Goal: Task Accomplishment & Management: Complete application form

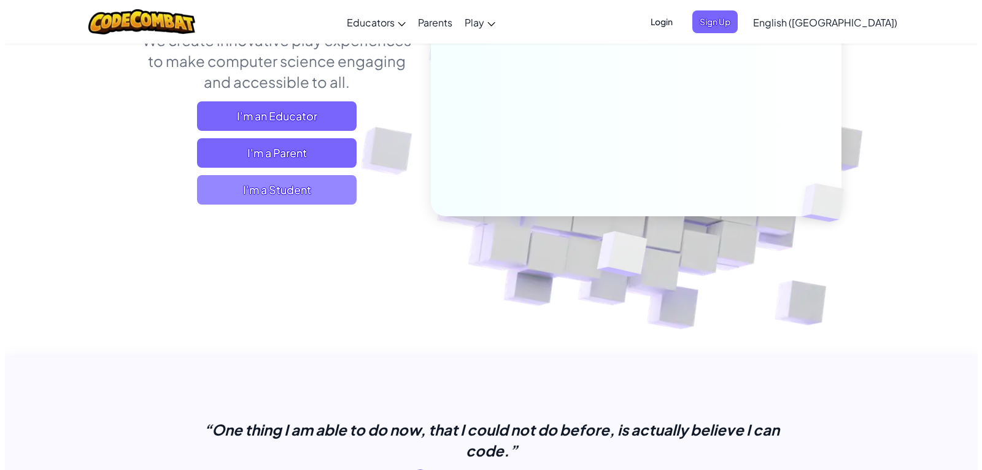
scroll to position [184, 0]
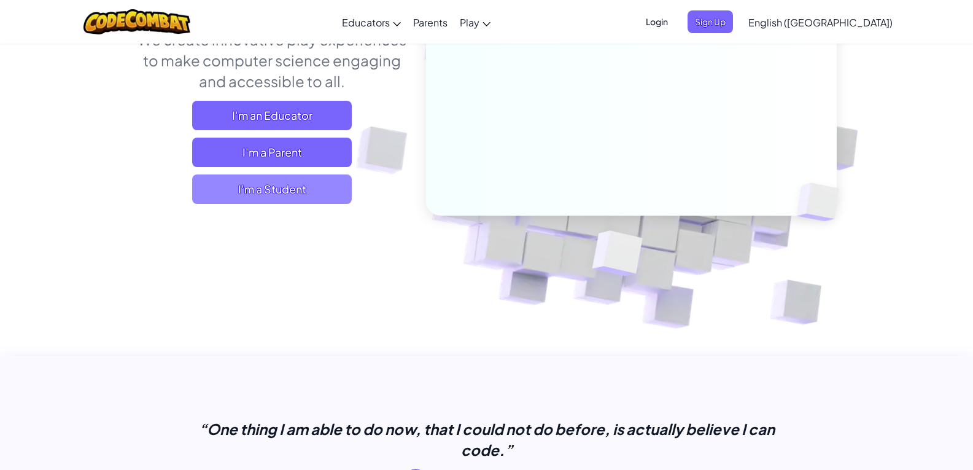
click at [305, 193] on span "I'm a Student" at bounding box center [272, 188] width 160 height 29
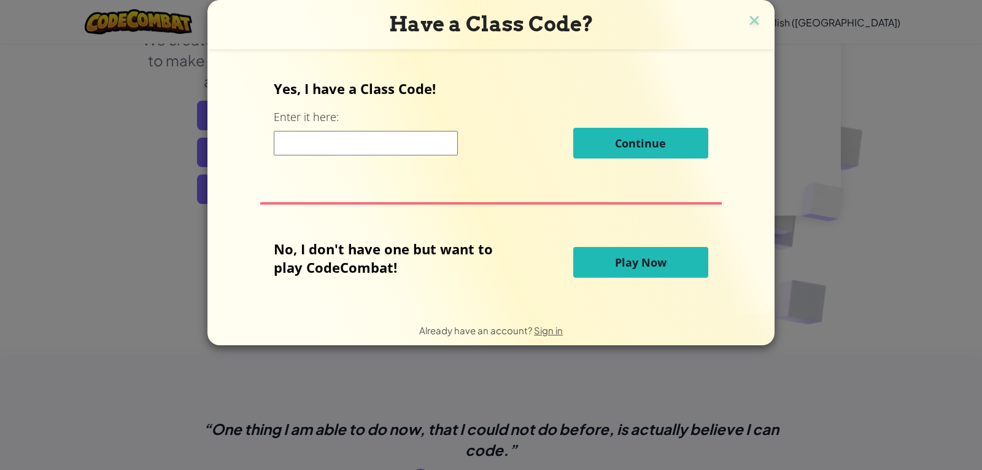
click at [600, 265] on button "Play Now" at bounding box center [640, 262] width 135 height 31
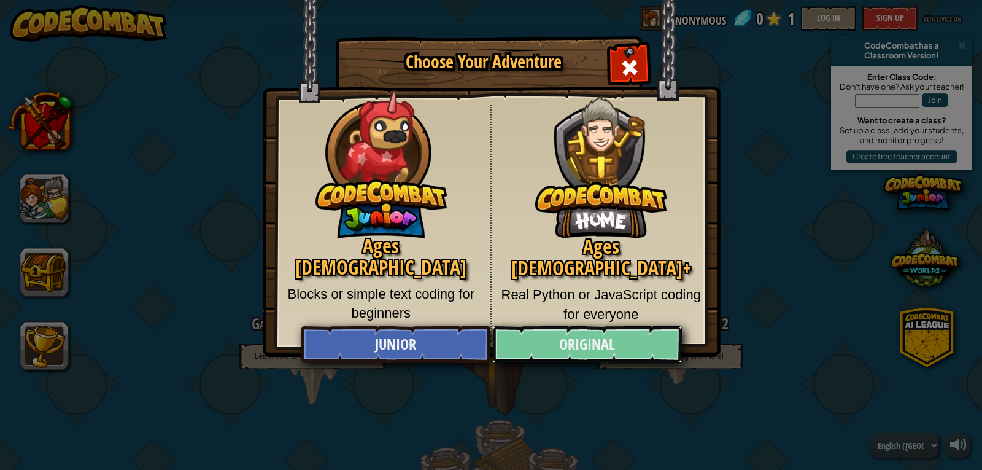
click at [575, 346] on link "Original" at bounding box center [586, 344] width 189 height 37
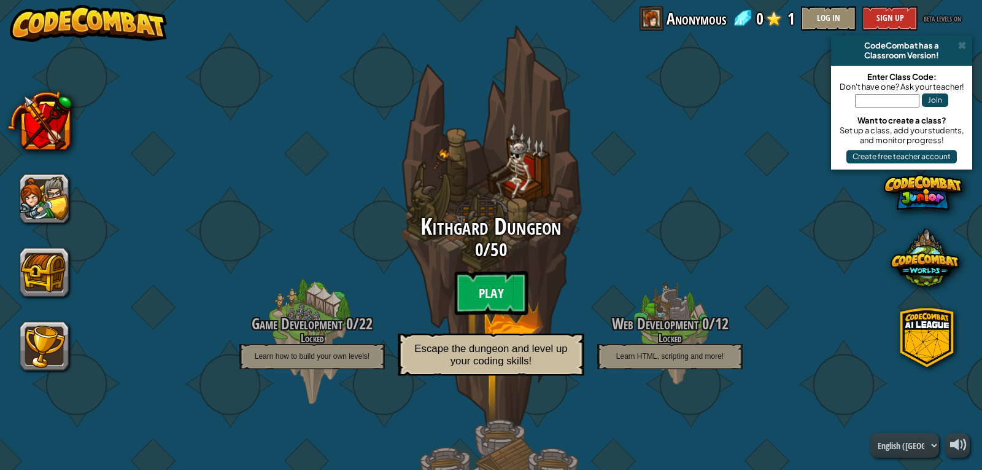
click at [494, 299] on btn "Play" at bounding box center [491, 293] width 74 height 44
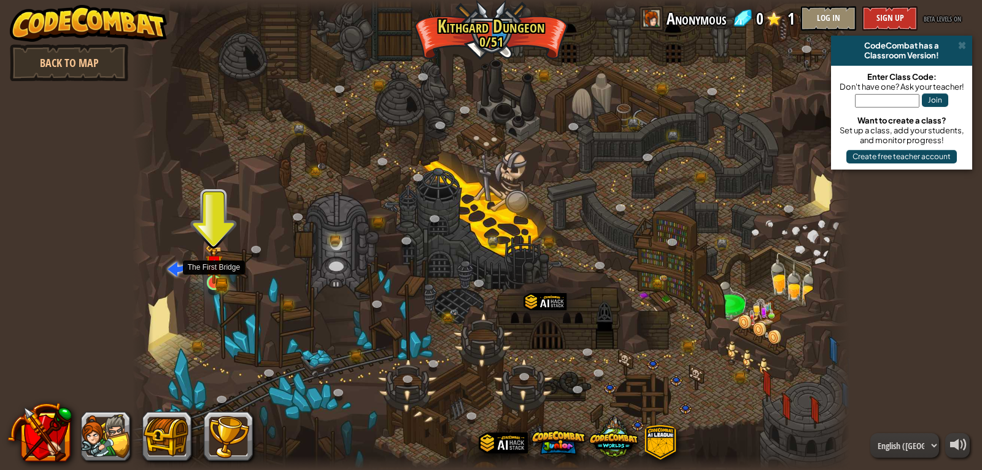
click at [214, 276] on img at bounding box center [214, 264] width 18 height 40
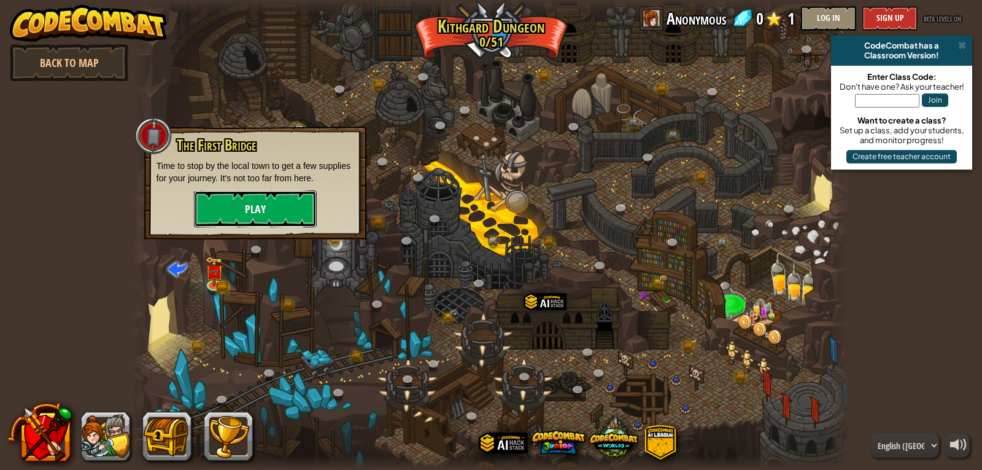
click at [258, 193] on button "Play" at bounding box center [255, 208] width 123 height 37
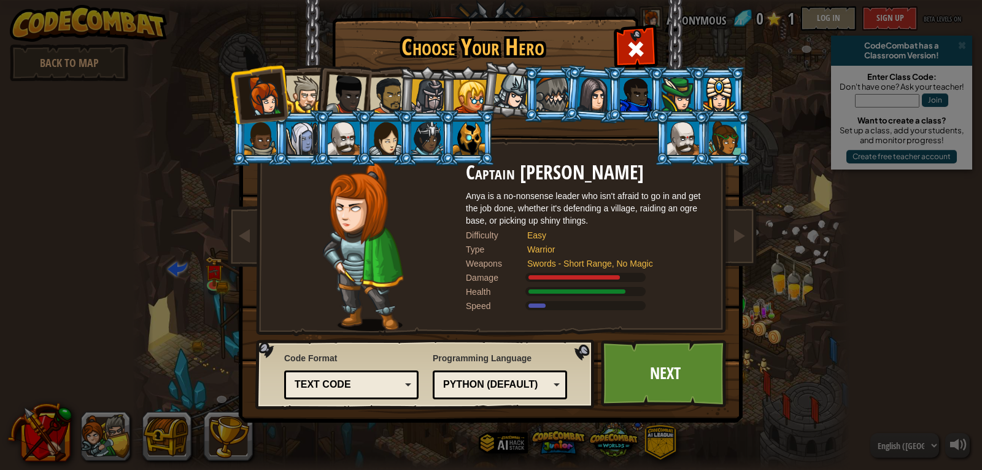
click at [497, 385] on div "Python (Default)" at bounding box center [496, 385] width 106 height 14
click at [492, 360] on div "Programming Language Python (Default) JavaScript Lua C++ Java (Experimental) Py…" at bounding box center [500, 375] width 134 height 53
click at [361, 390] on div "Text code" at bounding box center [348, 385] width 106 height 14
click at [371, 354] on div "Code Format Text code Blocks and code Blocks Blocks (Icons) Text code Blocks - …" at bounding box center [351, 375] width 134 height 53
click at [298, 95] on div at bounding box center [304, 94] width 37 height 37
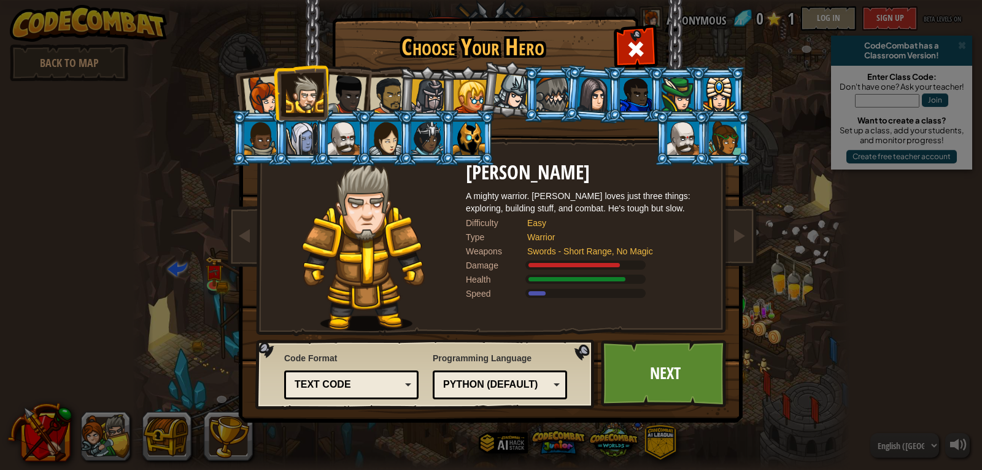
click at [351, 145] on div at bounding box center [344, 138] width 32 height 33
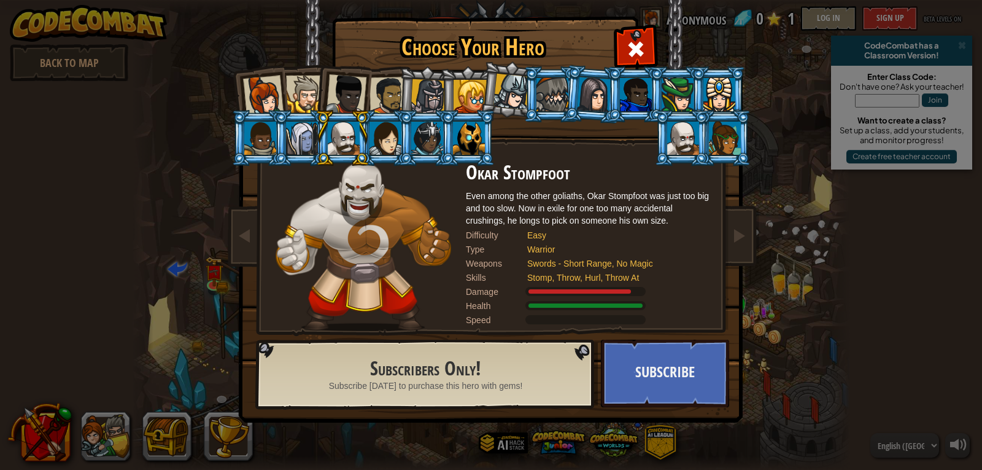
click at [469, 136] on div at bounding box center [469, 138] width 32 height 33
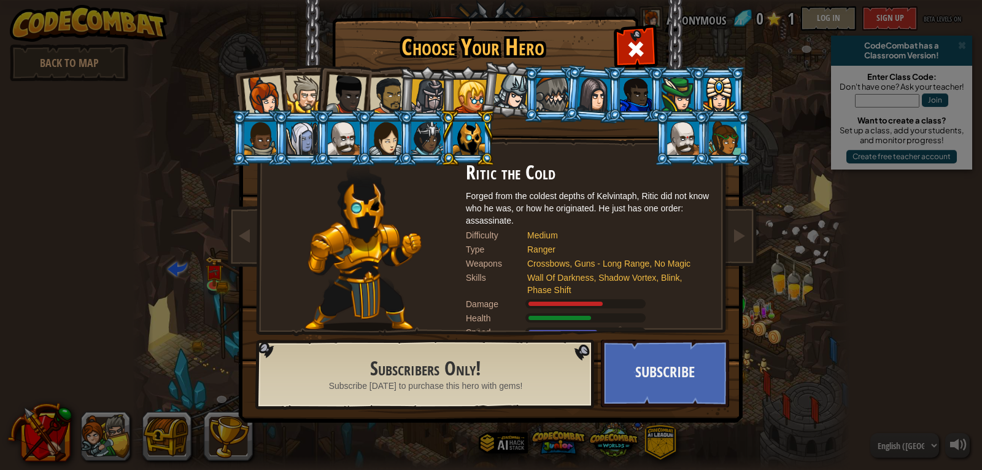
click at [670, 147] on div at bounding box center [683, 138] width 32 height 33
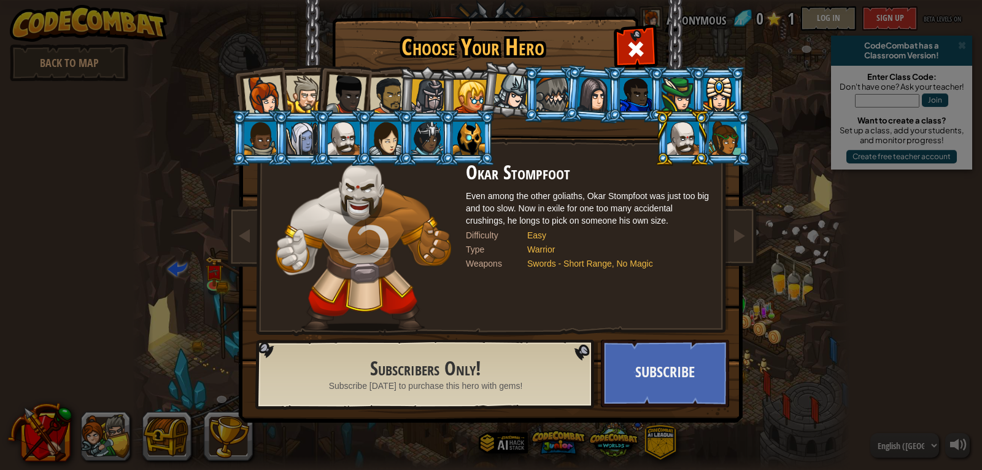
click at [628, 107] on div at bounding box center [636, 94] width 32 height 33
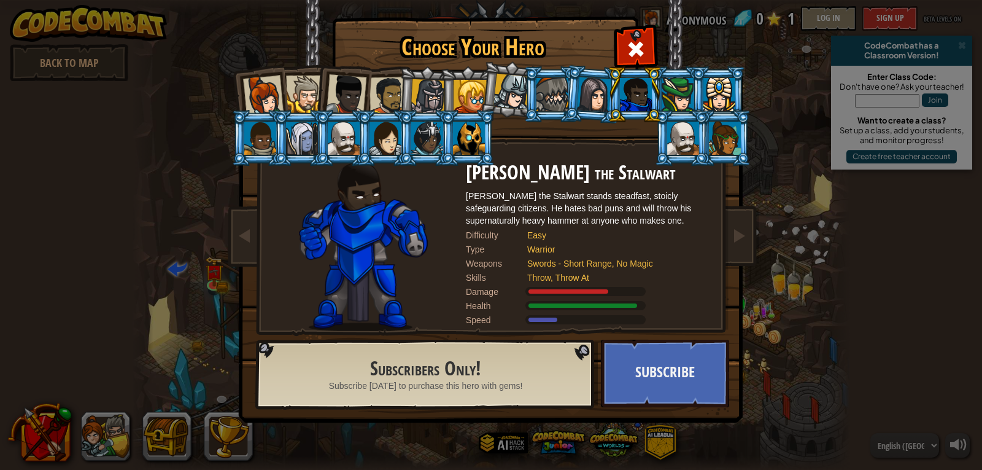
click at [520, 96] on div at bounding box center [512, 92] width 36 height 36
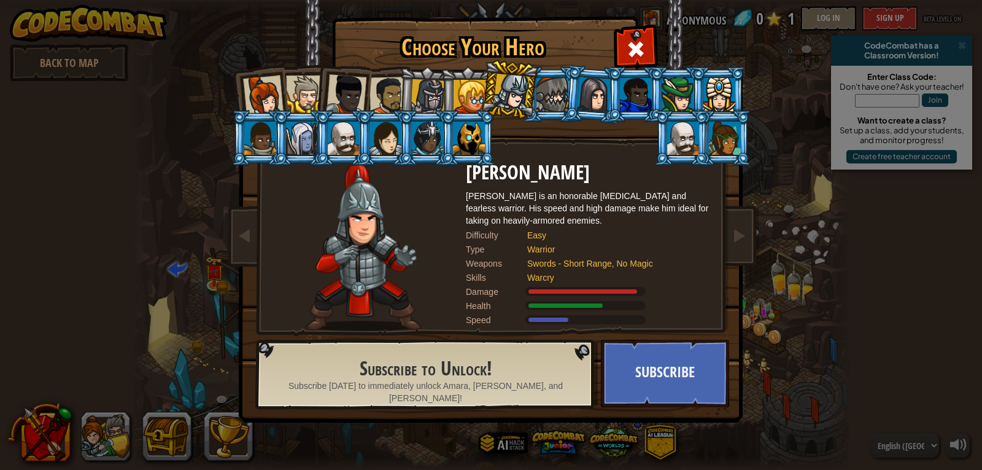
click at [346, 139] on div at bounding box center [344, 138] width 32 height 33
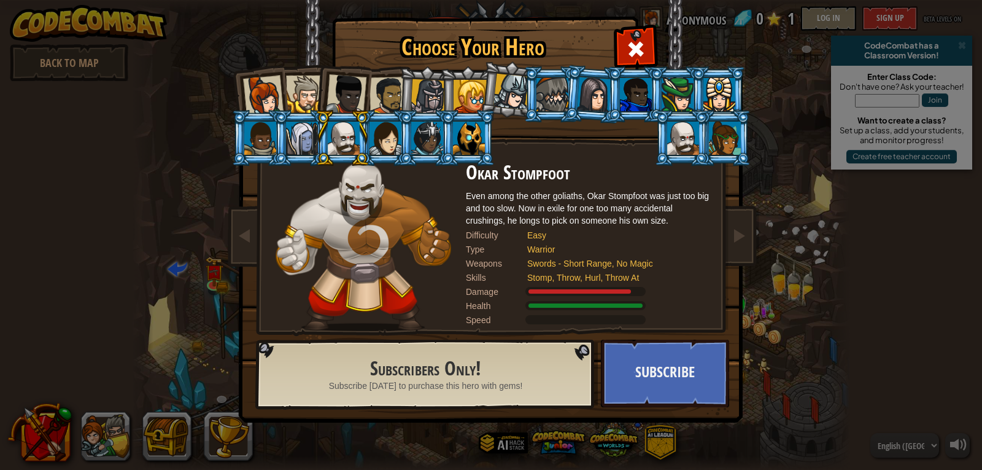
click at [347, 137] on div at bounding box center [344, 138] width 32 height 33
click at [297, 98] on div at bounding box center [304, 94] width 37 height 37
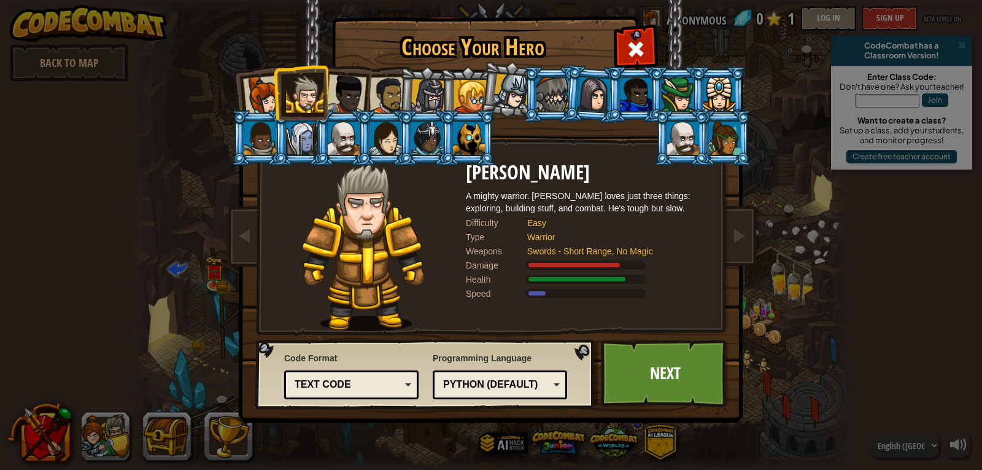
click at [351, 91] on div at bounding box center [346, 94] width 41 height 41
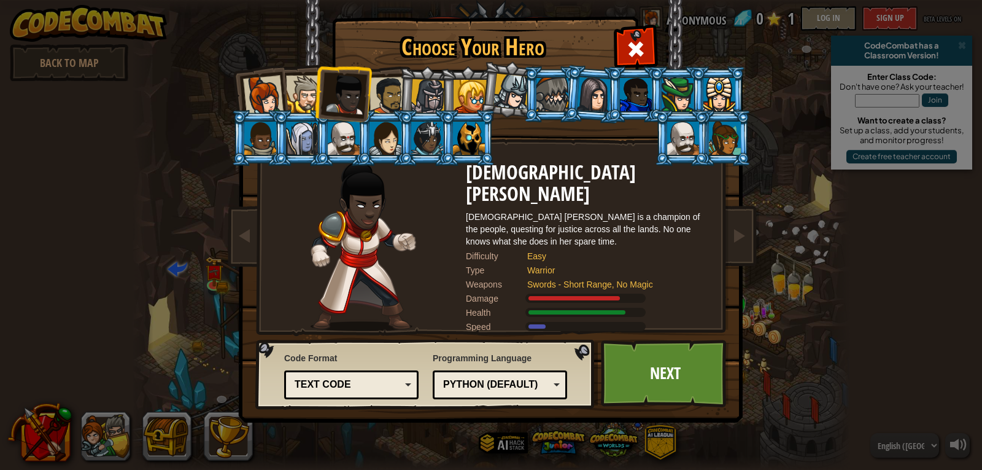
click at [387, 91] on div at bounding box center [389, 96] width 38 height 38
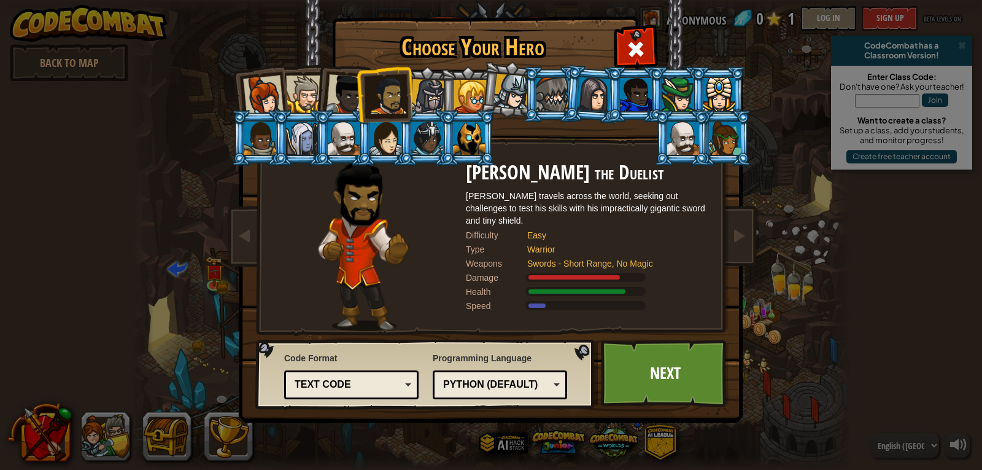
click at [449, 93] on li at bounding box center [467, 94] width 55 height 56
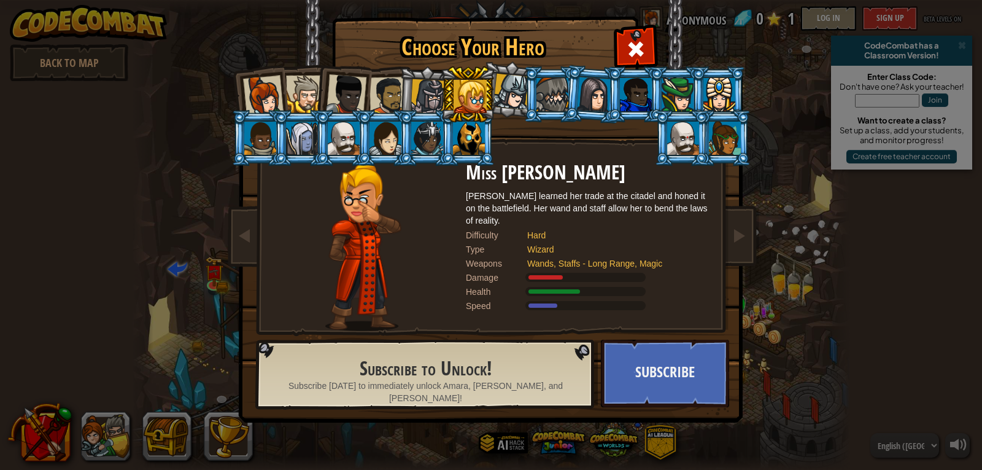
click at [434, 98] on div at bounding box center [428, 96] width 35 height 35
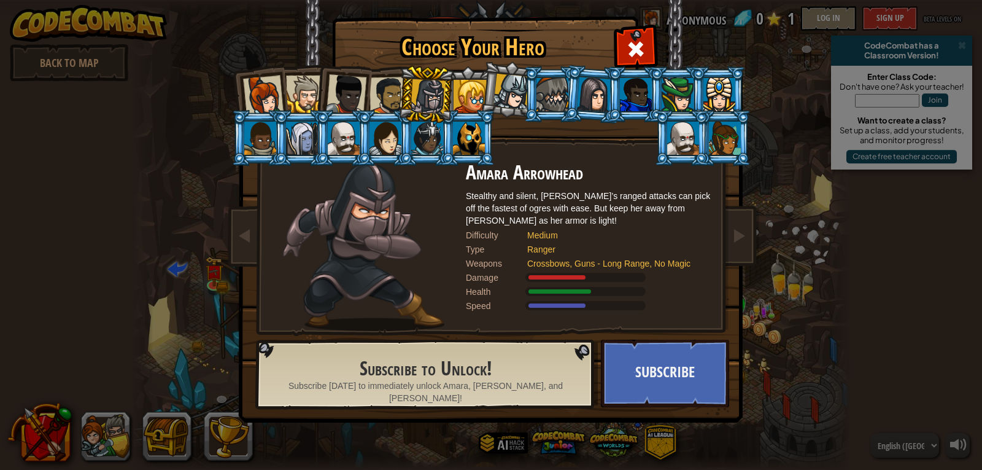
click at [505, 98] on div at bounding box center [512, 92] width 36 height 36
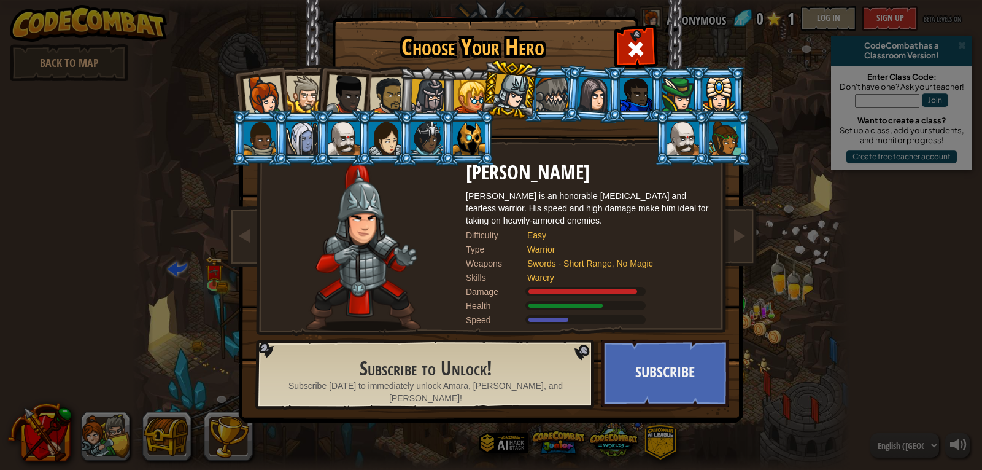
click at [312, 99] on div at bounding box center [304, 94] width 37 height 37
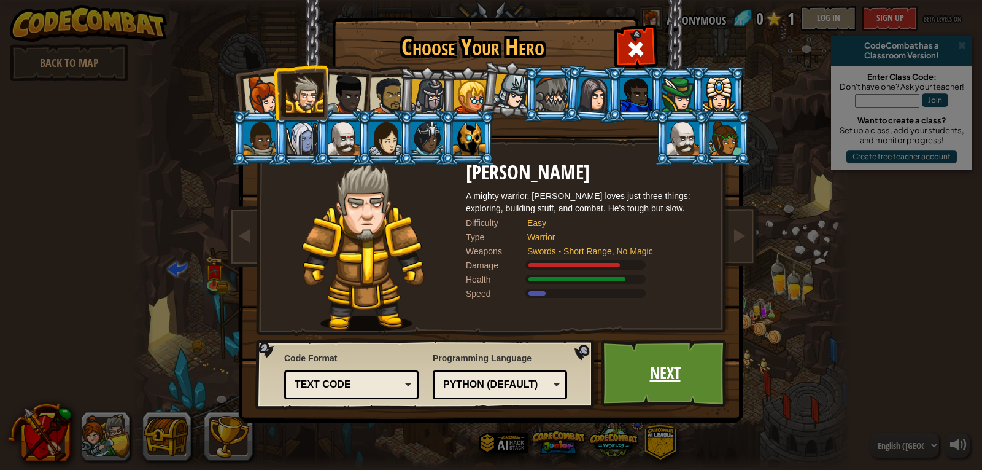
click at [653, 367] on link "Next" at bounding box center [665, 374] width 128 height 68
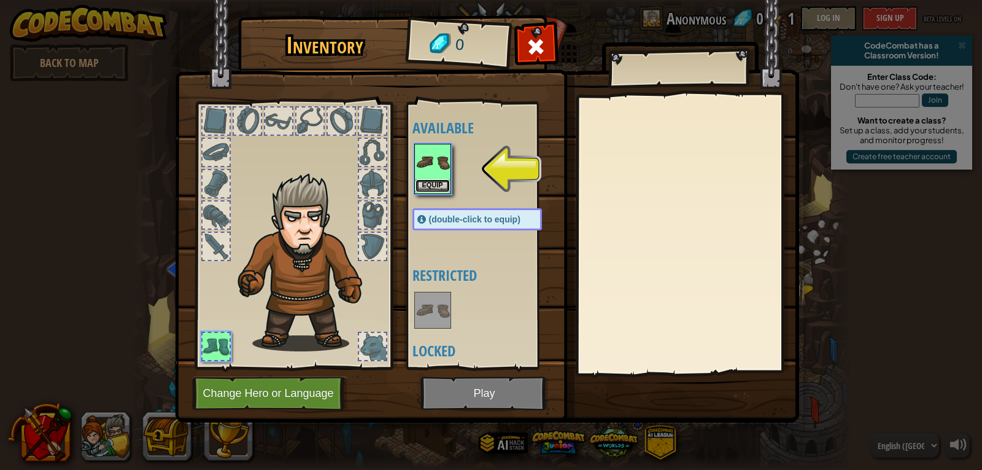
click at [436, 184] on button "Equip" at bounding box center [433, 185] width 34 height 13
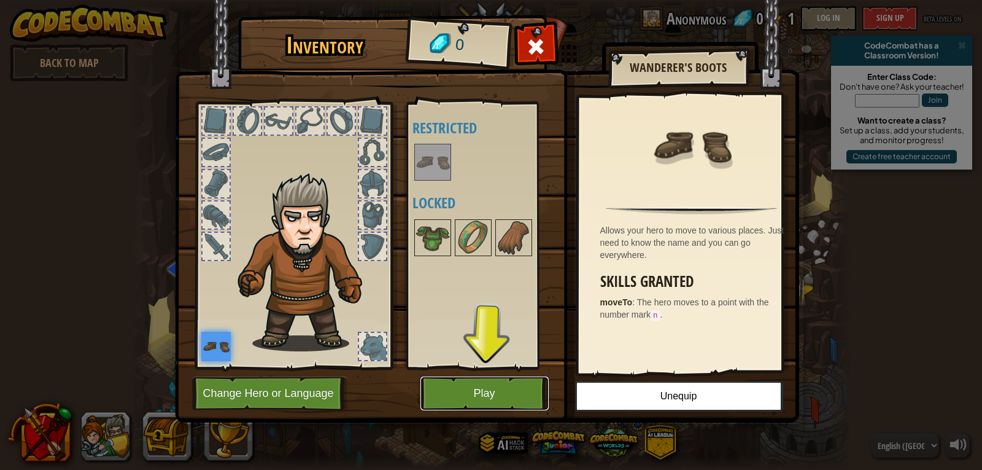
click at [478, 382] on button "Play" at bounding box center [485, 393] width 128 height 34
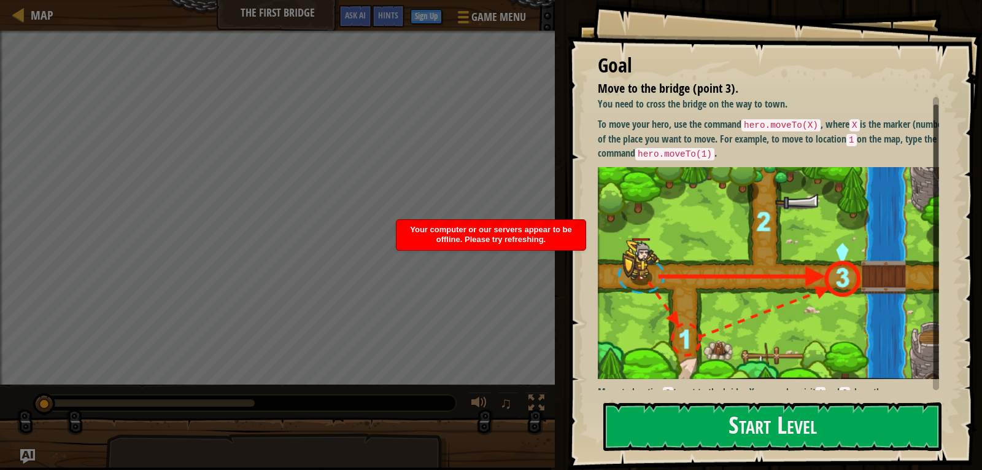
scroll to position [10, 0]
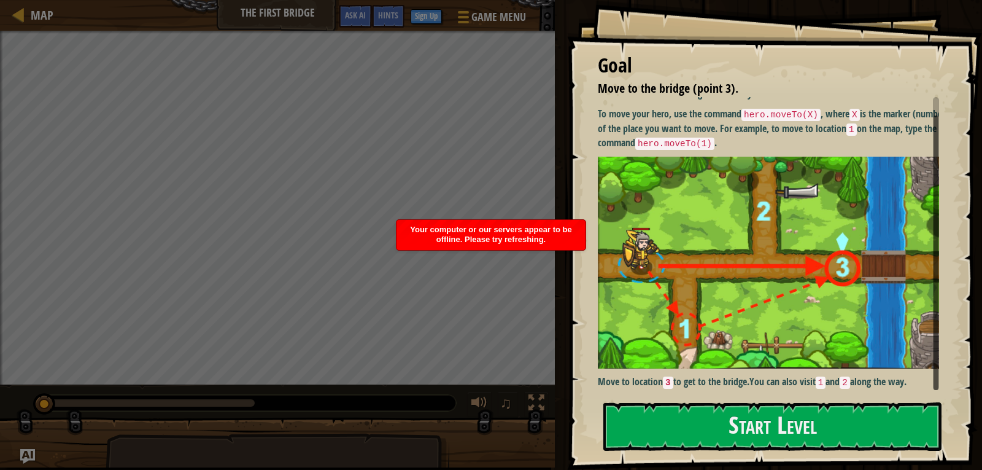
click at [674, 325] on img at bounding box center [773, 263] width 351 height 212
click at [691, 427] on button "Start Level" at bounding box center [773, 426] width 338 height 49
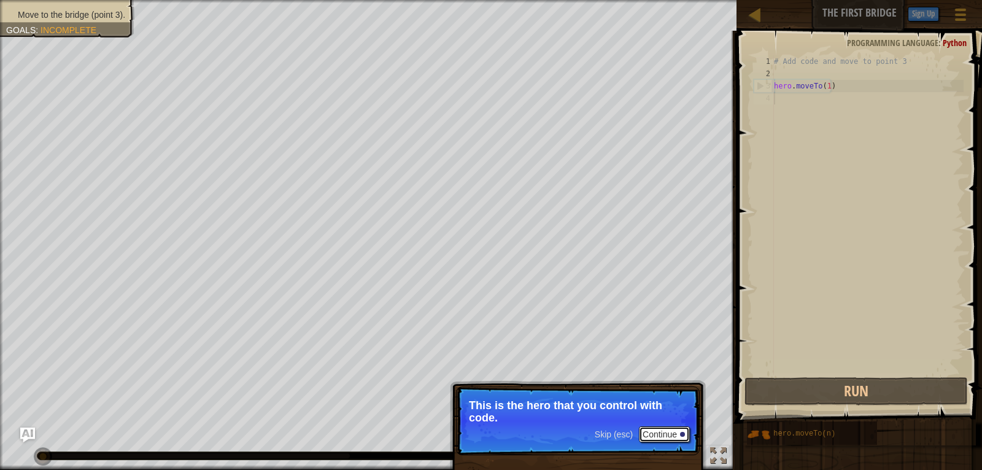
click at [657, 435] on button "Continue" at bounding box center [664, 434] width 51 height 16
click at [663, 437] on button "Continue" at bounding box center [664, 435] width 51 height 16
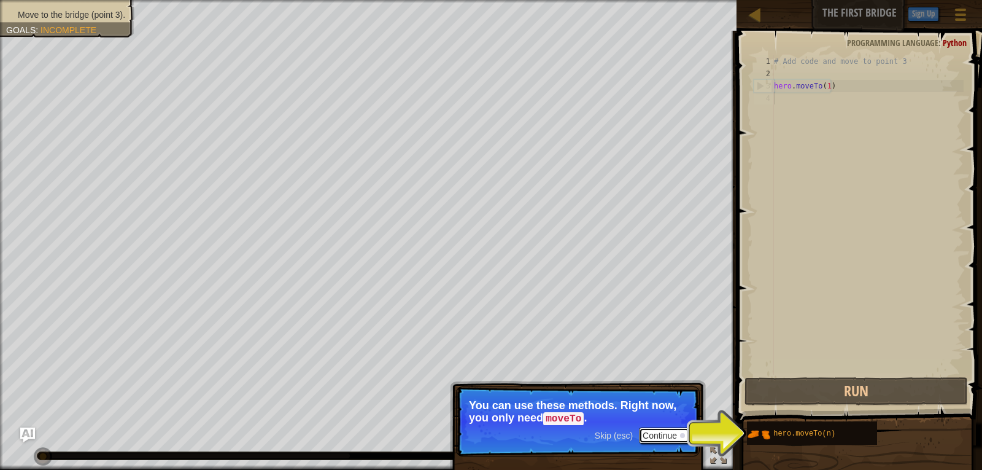
click at [666, 437] on button "Continue" at bounding box center [664, 435] width 51 height 16
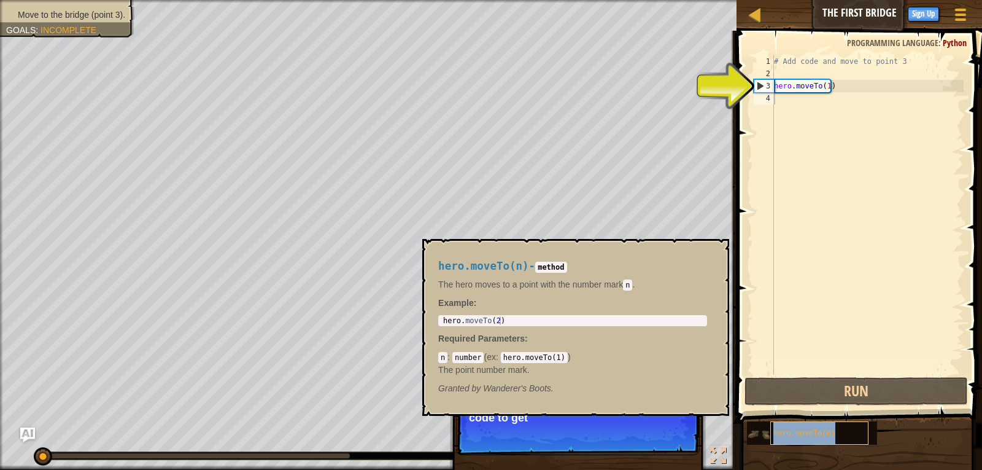
click at [792, 435] on span "hero.moveTo(n)" at bounding box center [805, 433] width 62 height 9
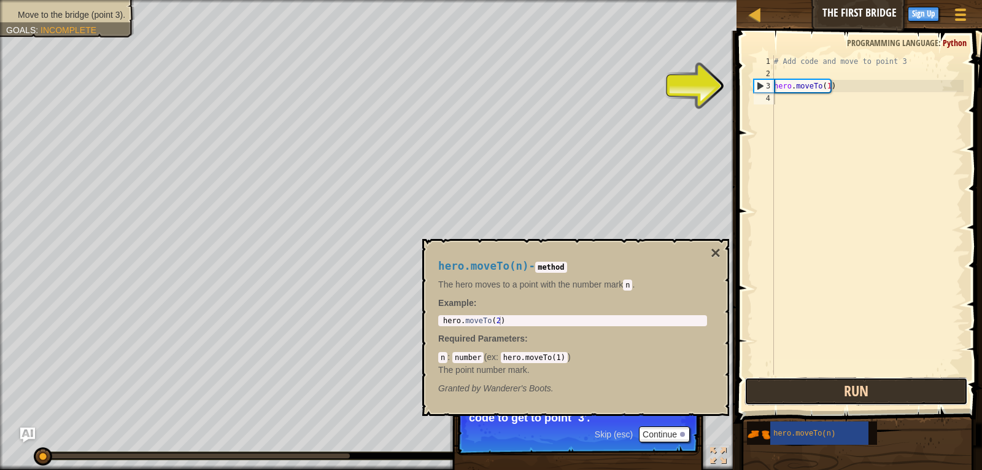
click at [826, 393] on button "Run" at bounding box center [857, 391] width 224 height 28
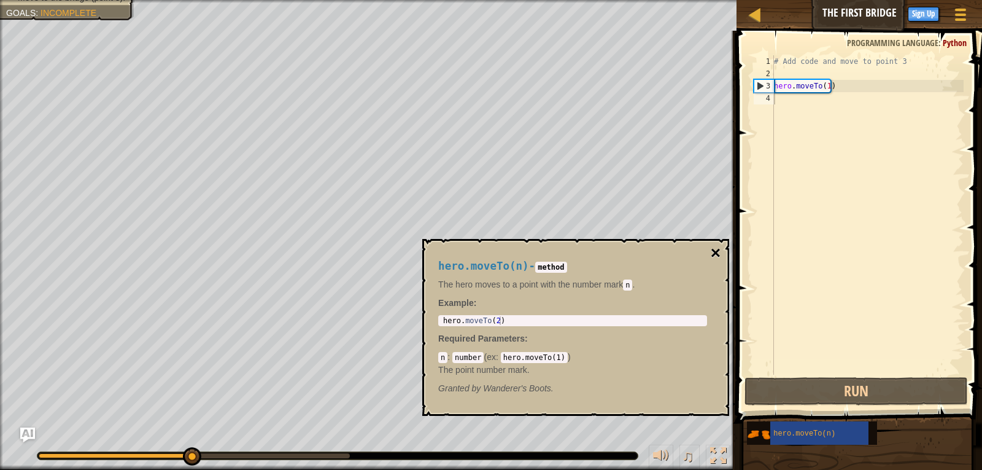
click at [718, 251] on button "×" at bounding box center [716, 252] width 10 height 17
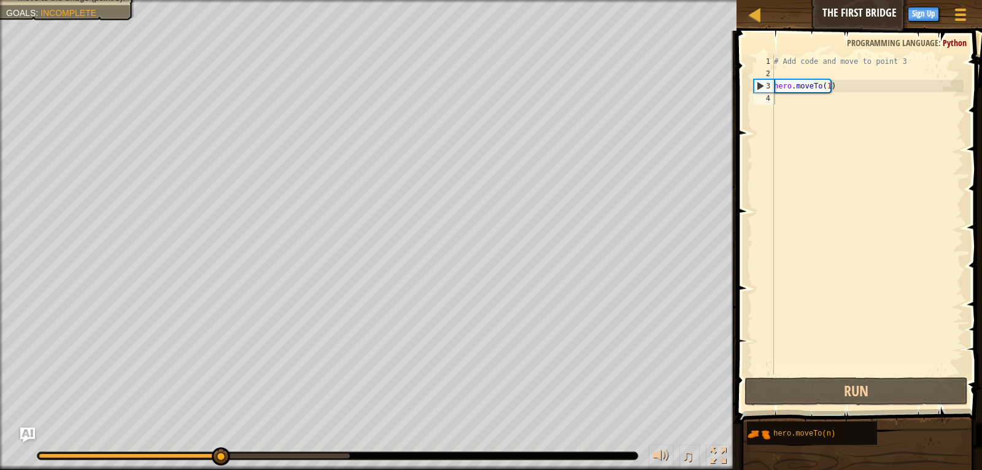
click at [816, 137] on div "# Add code and move to point 3 hero . moveTo ( 1 )" at bounding box center [868, 227] width 192 height 344
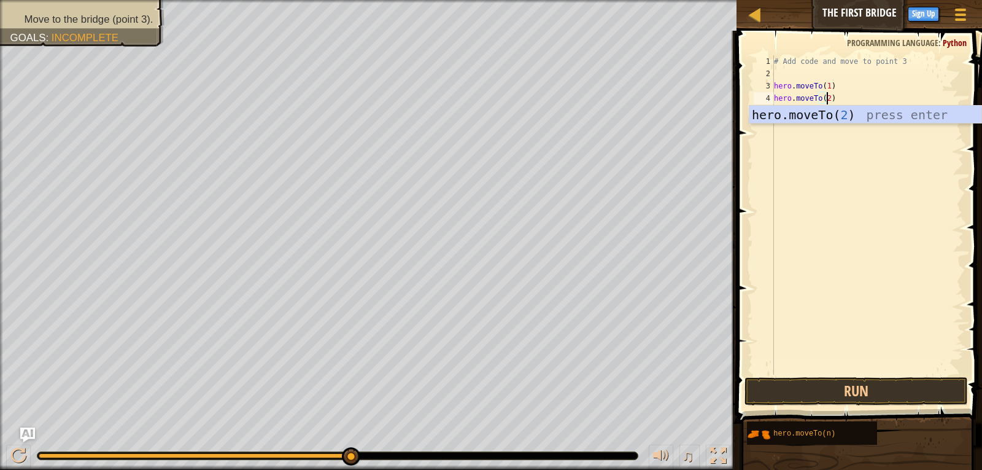
scroll to position [6, 4]
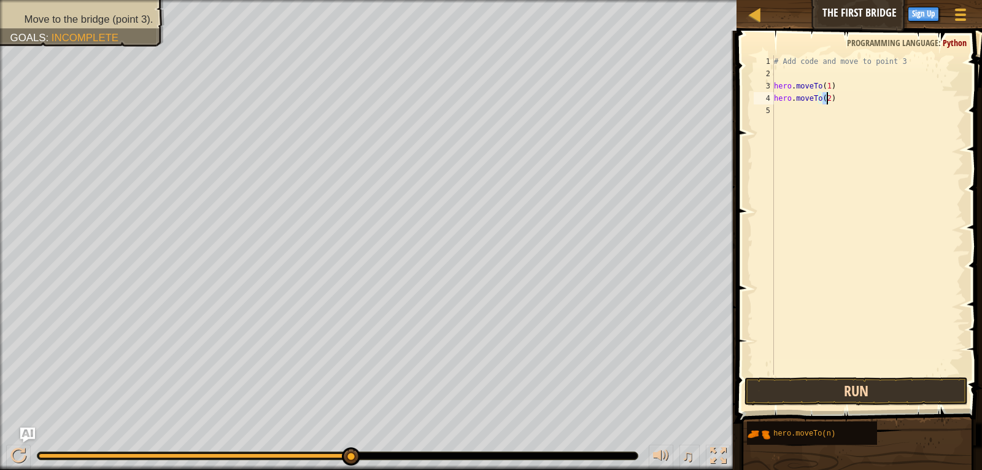
type textarea "hero.moveTo(2)"
click at [875, 392] on button "Run" at bounding box center [857, 391] width 224 height 28
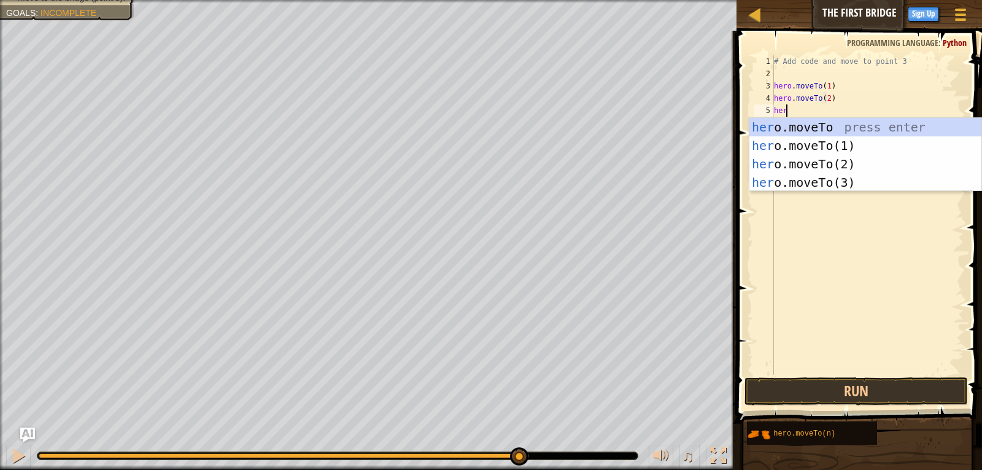
scroll to position [6, 1]
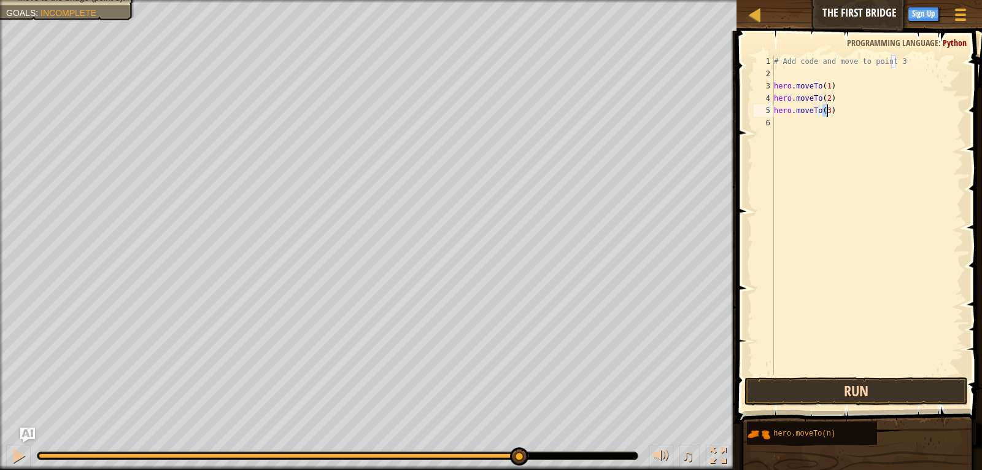
type textarea "hero.moveTo(3)"
click at [878, 392] on button "Run" at bounding box center [857, 391] width 224 height 28
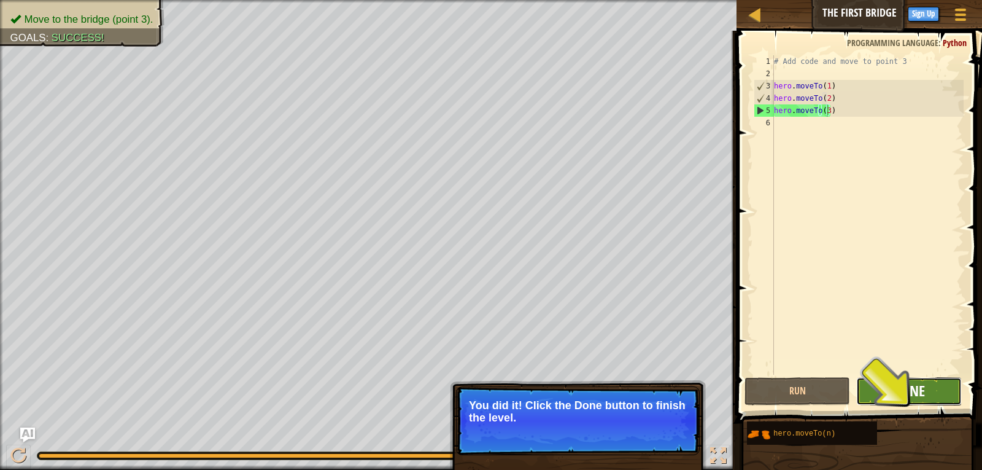
click at [923, 395] on span "Done" at bounding box center [909, 391] width 32 height 20
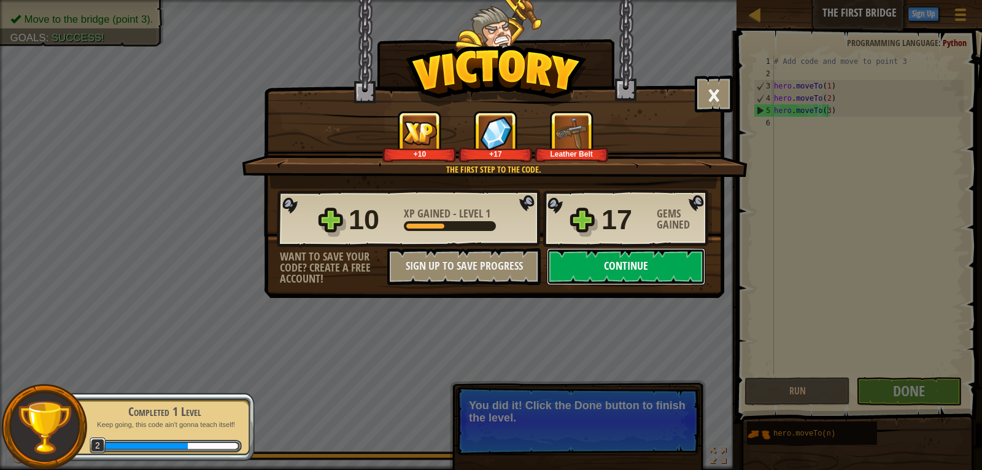
click at [605, 266] on button "Continue" at bounding box center [626, 266] width 158 height 37
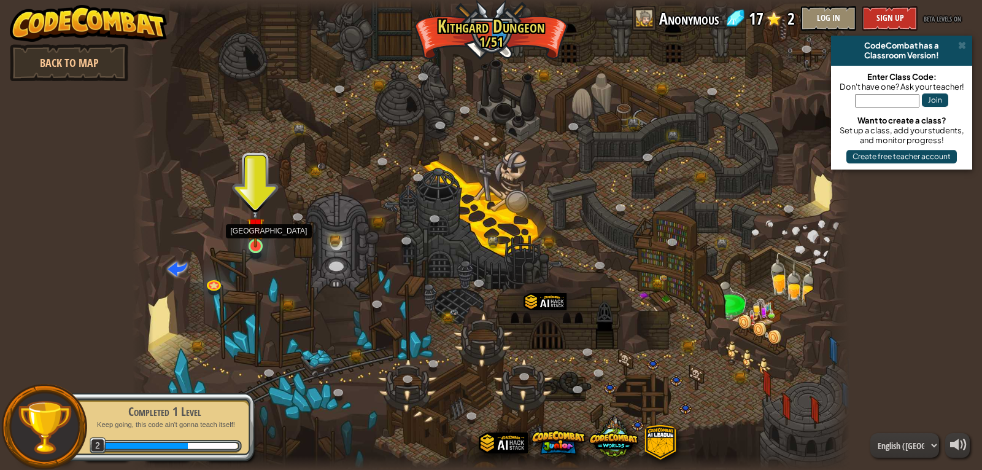
click at [259, 247] on img at bounding box center [256, 227] width 18 height 42
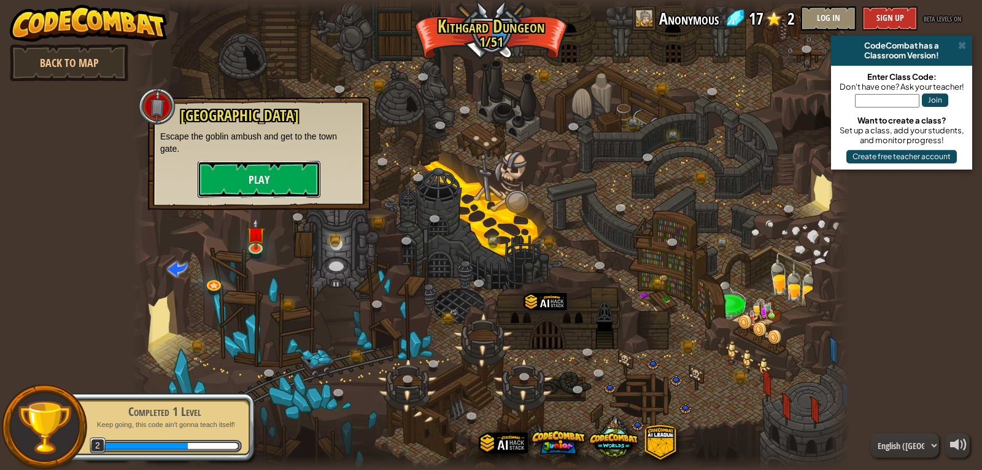
click at [285, 169] on button "Play" at bounding box center [259, 179] width 123 height 37
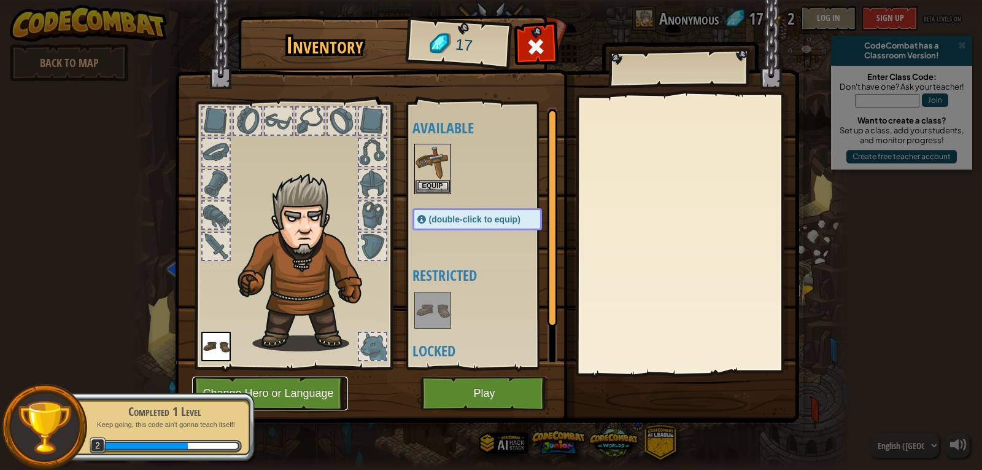
click at [287, 397] on button "Change Hero or Language" at bounding box center [270, 393] width 156 height 34
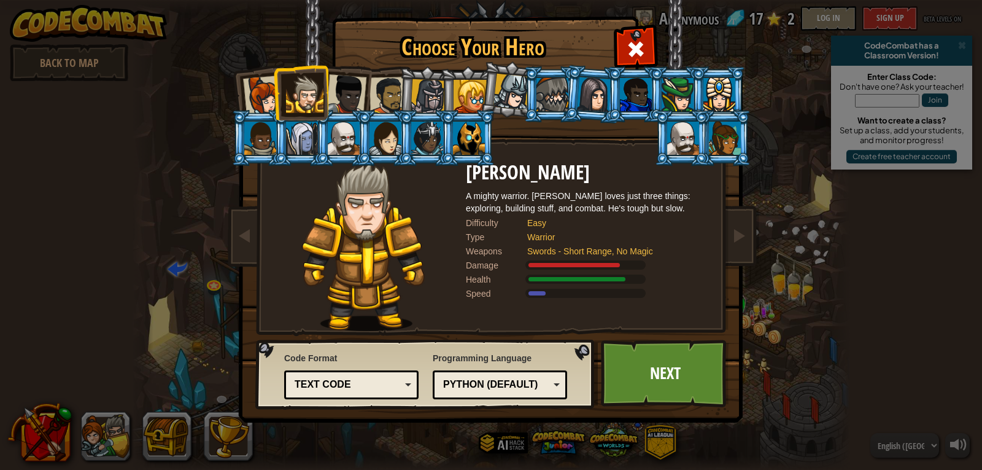
click at [348, 96] on div at bounding box center [346, 94] width 41 height 41
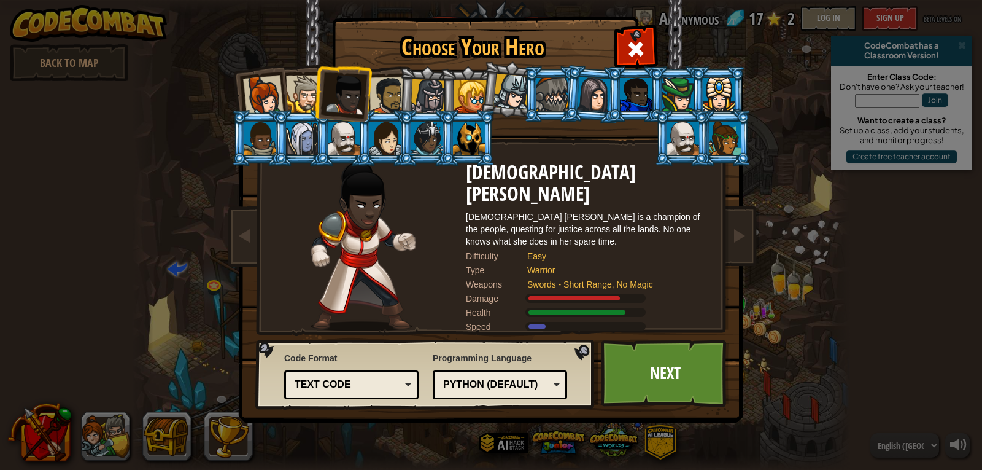
click at [433, 96] on div at bounding box center [428, 96] width 35 height 35
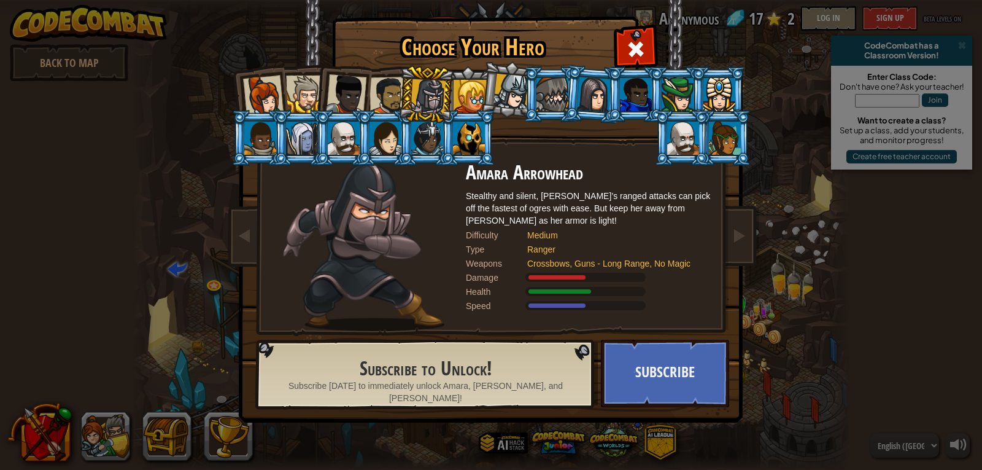
click at [471, 93] on div at bounding box center [470, 96] width 33 height 33
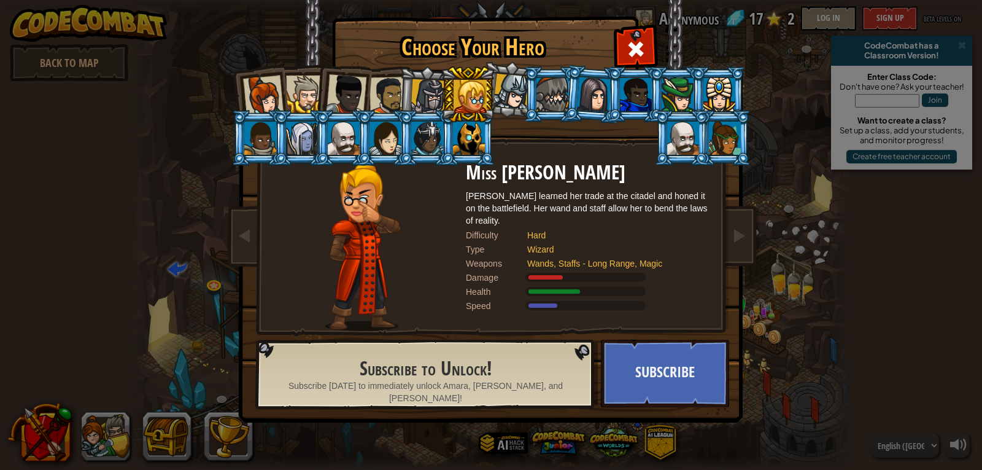
click at [381, 99] on div at bounding box center [389, 96] width 38 height 38
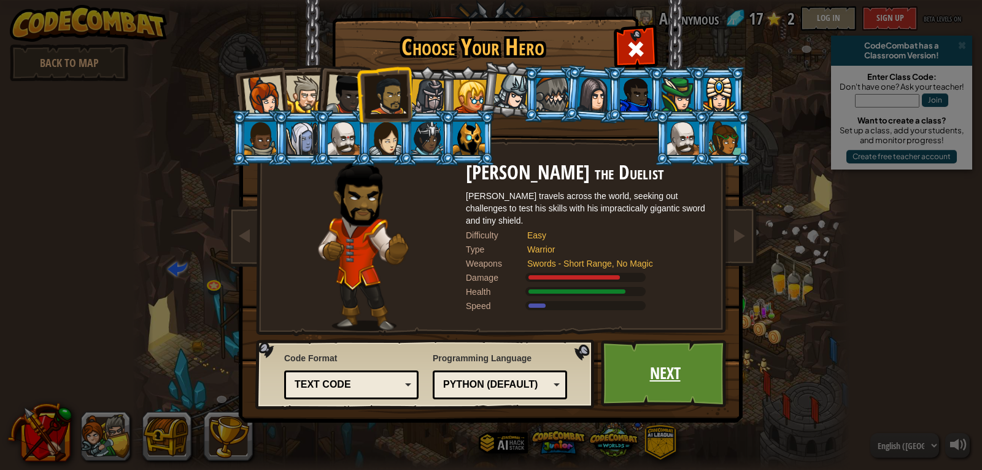
click at [630, 379] on link "Next" at bounding box center [665, 374] width 128 height 68
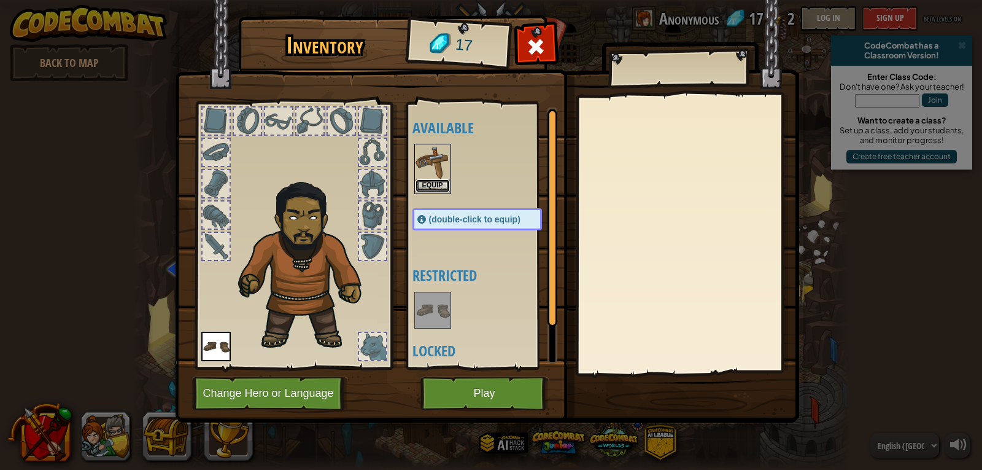
click at [441, 187] on button "Equip" at bounding box center [433, 185] width 34 height 13
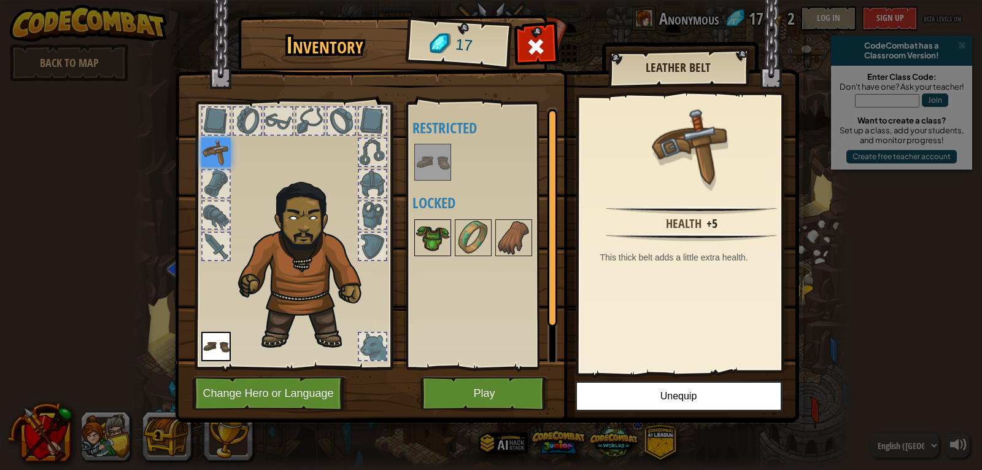
click at [439, 242] on img at bounding box center [433, 237] width 34 height 34
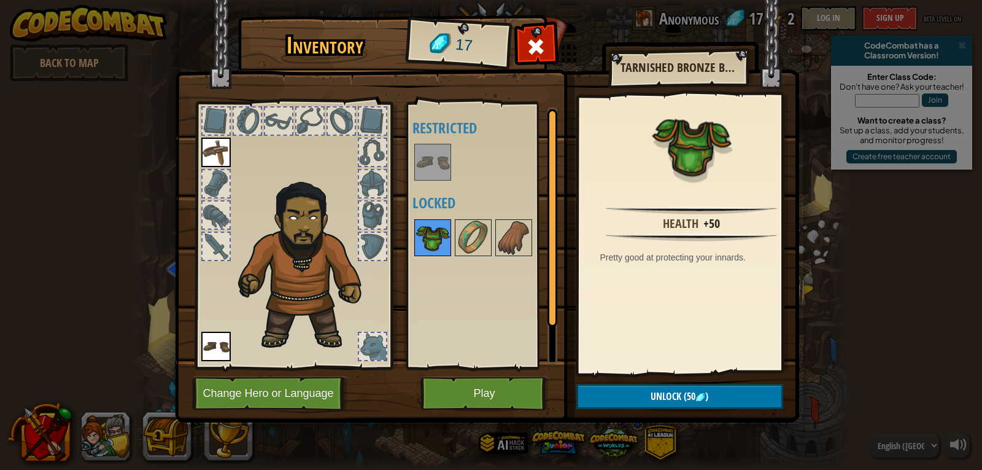
click at [441, 244] on img at bounding box center [433, 237] width 34 height 34
click at [473, 237] on img at bounding box center [473, 237] width 34 height 34
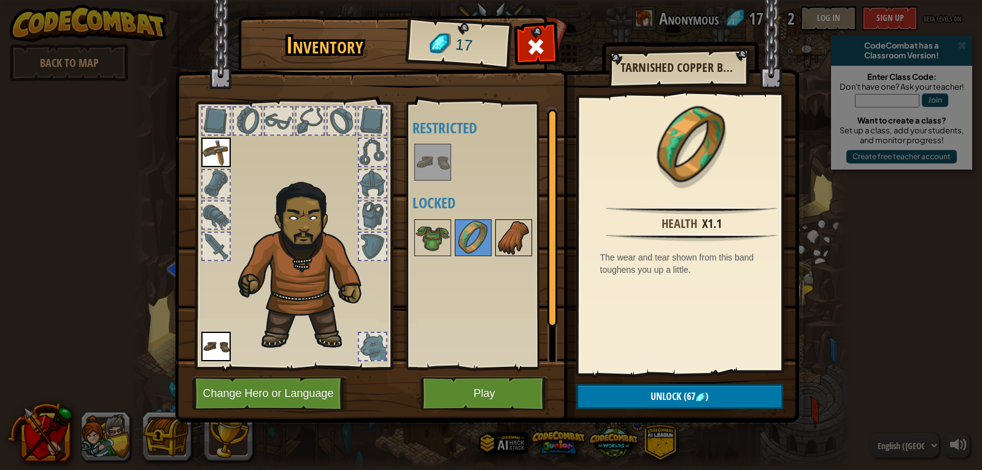
click at [515, 236] on img at bounding box center [514, 237] width 34 height 34
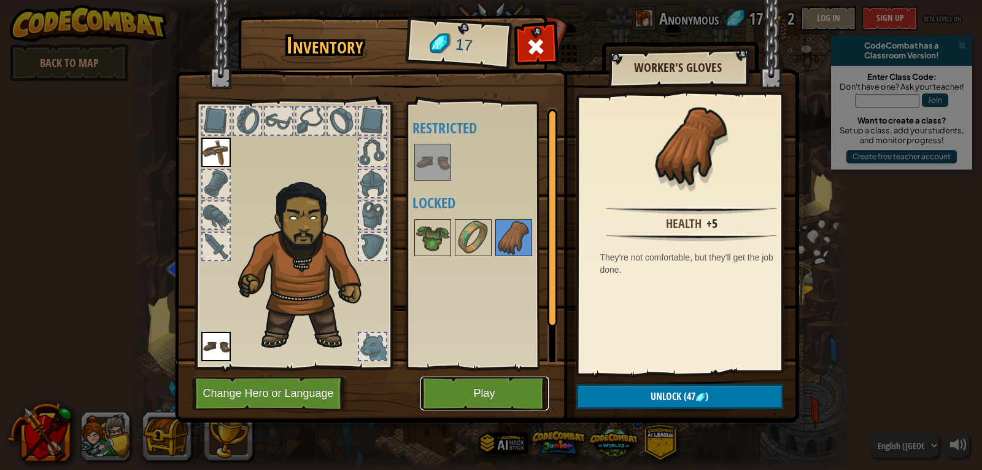
click at [464, 385] on button "Play" at bounding box center [485, 393] width 128 height 34
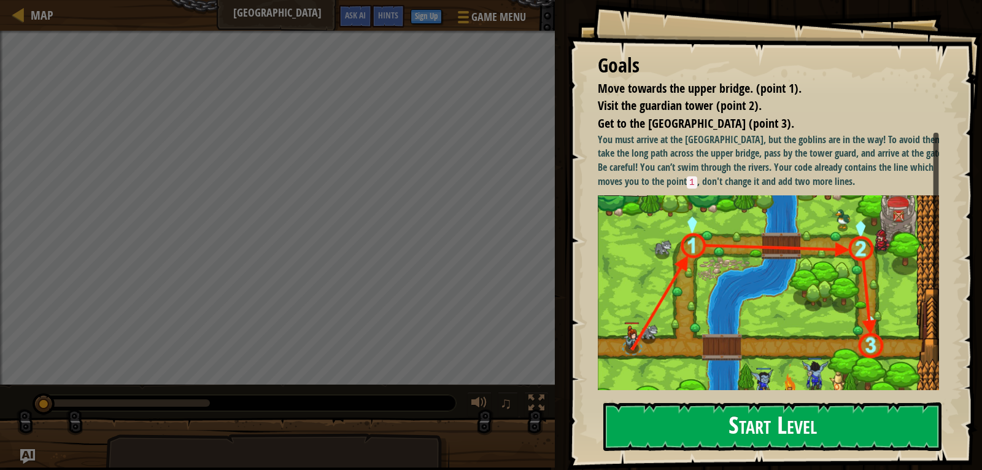
click at [778, 424] on button "Start Level" at bounding box center [773, 426] width 338 height 49
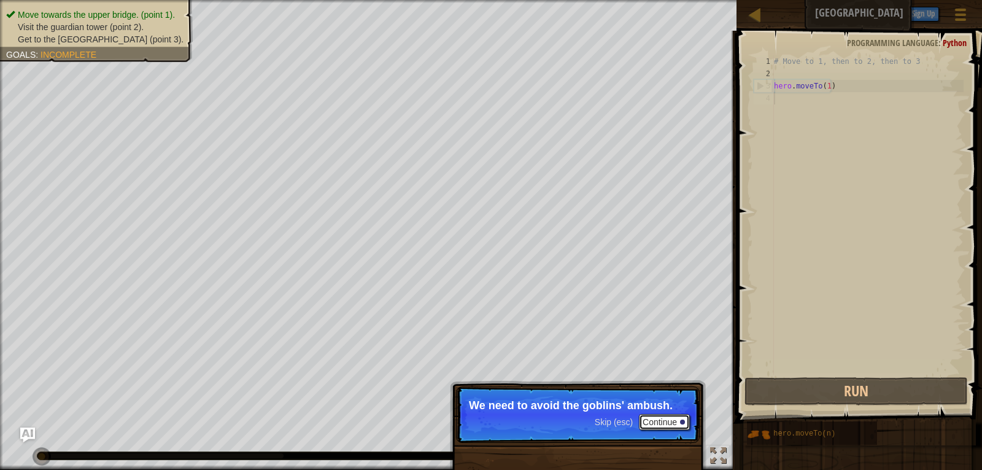
click at [660, 420] on button "Continue" at bounding box center [664, 422] width 51 height 16
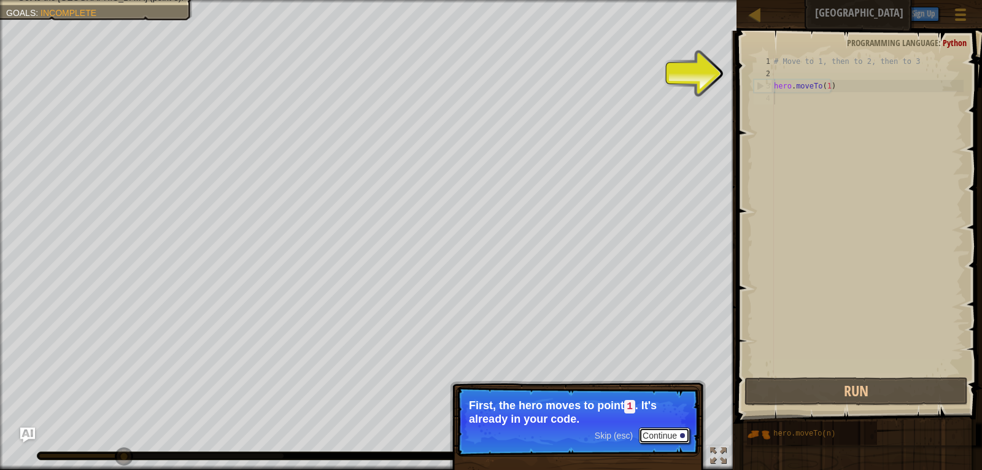
click at [662, 438] on button "Continue" at bounding box center [664, 435] width 51 height 16
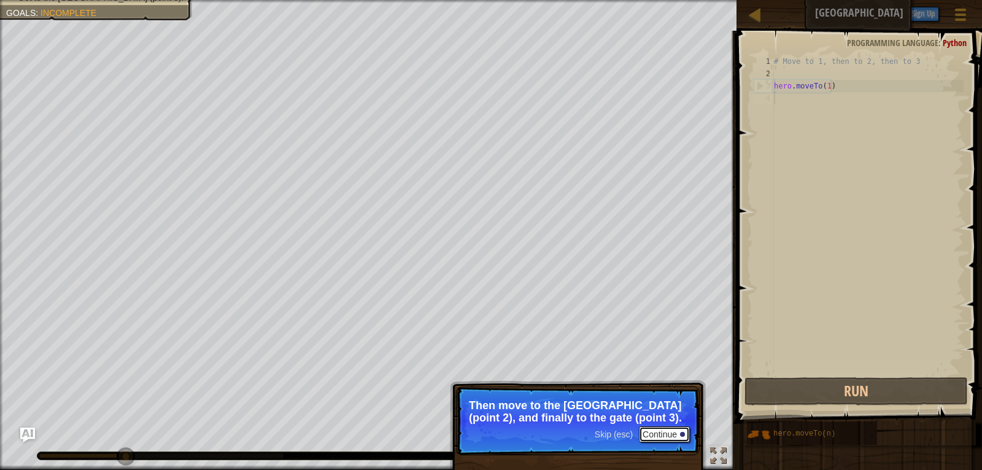
click at [669, 433] on button "Continue" at bounding box center [664, 434] width 51 height 16
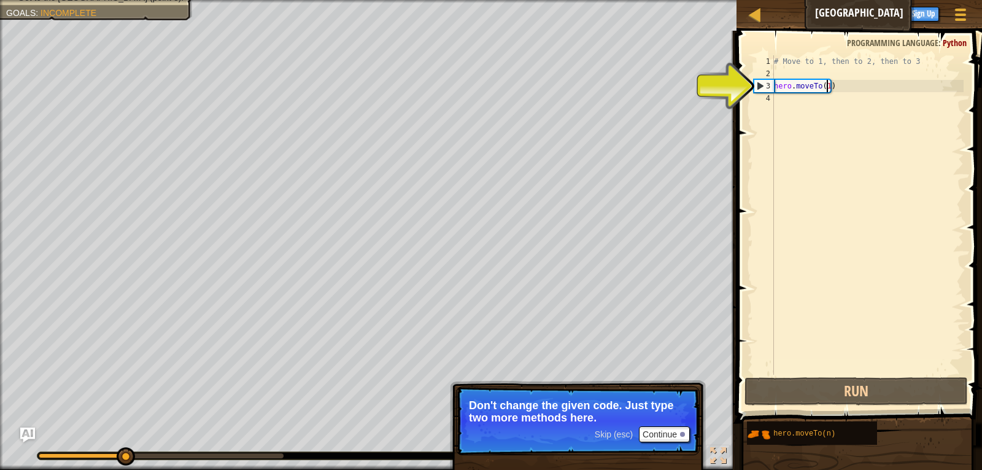
click at [826, 83] on div "# Move to 1, then to 2, then to 3 hero . moveTo ( 1 )" at bounding box center [868, 227] width 192 height 344
type textarea "hero.moveTo(1)"
click at [817, 101] on div "# Move to 1, then to 2, then to 3 hero . moveTo ( 1 )" at bounding box center [868, 227] width 192 height 344
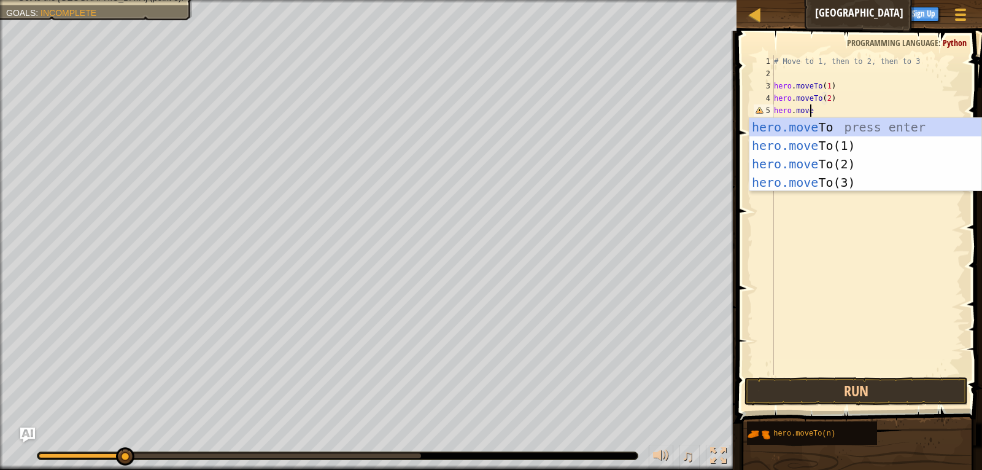
scroll to position [6, 3]
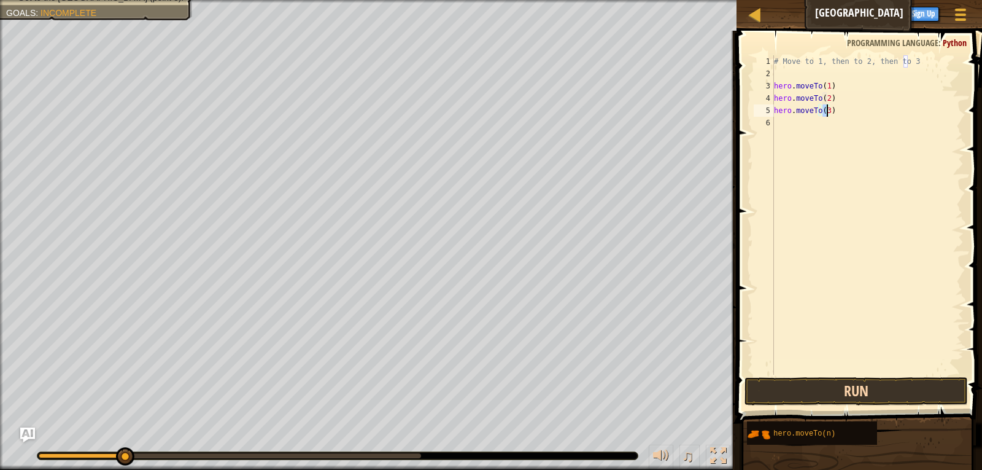
type textarea "hero.moveTo(3)"
click at [862, 393] on button "Run" at bounding box center [857, 391] width 224 height 28
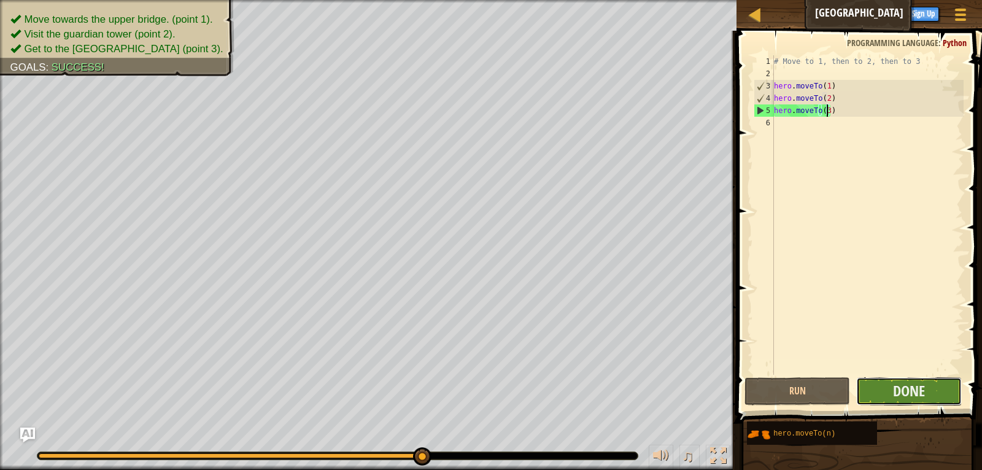
click at [931, 393] on button "Done" at bounding box center [909, 391] width 106 height 28
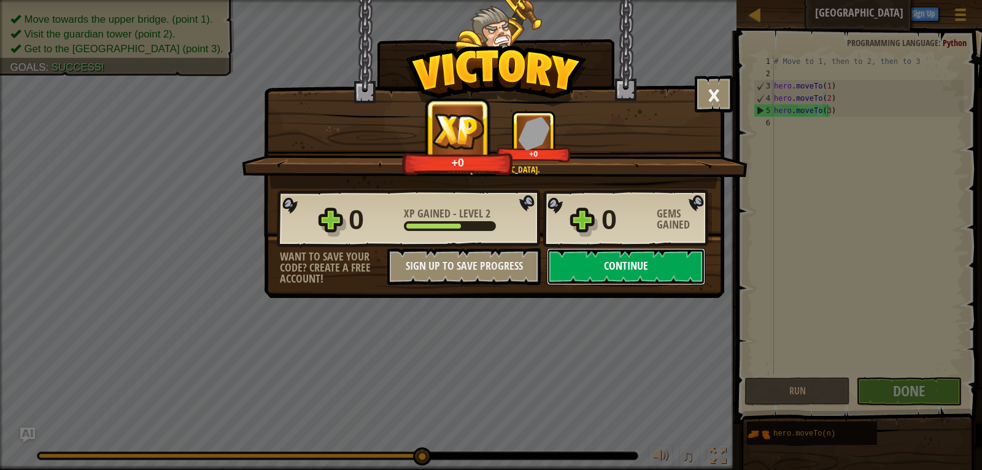
click at [661, 272] on button "Continue" at bounding box center [626, 266] width 158 height 37
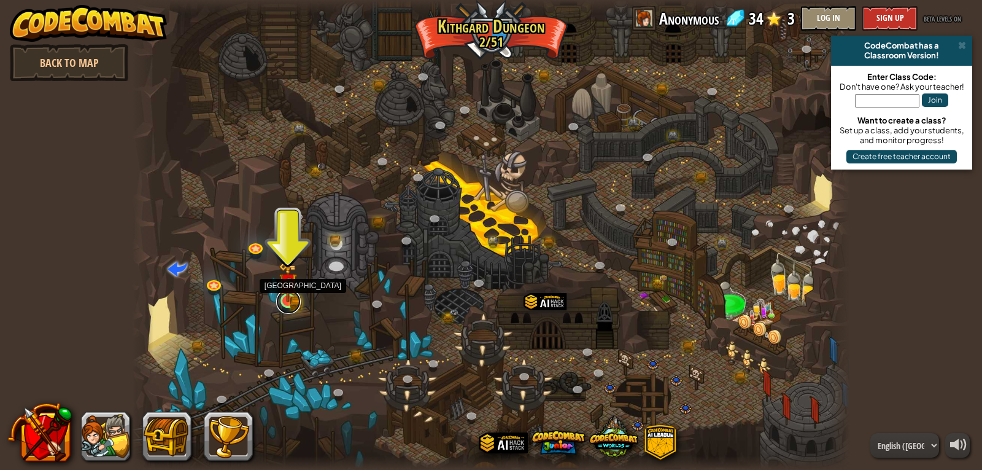
click at [298, 305] on link at bounding box center [288, 301] width 25 height 25
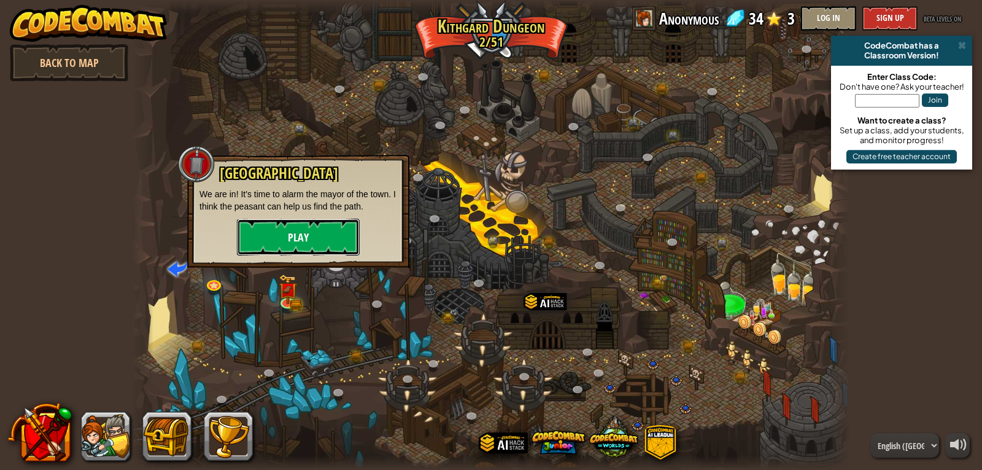
click at [313, 237] on button "Play" at bounding box center [298, 237] width 123 height 37
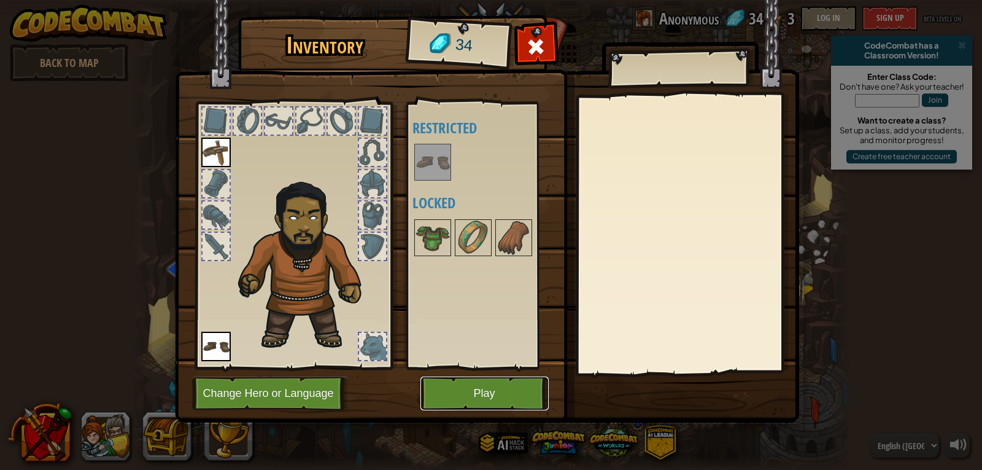
click at [508, 385] on button "Play" at bounding box center [485, 393] width 128 height 34
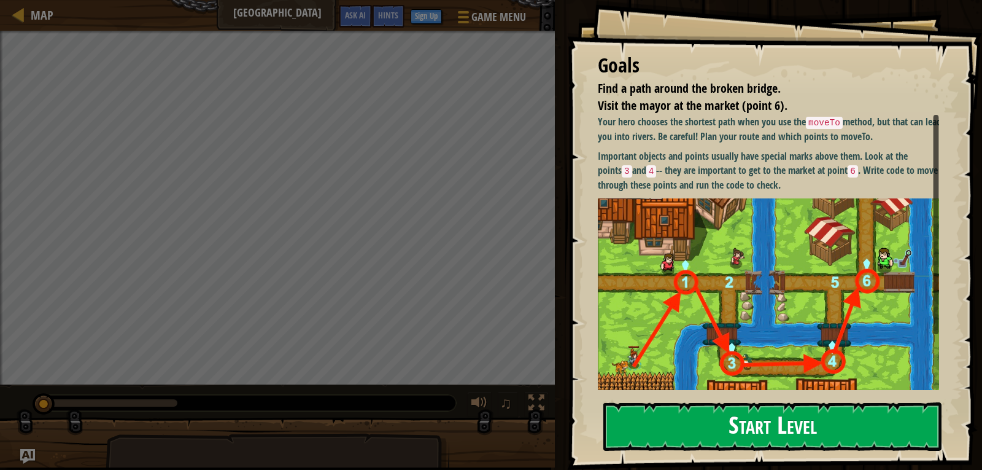
click at [737, 419] on button "Start Level" at bounding box center [773, 426] width 338 height 49
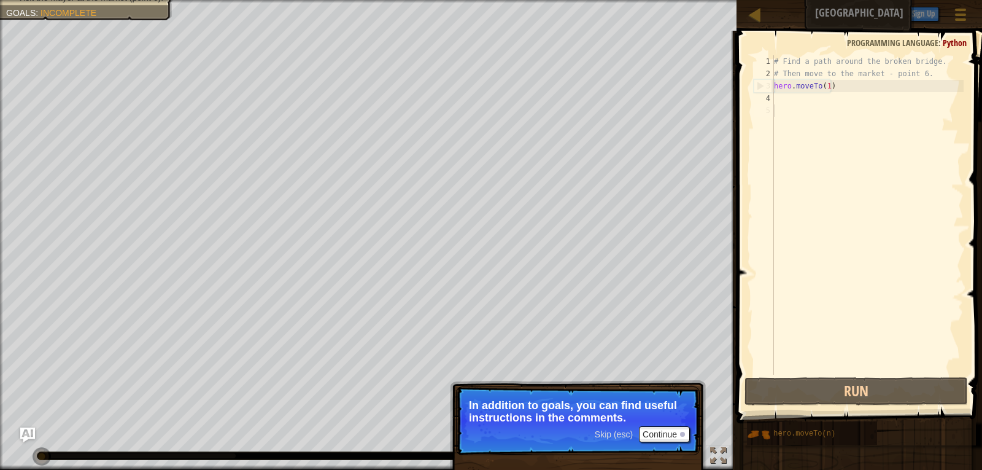
click at [807, 101] on div "# Find a path around the broken bridge. # Then move to the market - point 6. he…" at bounding box center [868, 227] width 192 height 344
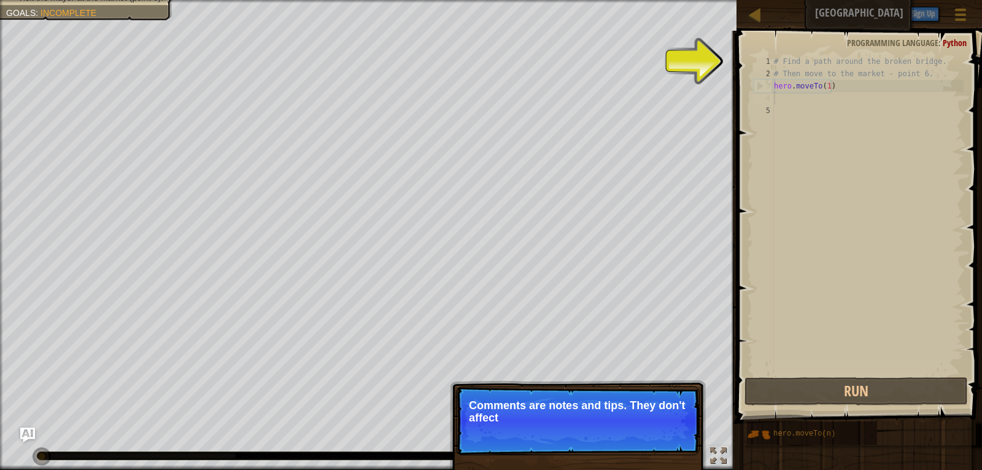
click at [807, 101] on div "# Find a path around the broken bridge. # Then move to the market - point 6. he…" at bounding box center [868, 227] width 192 height 344
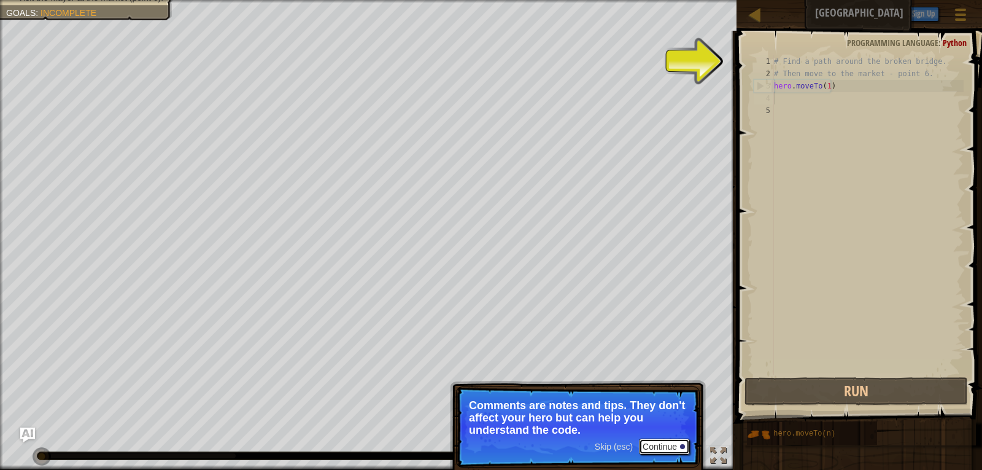
click at [670, 448] on button "Continue" at bounding box center [664, 446] width 51 height 16
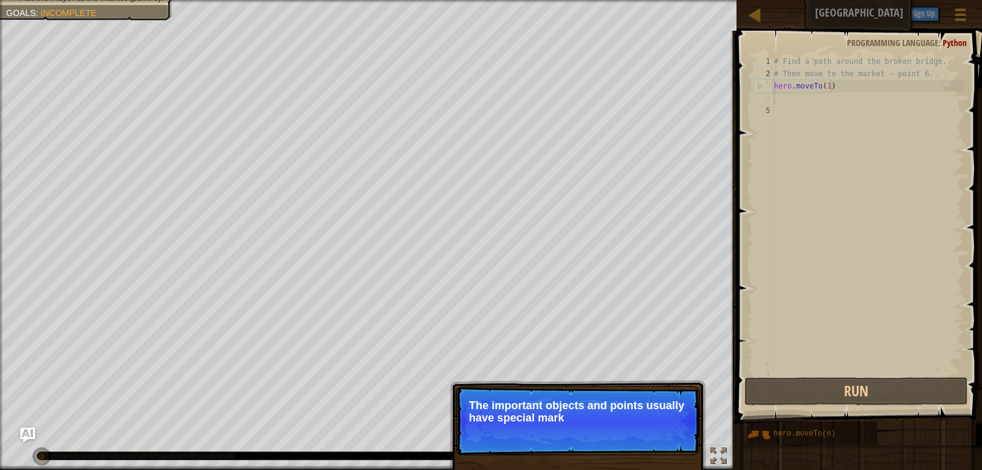
click at [800, 115] on div "# Find a path around the broken bridge. # Then move to the market - point 6. he…" at bounding box center [868, 227] width 192 height 344
click at [796, 87] on div "# Find a path around the broken bridge. # Then move to the market - point 6. he…" at bounding box center [868, 227] width 192 height 344
type textarea "hero.moveTo(1)"
click at [793, 99] on div "# Find a path around the broken bridge. # Then move to the market - point 6. he…" at bounding box center [868, 227] width 192 height 344
click at [646, 438] on button "Continue" at bounding box center [664, 434] width 51 height 16
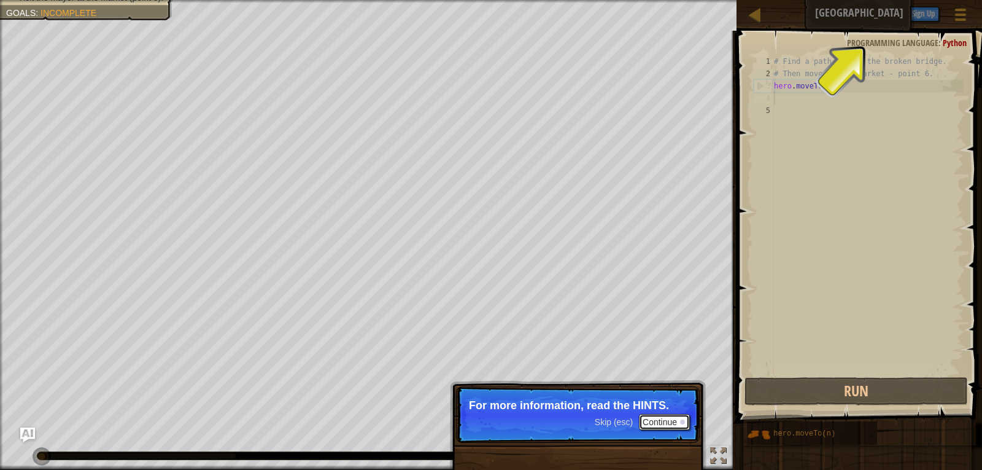
click at [666, 424] on button "Continue" at bounding box center [664, 422] width 51 height 16
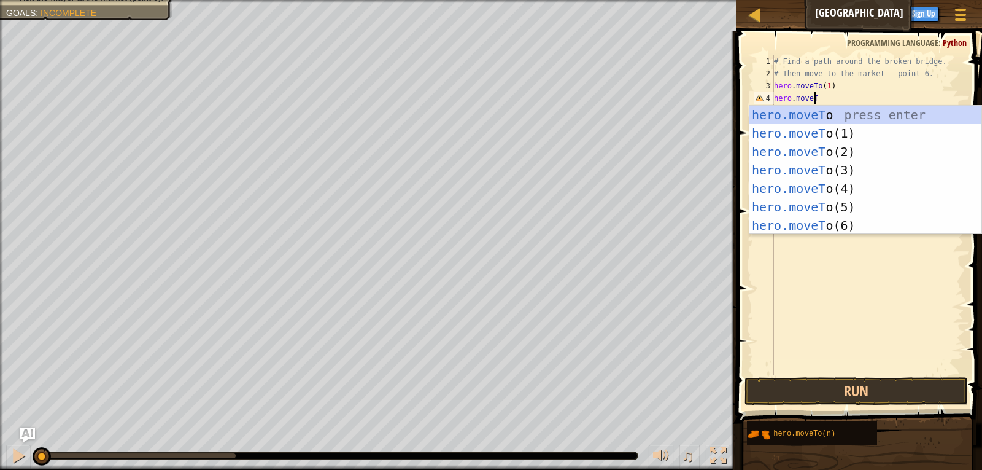
scroll to position [6, 3]
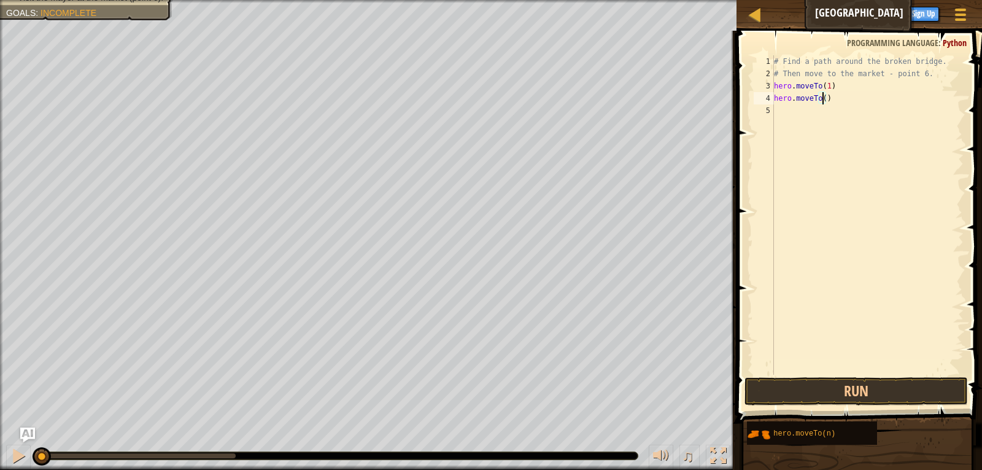
type textarea "hero.moveTo(2)"
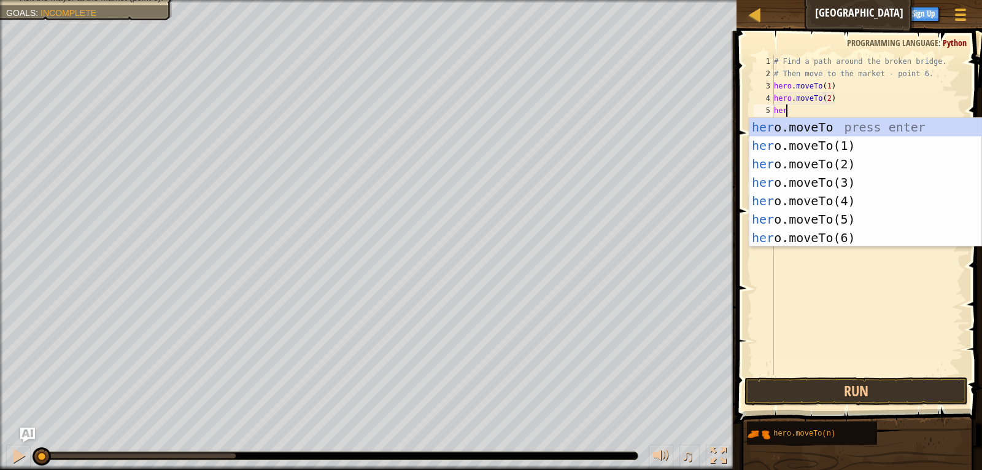
scroll to position [6, 1]
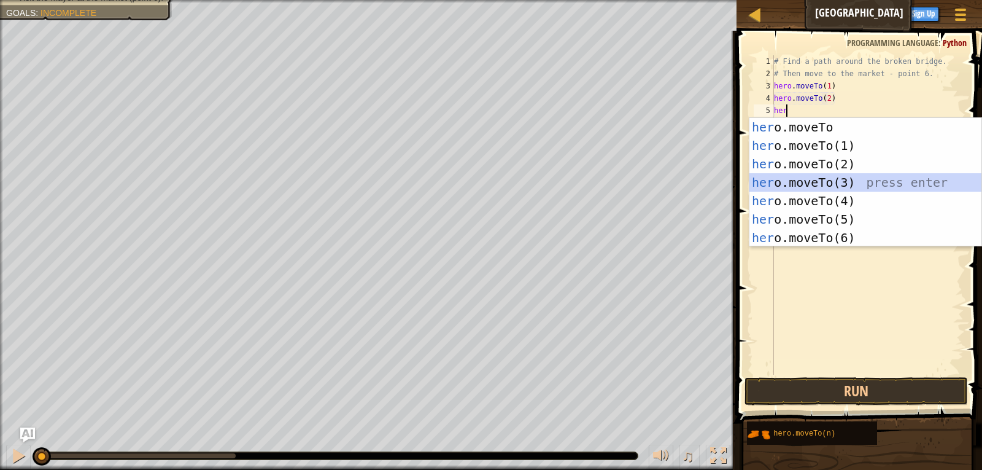
type textarea "hero.moveTo(3)"
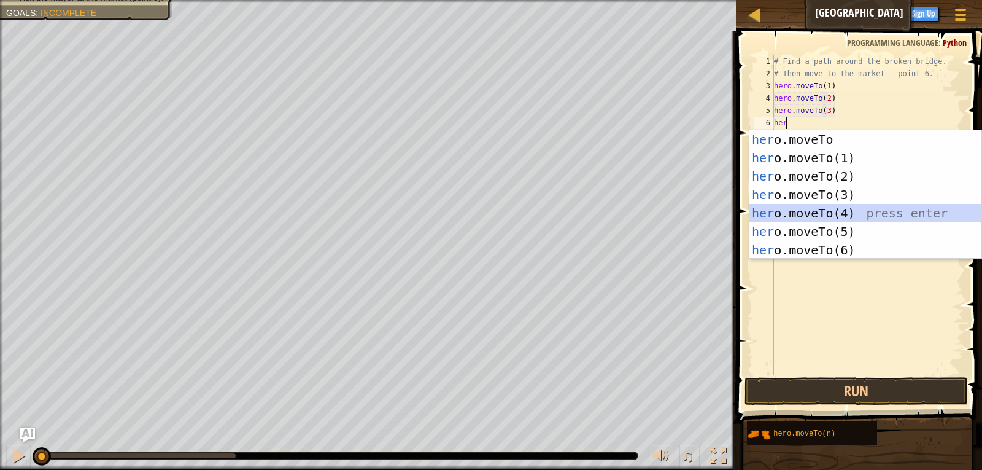
type textarea "hero.moveTo(4)"
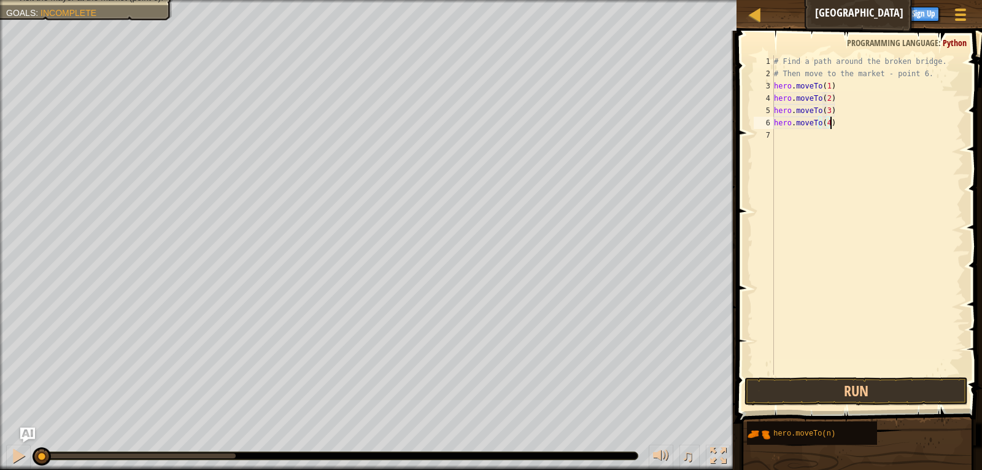
scroll to position [6, 0]
type textarea "hero.moveTo(6)"
click at [855, 390] on button "Run" at bounding box center [857, 391] width 224 height 28
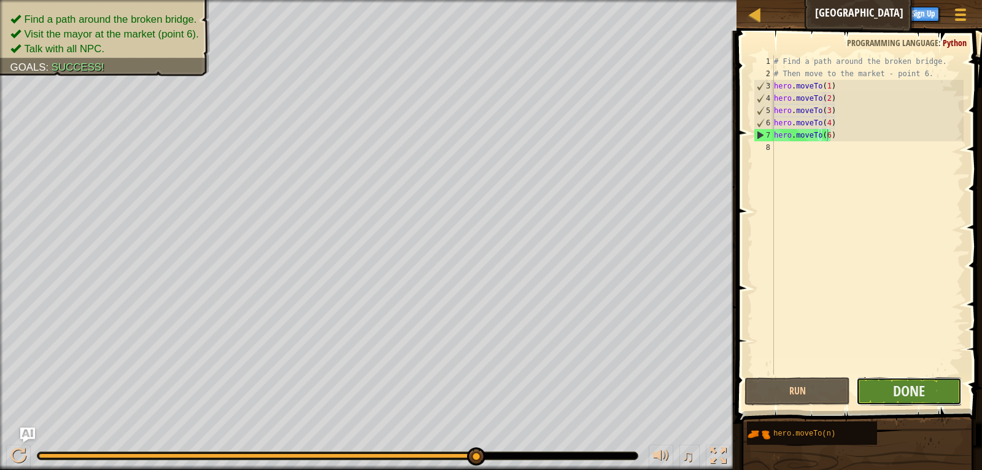
click at [893, 392] on button "Done" at bounding box center [909, 391] width 106 height 28
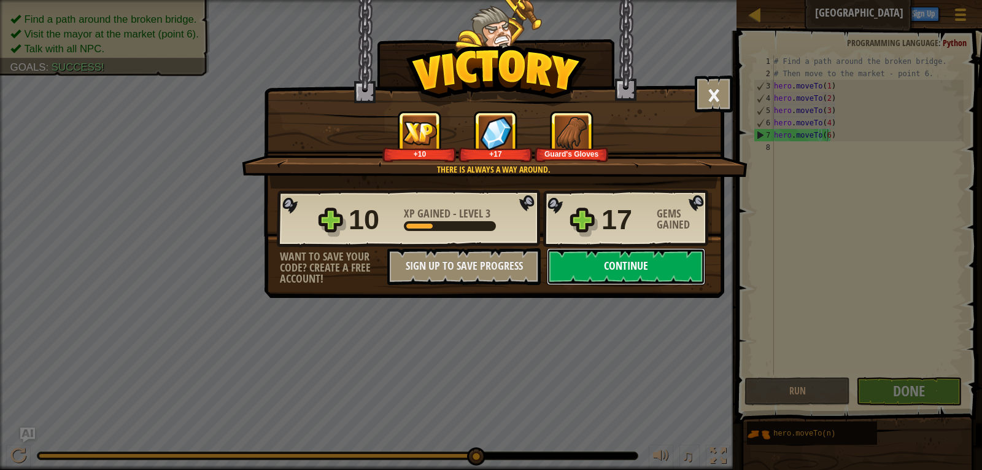
click at [589, 268] on button "Continue" at bounding box center [626, 266] width 158 height 37
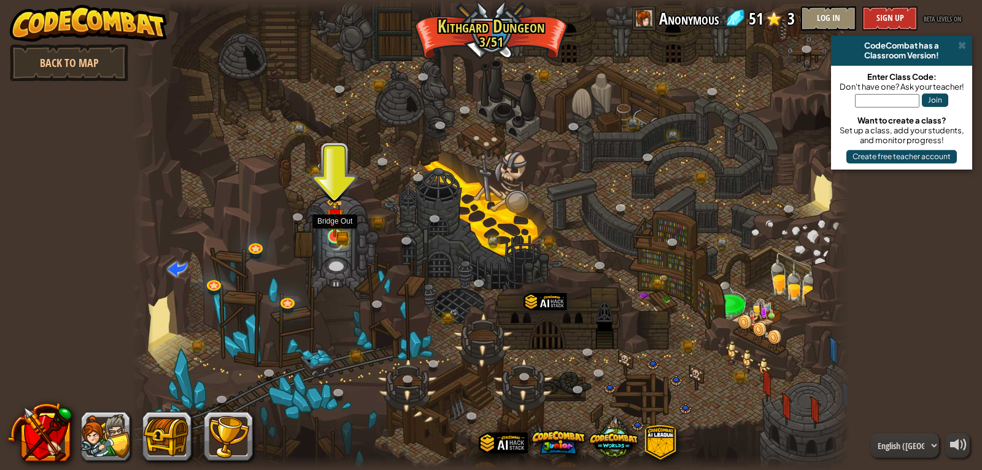
click at [340, 232] on img at bounding box center [335, 218] width 18 height 40
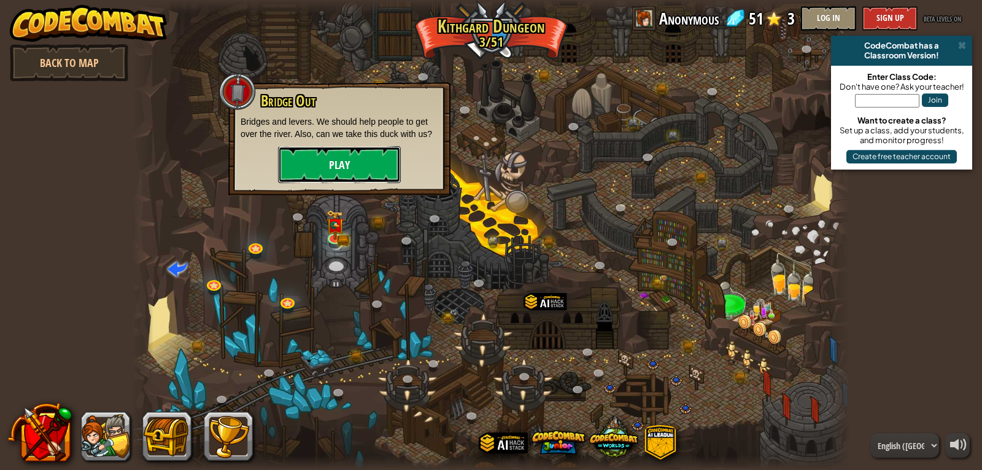
click at [383, 157] on button "Play" at bounding box center [339, 164] width 123 height 37
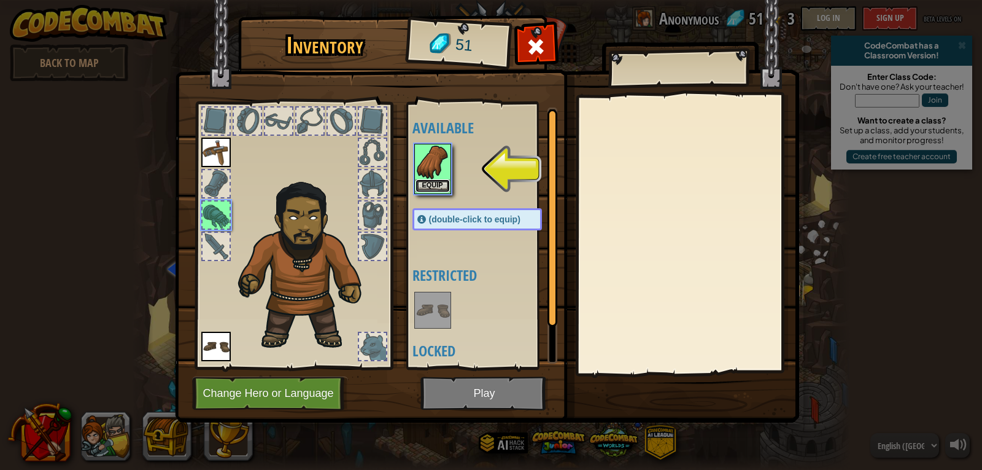
click at [432, 180] on button "Equip" at bounding box center [433, 185] width 34 height 13
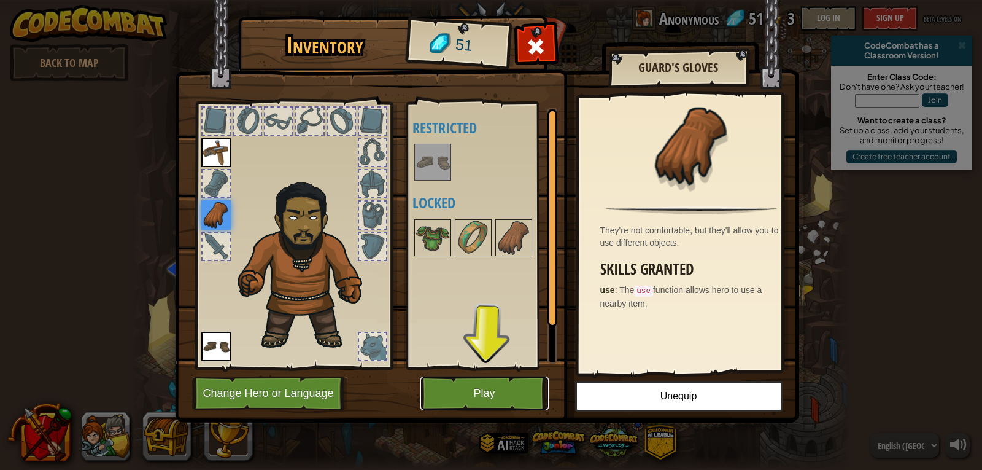
click at [515, 394] on button "Play" at bounding box center [485, 393] width 128 height 34
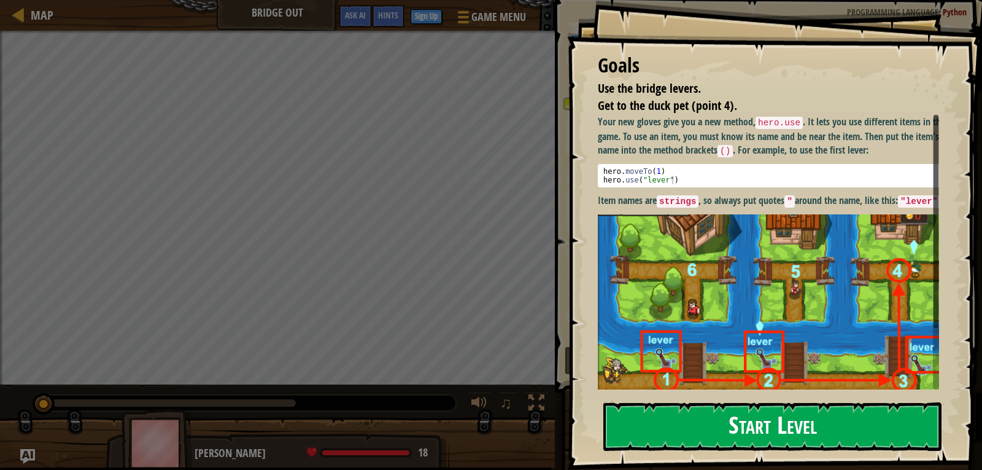
click at [796, 425] on button "Start Level" at bounding box center [773, 426] width 338 height 49
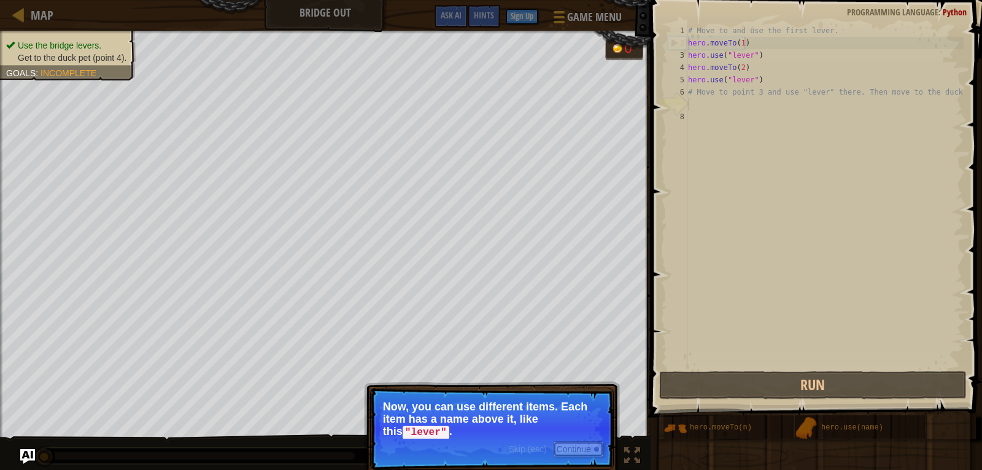
click at [592, 443] on button "Continue" at bounding box center [578, 449] width 51 height 16
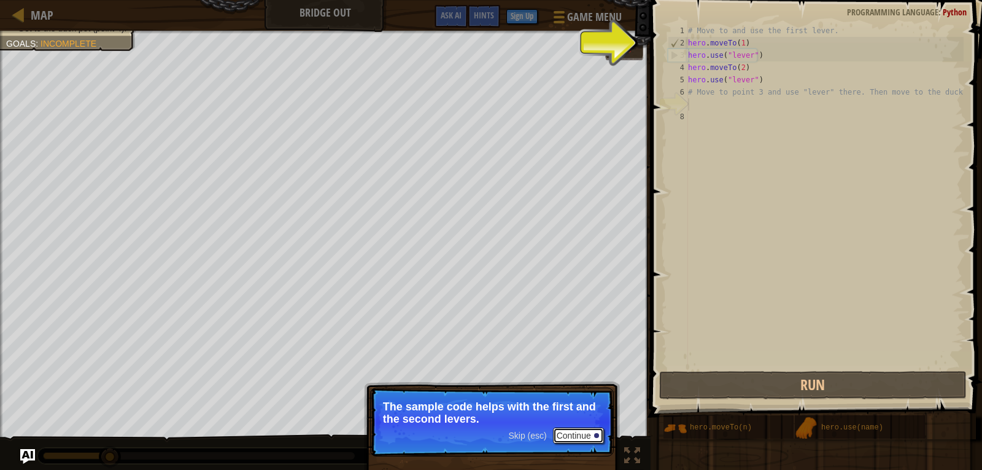
click at [589, 437] on button "Continue" at bounding box center [578, 435] width 51 height 16
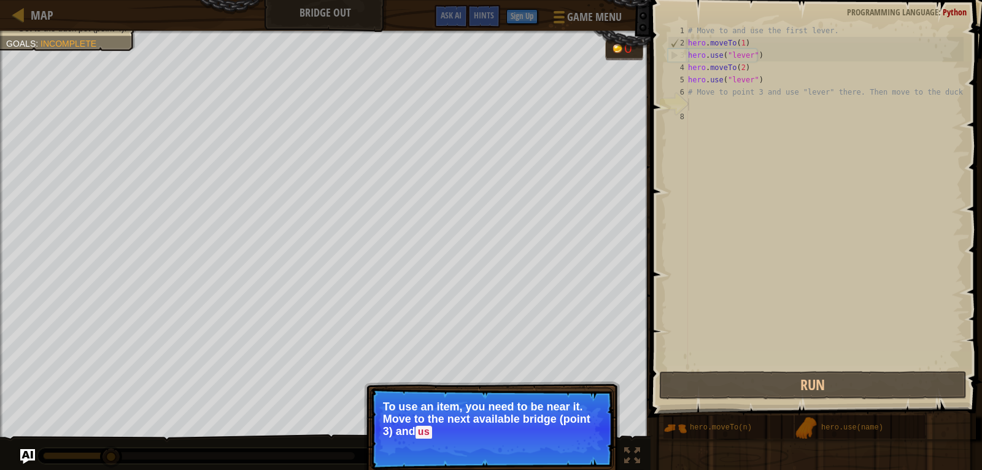
click at [589, 437] on p "To use an item, you need to be near it. Move to the next available bridge (poin…" at bounding box center [492, 419] width 218 height 38
click at [529, 449] on span "Skip (esc)" at bounding box center [527, 449] width 38 height 10
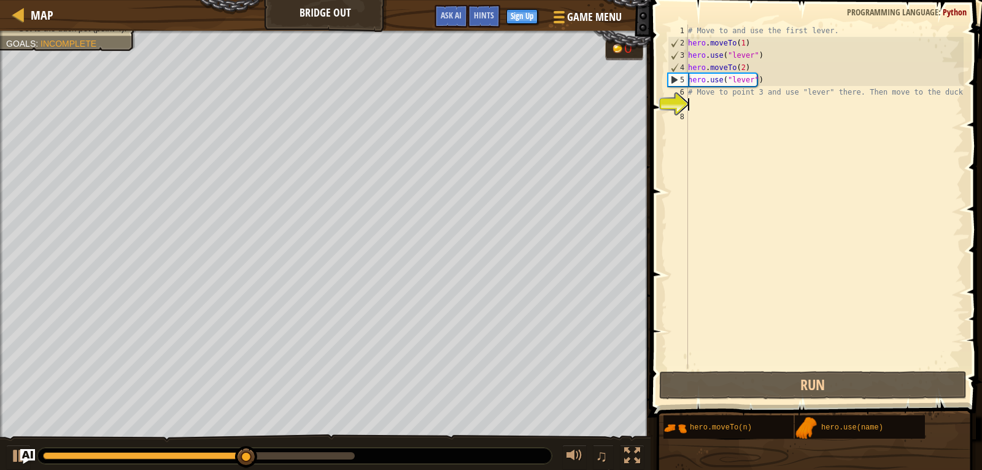
click at [740, 108] on div "# Move to and use the first lever. hero . moveTo ( 1 ) hero . use ( "lever" ) h…" at bounding box center [825, 209] width 278 height 368
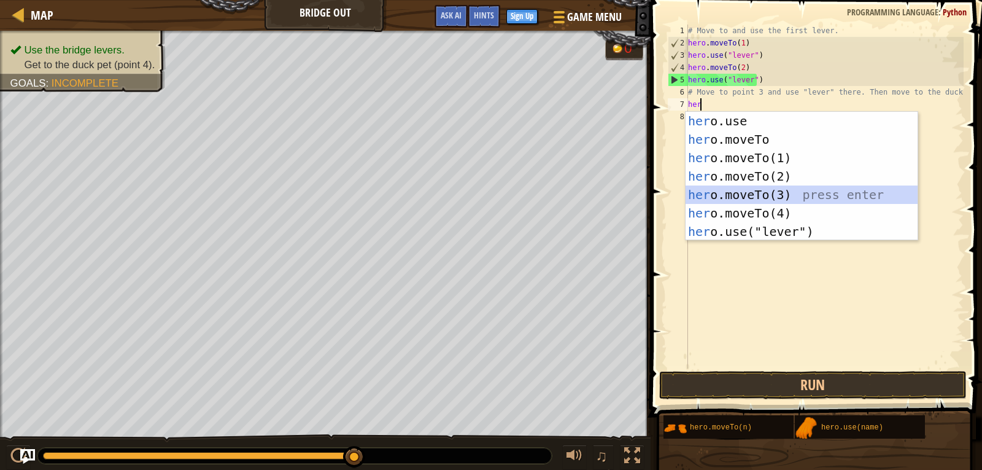
type textarea "hero.moveTo(3)"
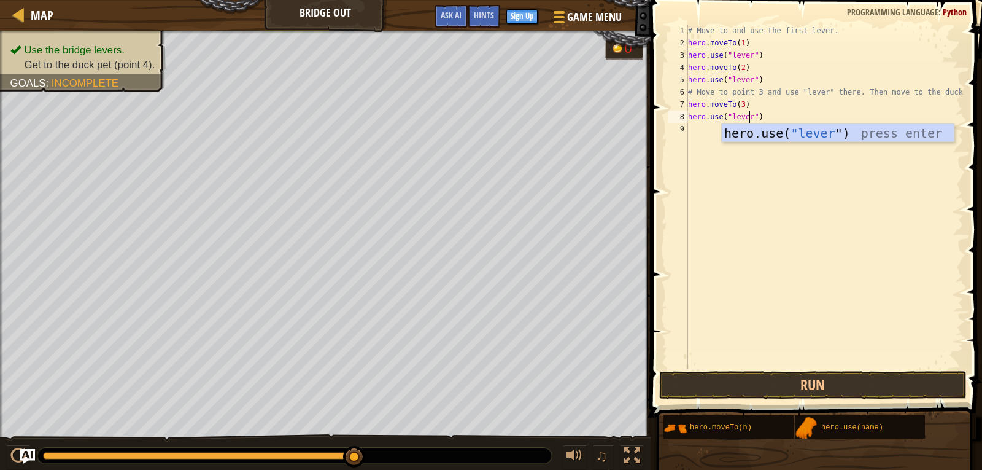
scroll to position [6, 5]
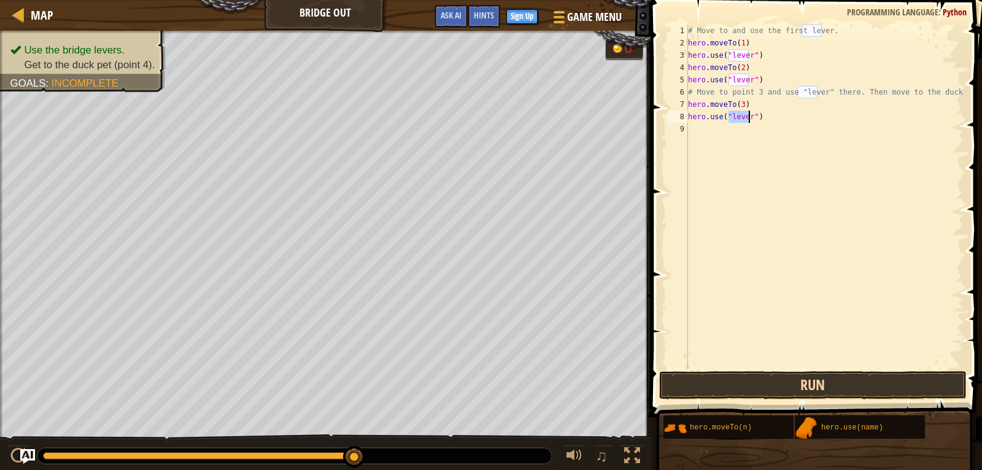
type textarea "hero.use("lever")"
click at [806, 390] on button "Run" at bounding box center [813, 385] width 308 height 28
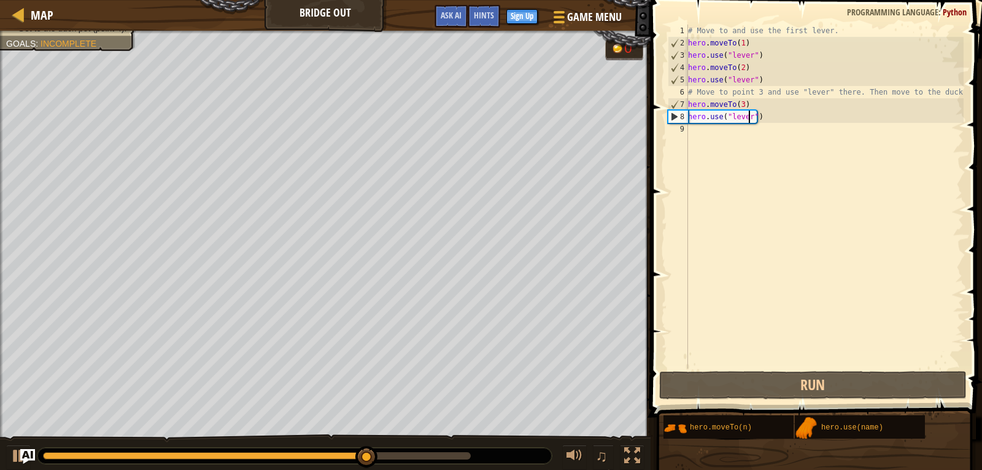
click at [766, 120] on div "# Move to and use the first lever. hero . moveTo ( 1 ) hero . use ( "lever" ) h…" at bounding box center [825, 209] width 278 height 368
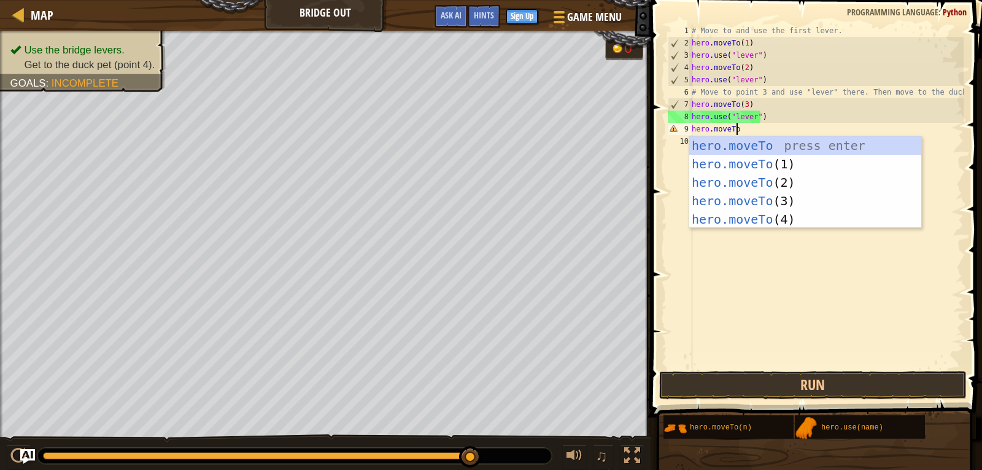
scroll to position [6, 4]
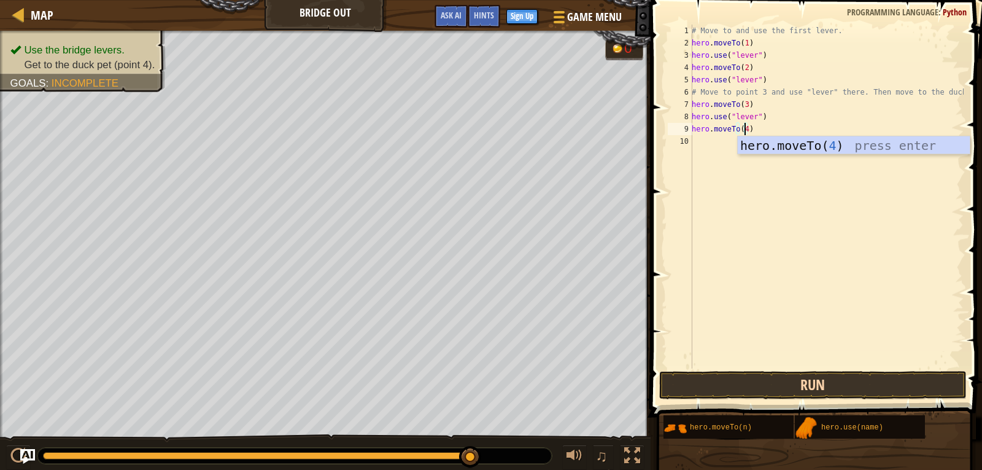
type textarea "hero.moveTo(4)"
click at [818, 384] on button "Run" at bounding box center [813, 385] width 308 height 28
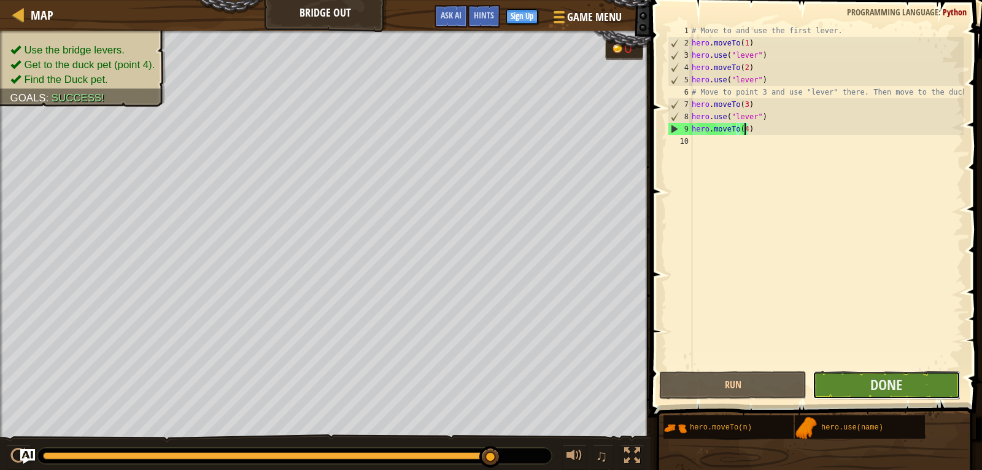
click at [848, 378] on button "Done" at bounding box center [886, 385] width 147 height 28
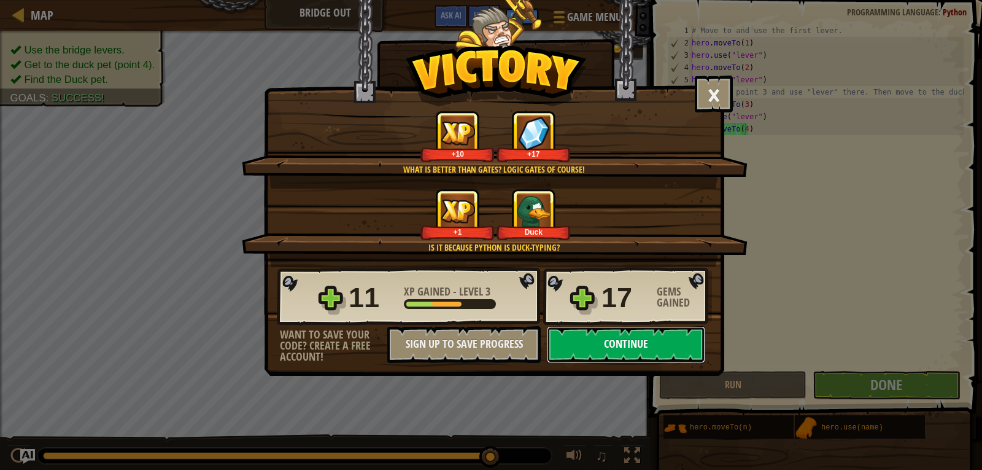
click at [668, 351] on button "Continue" at bounding box center [626, 344] width 158 height 37
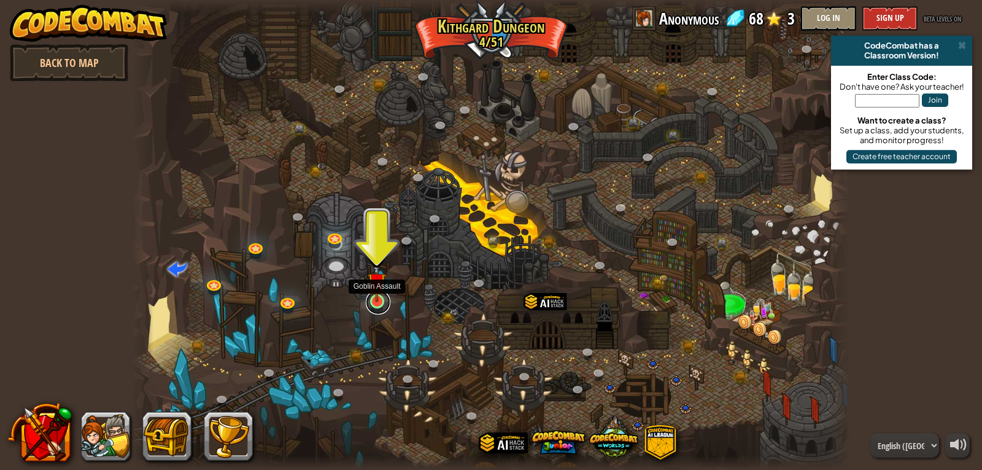
click at [375, 303] on link at bounding box center [378, 302] width 25 height 25
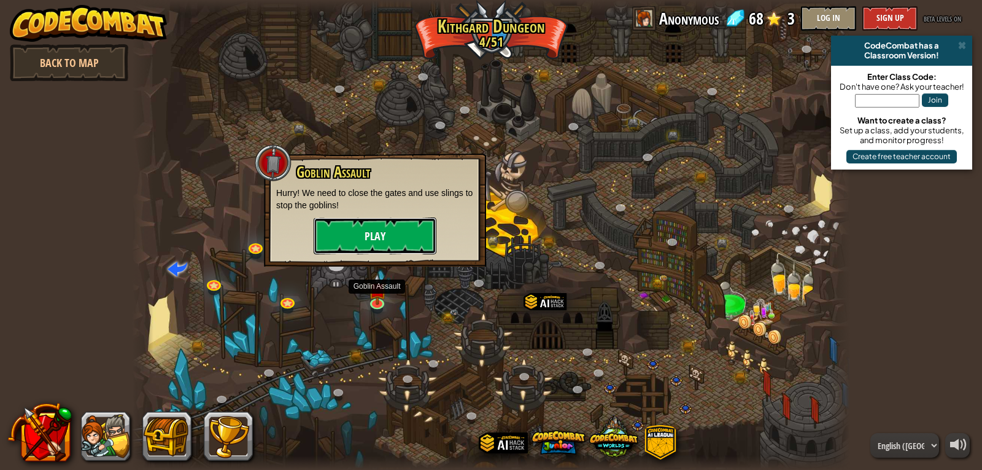
click at [398, 239] on button "Play" at bounding box center [375, 235] width 123 height 37
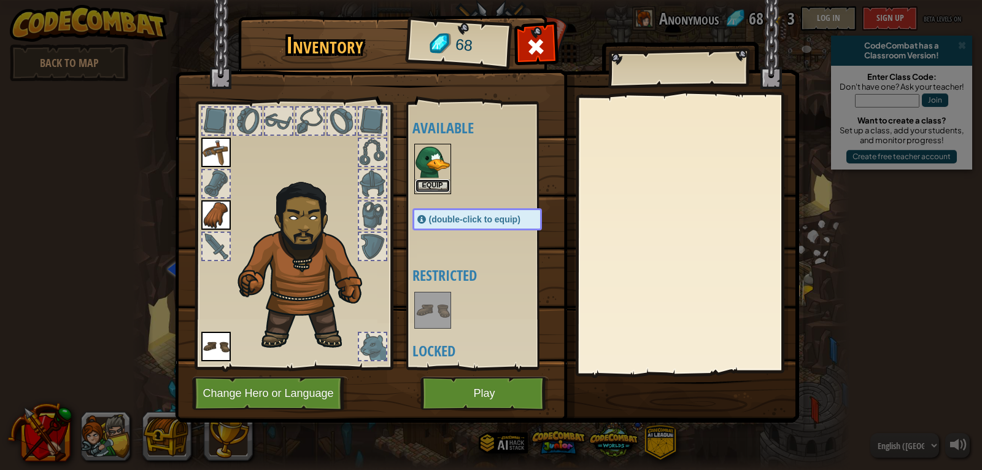
click at [434, 183] on button "Equip" at bounding box center [433, 185] width 34 height 13
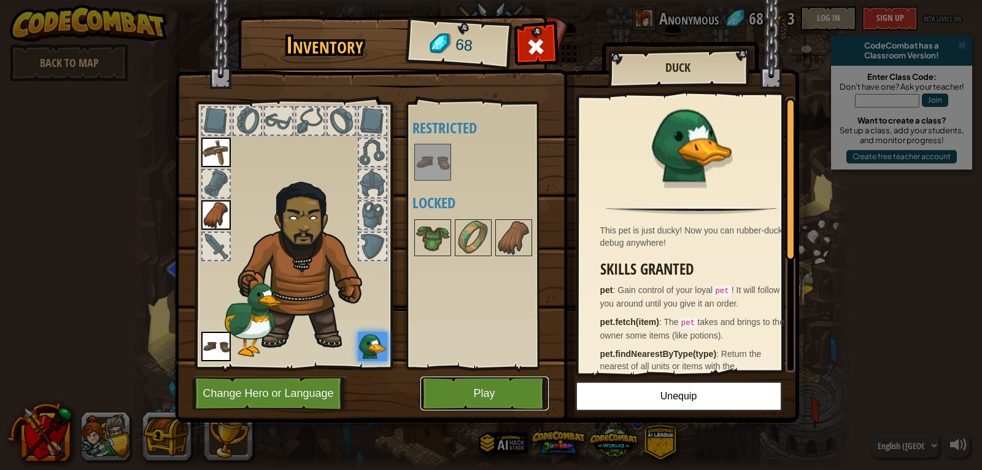
click at [486, 398] on button "Play" at bounding box center [485, 393] width 128 height 34
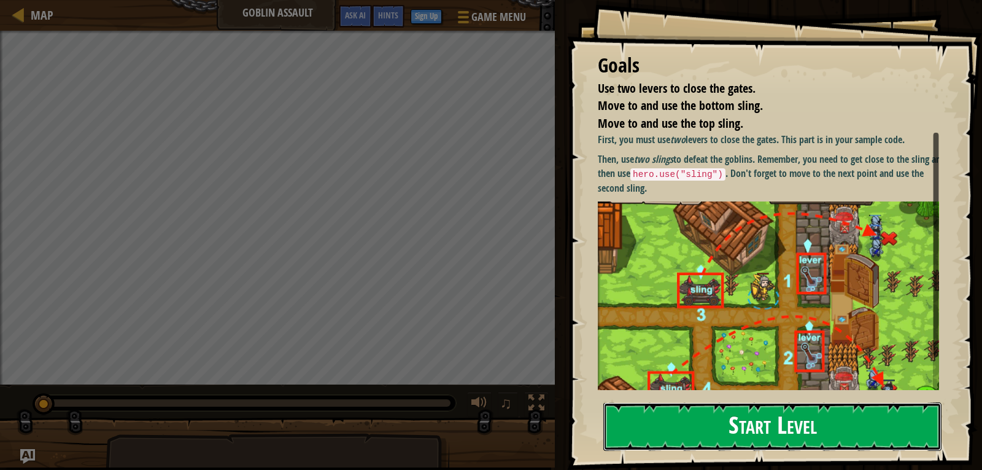
click at [716, 428] on button "Start Level" at bounding box center [773, 426] width 338 height 49
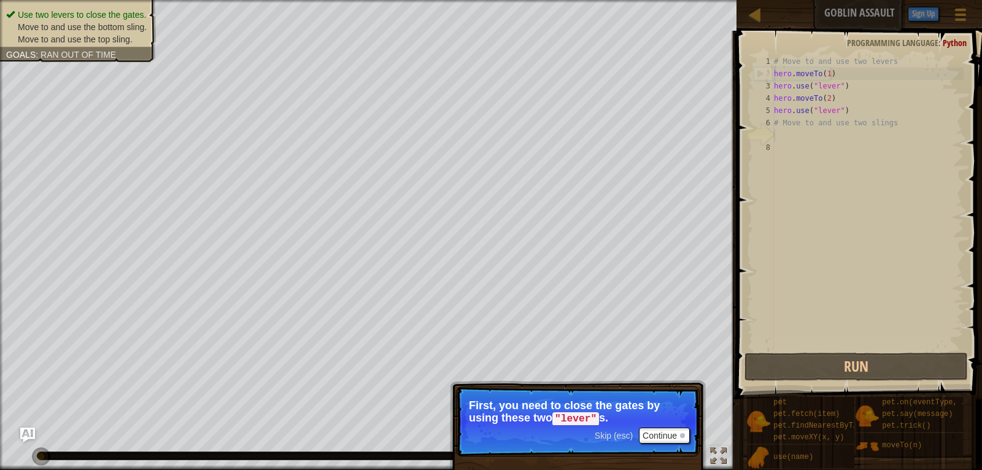
click at [618, 433] on span "Skip (esc)" at bounding box center [614, 435] width 38 height 10
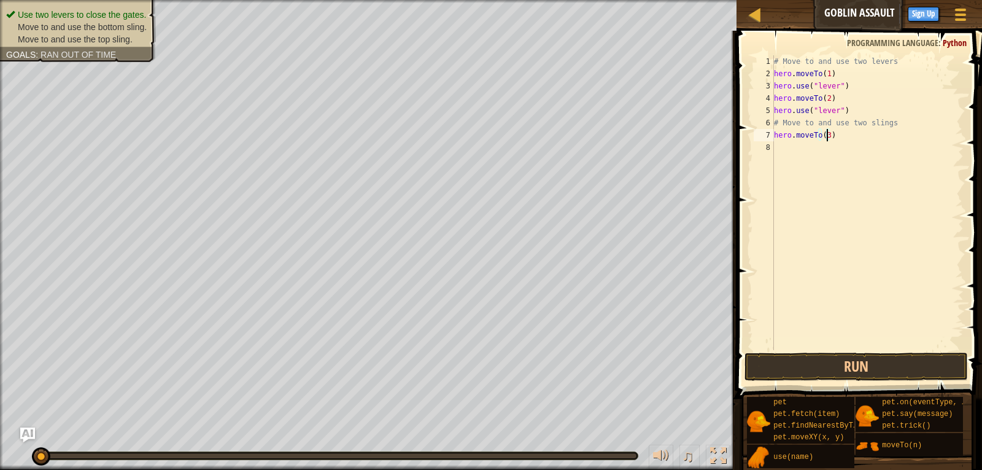
scroll to position [6, 4]
type textarea "hero.moveTo(4)"
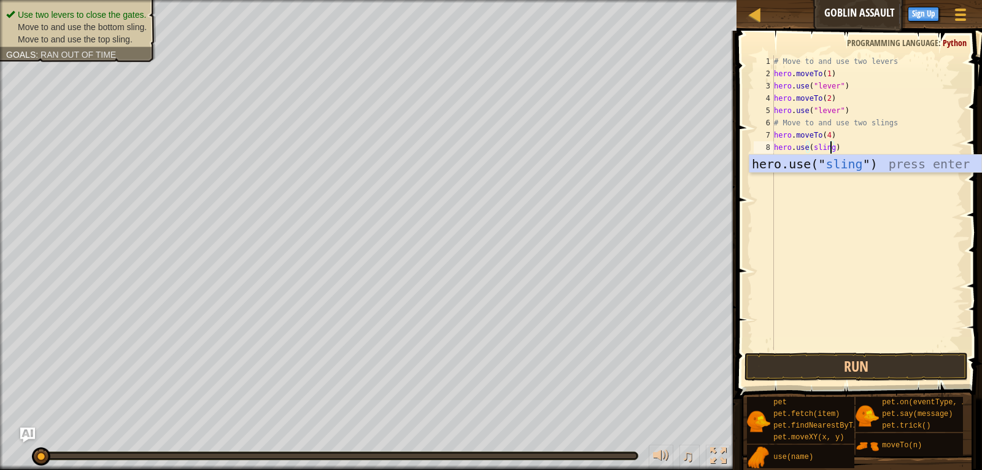
scroll to position [6, 5]
type textarea "hero.use("sling")"
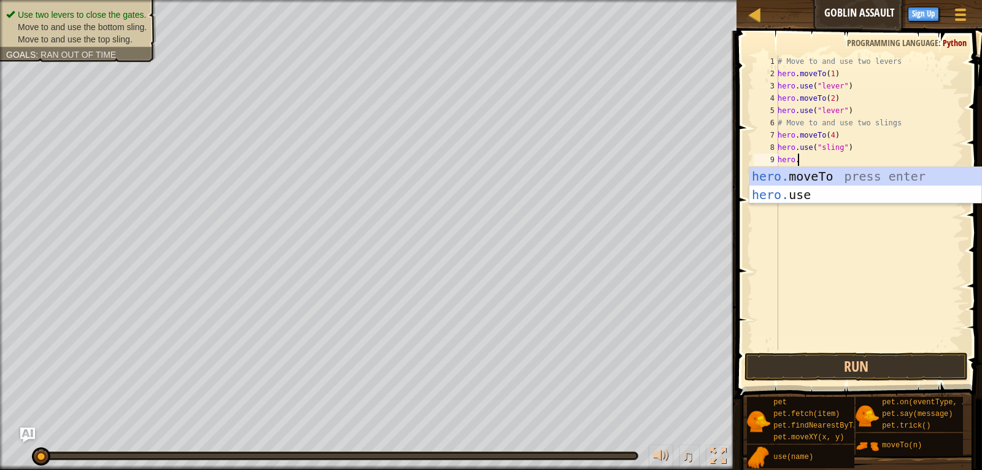
scroll to position [6, 1]
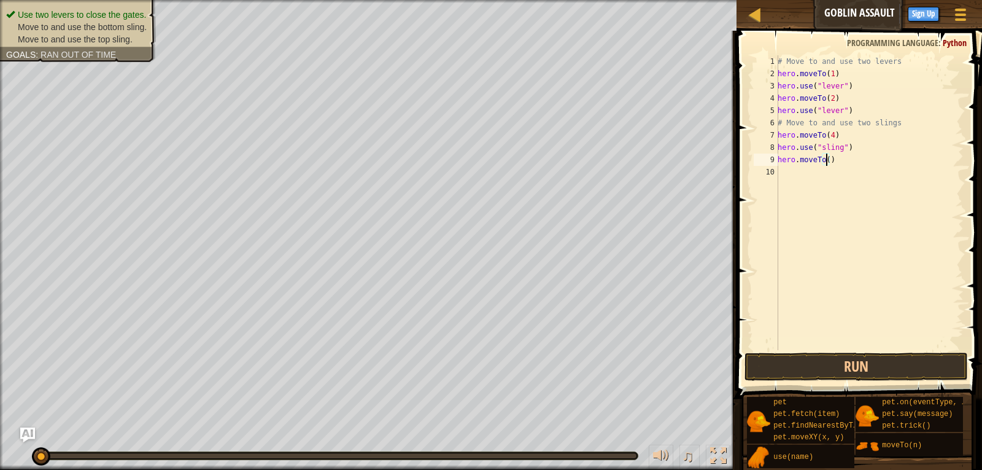
type textarea "hero.moveTo(3)"
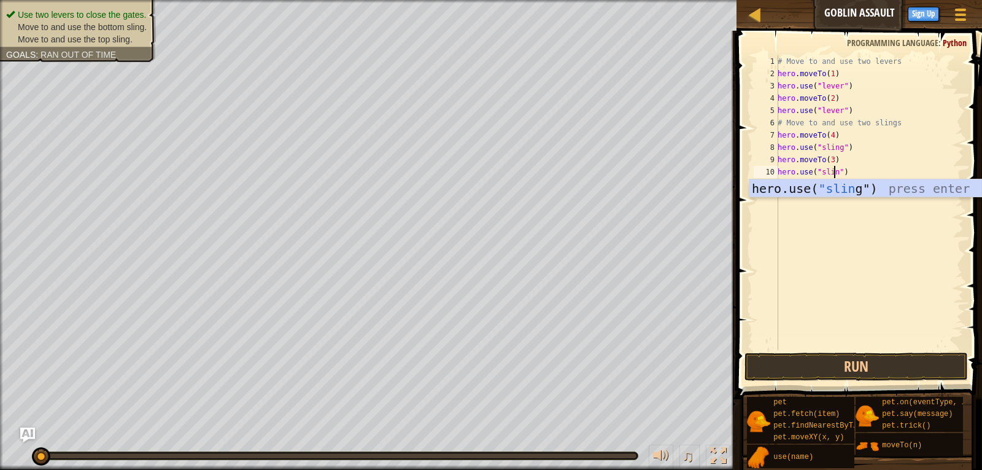
scroll to position [6, 5]
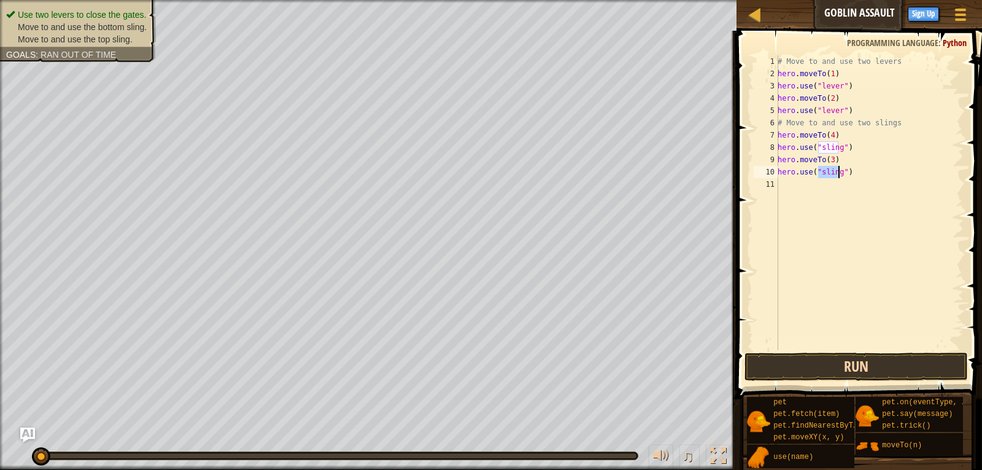
type textarea "hero.use("sling")"
click at [856, 358] on button "Run" at bounding box center [857, 366] width 224 height 28
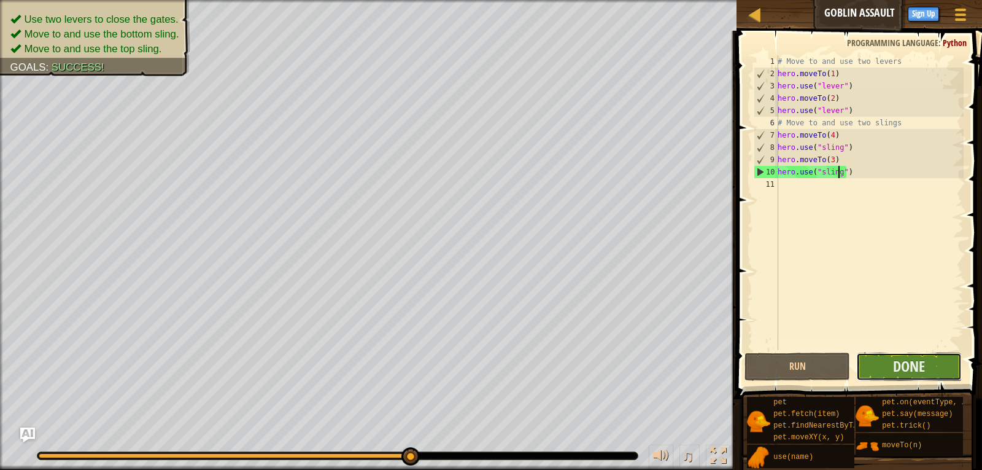
click at [885, 371] on button "Done" at bounding box center [909, 366] width 106 height 28
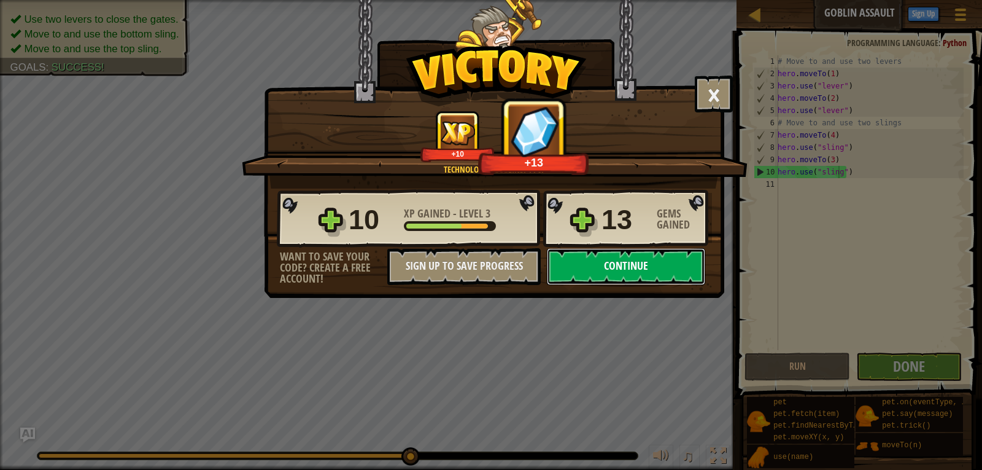
click at [646, 268] on button "Continue" at bounding box center [626, 266] width 158 height 37
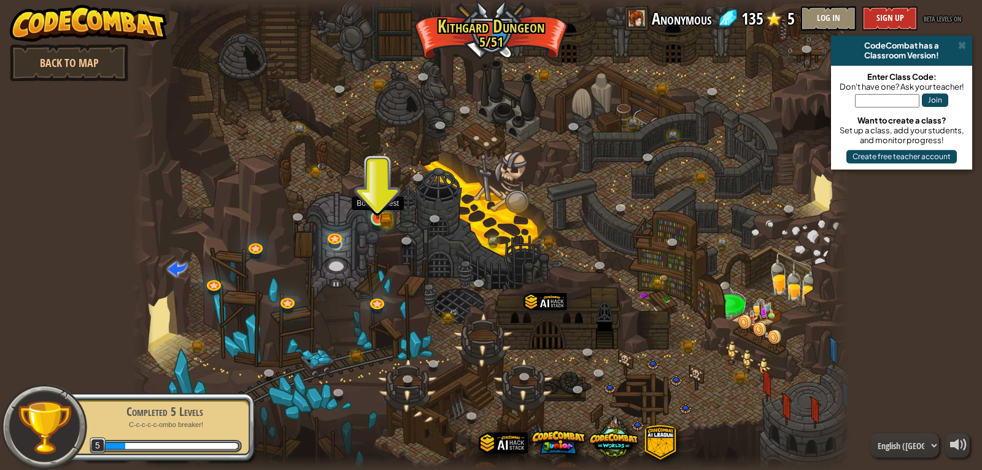
click at [374, 215] on img at bounding box center [378, 199] width 18 height 40
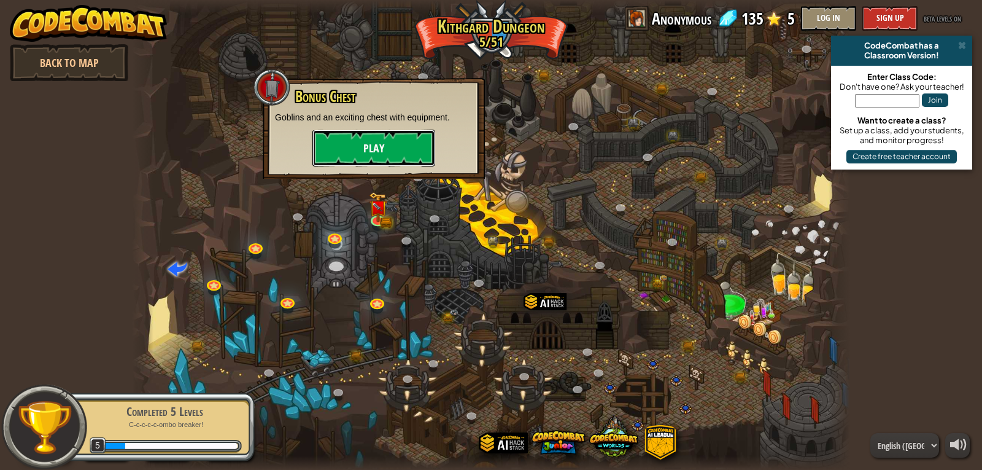
click at [392, 134] on button "Play" at bounding box center [374, 148] width 123 height 37
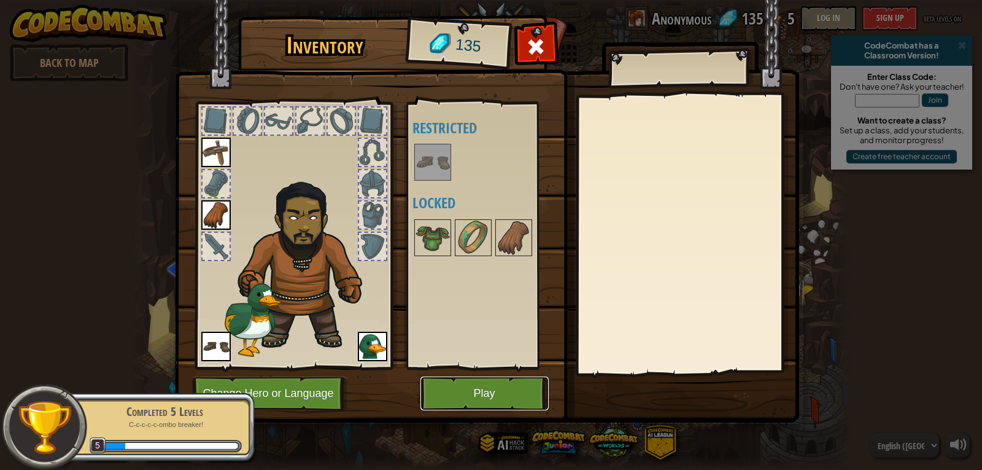
click at [462, 389] on button "Play" at bounding box center [485, 393] width 128 height 34
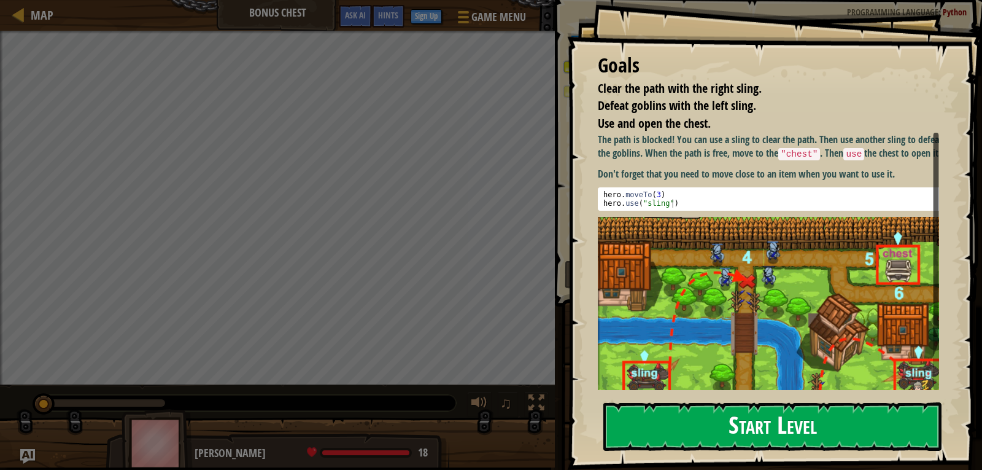
click at [795, 434] on button "Start Level" at bounding box center [773, 426] width 338 height 49
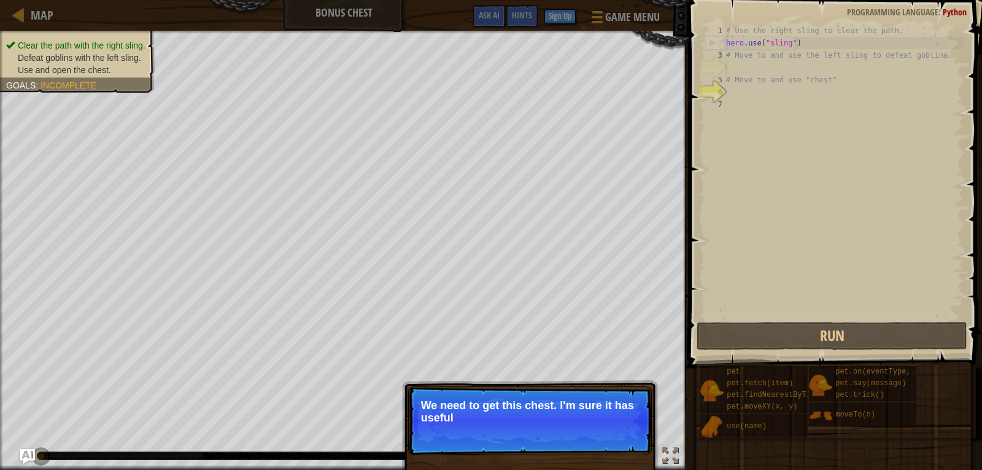
click at [748, 67] on div "# Use the right sling to clear the path. hero . use ( "sling" ) # Move to and u…" at bounding box center [844, 184] width 240 height 319
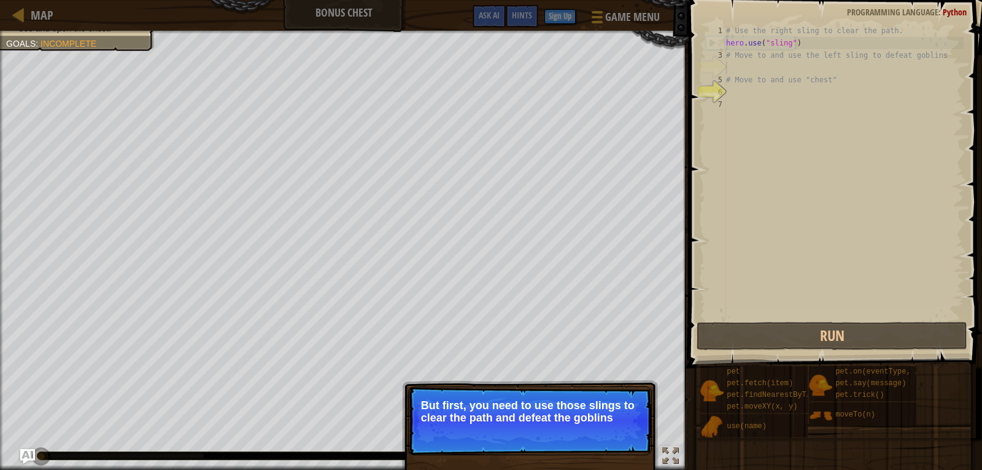
click at [750, 44] on div "# Use the right sling to clear the path. hero . use ( "sling" ) # Move to and u…" at bounding box center [844, 184] width 240 height 319
click at [804, 36] on div "# Use the right sling to clear the path. hero . use ( "sling" ) # Move to and u…" at bounding box center [844, 184] width 240 height 319
drag, startPoint x: 806, startPoint y: 41, endPoint x: 730, endPoint y: 45, distance: 75.6
click at [730, 45] on div "# Use the right sling to clear the path. hero . use ( "sling" ) # Move to and u…" at bounding box center [844, 184] width 240 height 319
type textarea "hero.use("sling")"
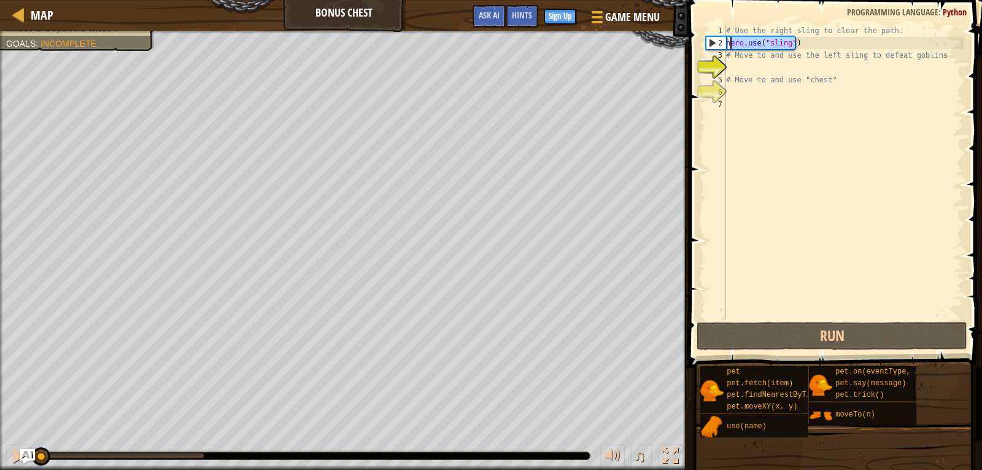
click at [764, 66] on div "# Use the right sling to clear the path. hero . use ( "sling" ) # Move to and u…" at bounding box center [844, 184] width 240 height 319
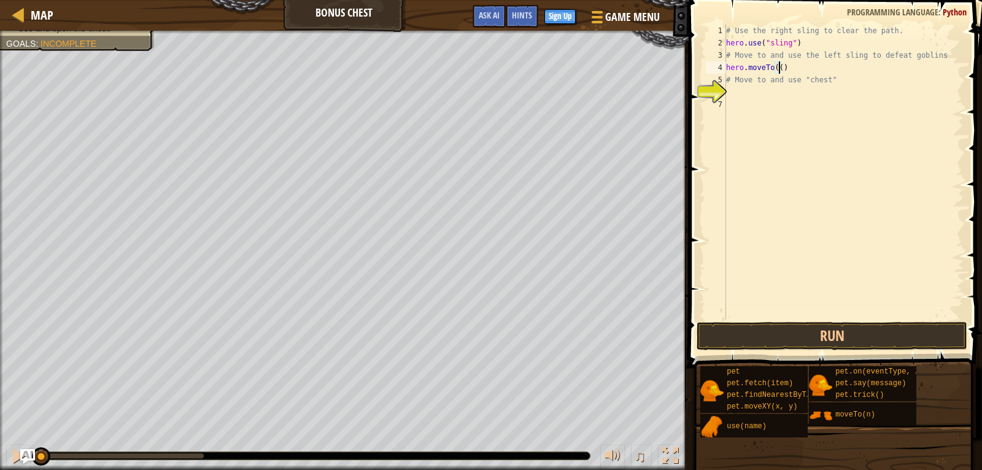
scroll to position [6, 4]
type textarea "hero.moveTo(3)"
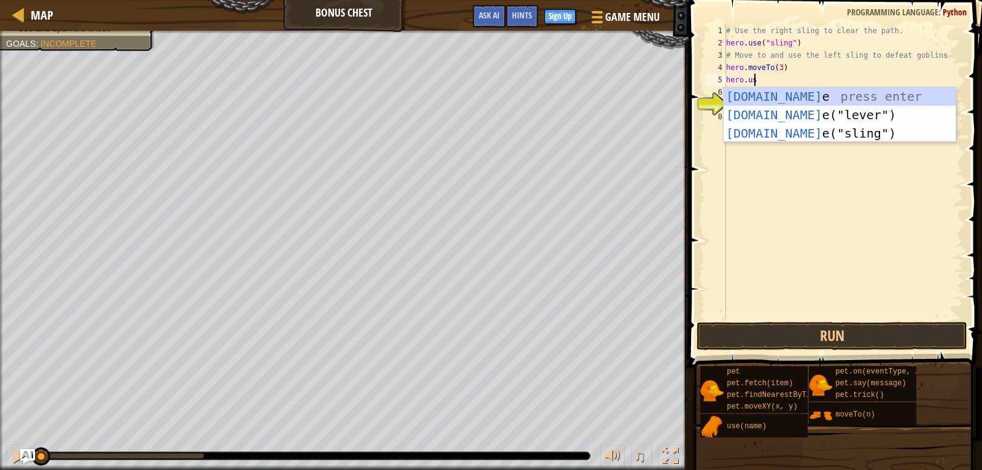
scroll to position [6, 2]
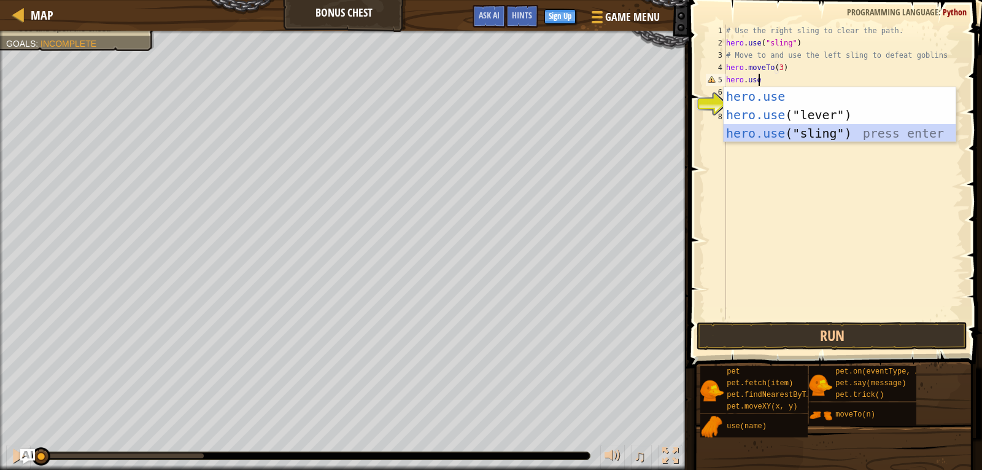
type textarea "hero.use("sling")"
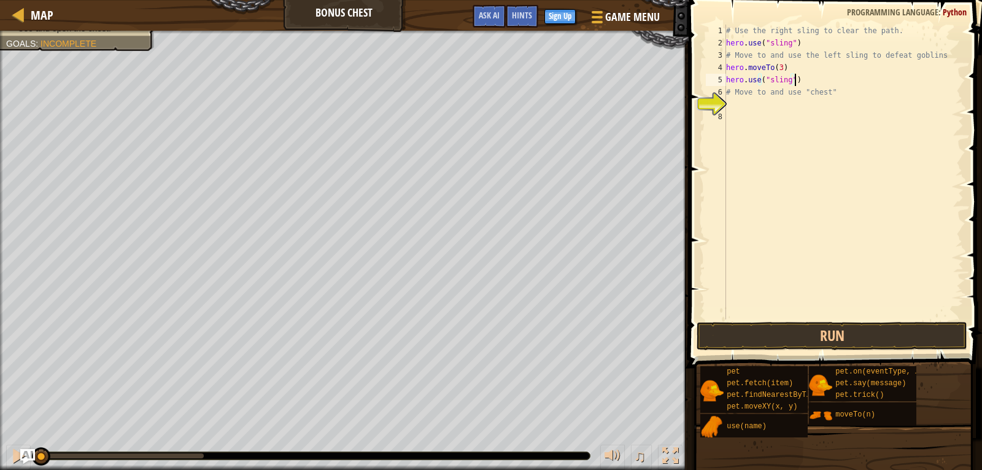
click at [780, 104] on div "# Use the right sling to clear the path. hero . use ( "sling" ) # Move to and u…" at bounding box center [844, 184] width 240 height 319
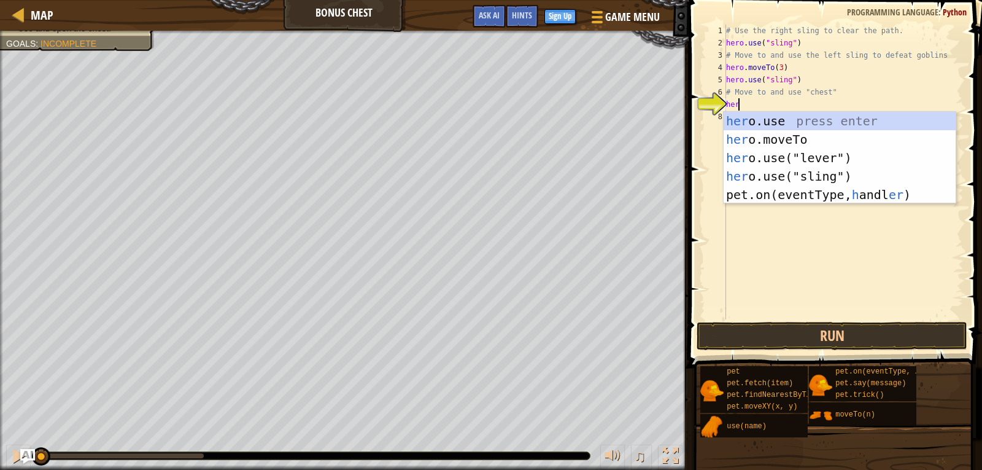
scroll to position [6, 1]
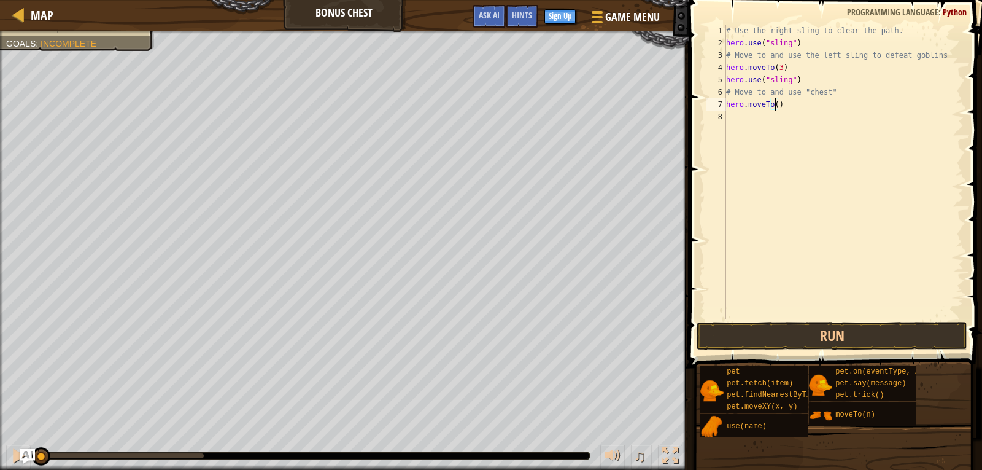
type textarea "hero.moveTo(6)"
click at [837, 331] on button "Run" at bounding box center [832, 336] width 271 height 28
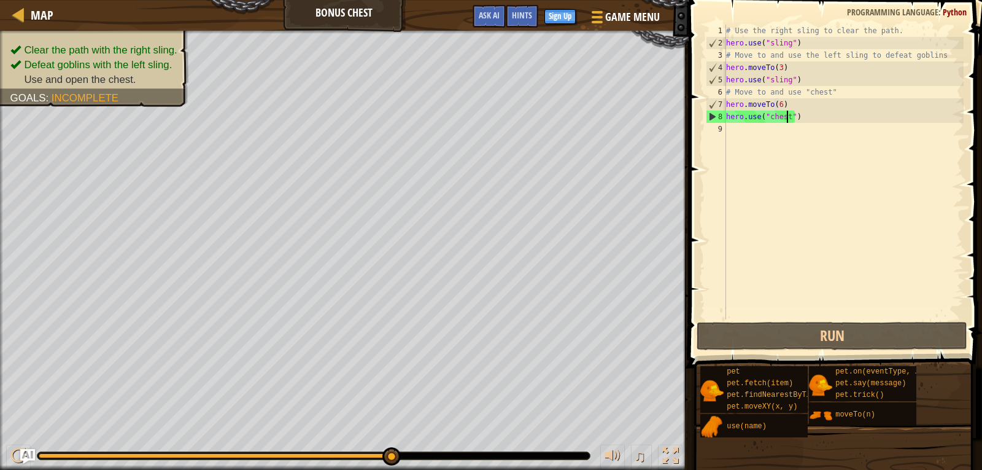
click at [780, 103] on div "# Use the right sling to clear the path. hero . use ( "sling" ) # Move to and u…" at bounding box center [844, 184] width 240 height 319
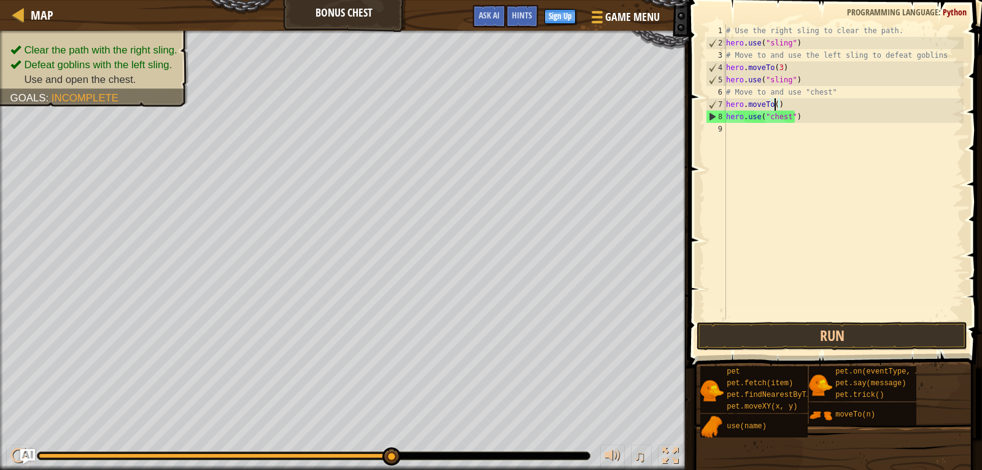
scroll to position [6, 4]
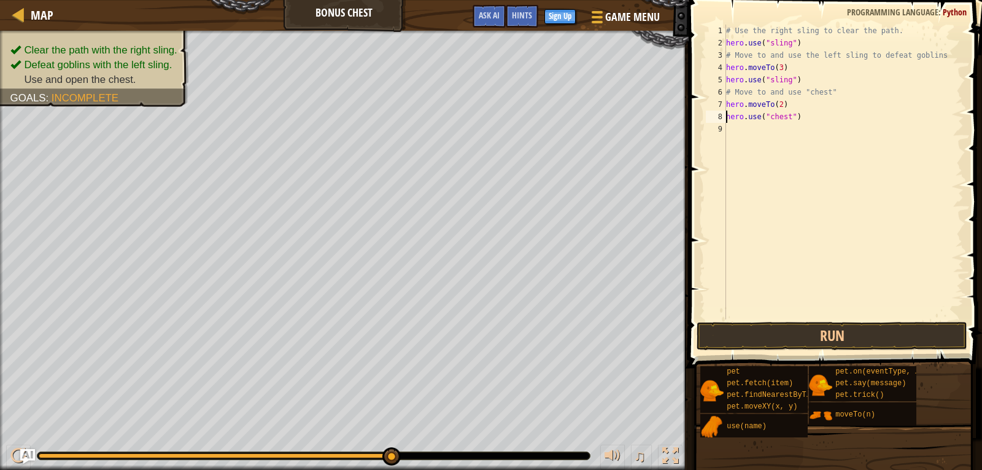
type textarea "hero.moveTo(2)"
type textarea "hero.moveTo(4)"
type textarea "hero.moveTo(6)"
click at [836, 338] on button "Run" at bounding box center [832, 336] width 271 height 28
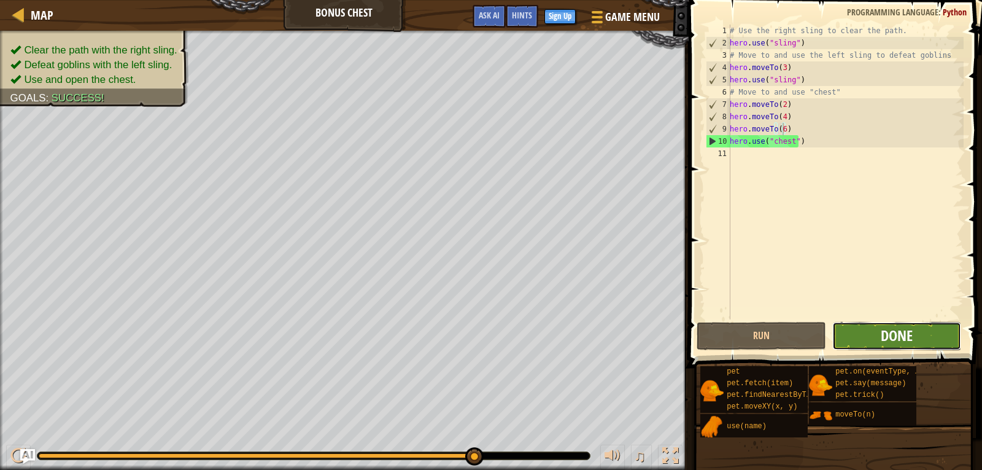
click at [888, 338] on span "Done" at bounding box center [897, 335] width 32 height 20
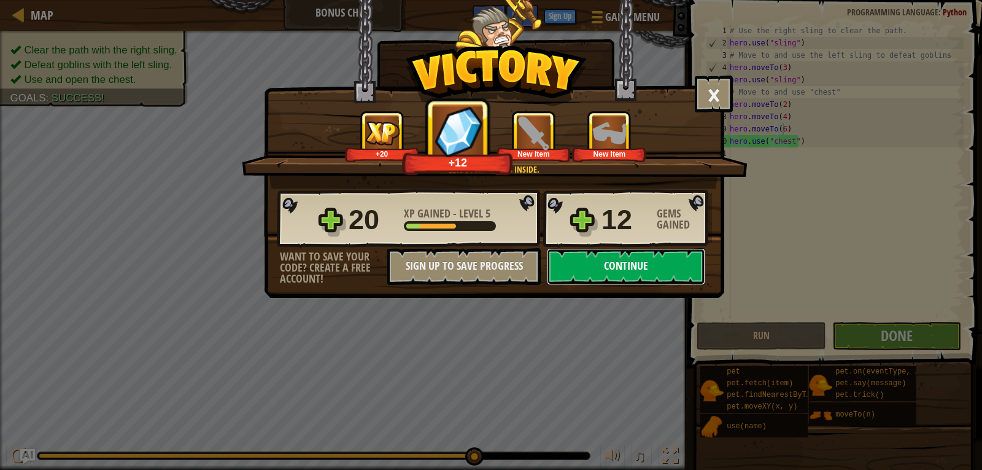
click at [669, 267] on button "Continue" at bounding box center [626, 266] width 158 height 37
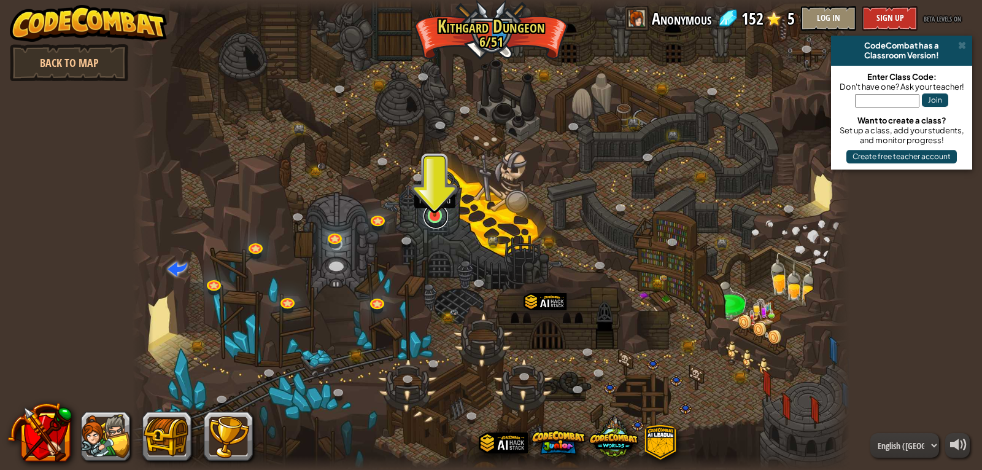
click at [437, 221] on link at bounding box center [436, 216] width 25 height 25
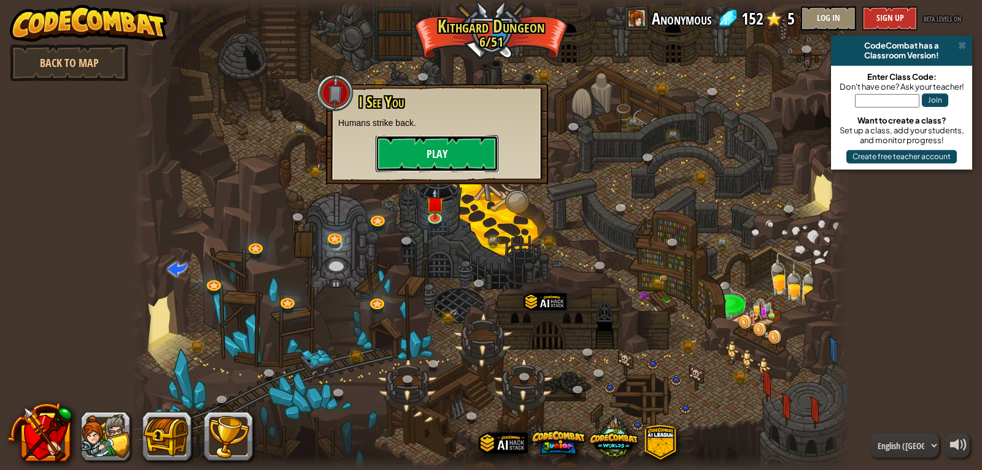
click at [448, 151] on button "Play" at bounding box center [437, 153] width 123 height 37
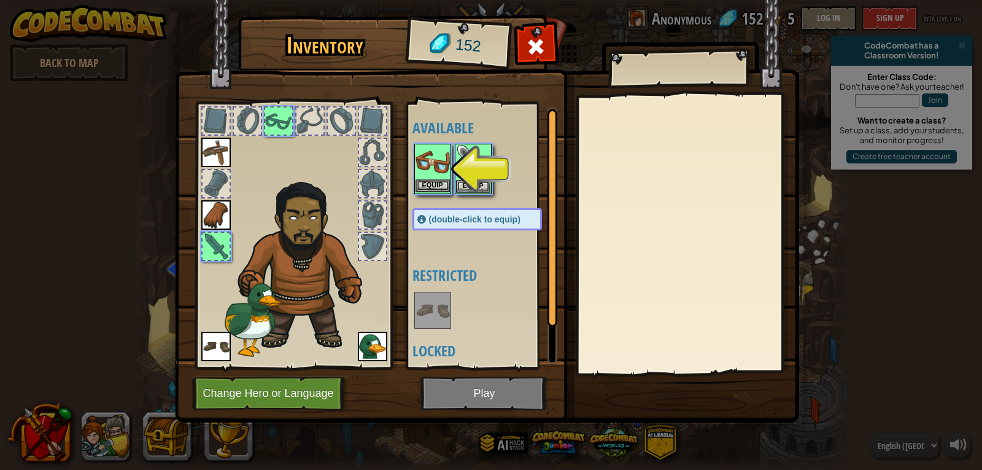
click at [440, 177] on img at bounding box center [433, 162] width 34 height 34
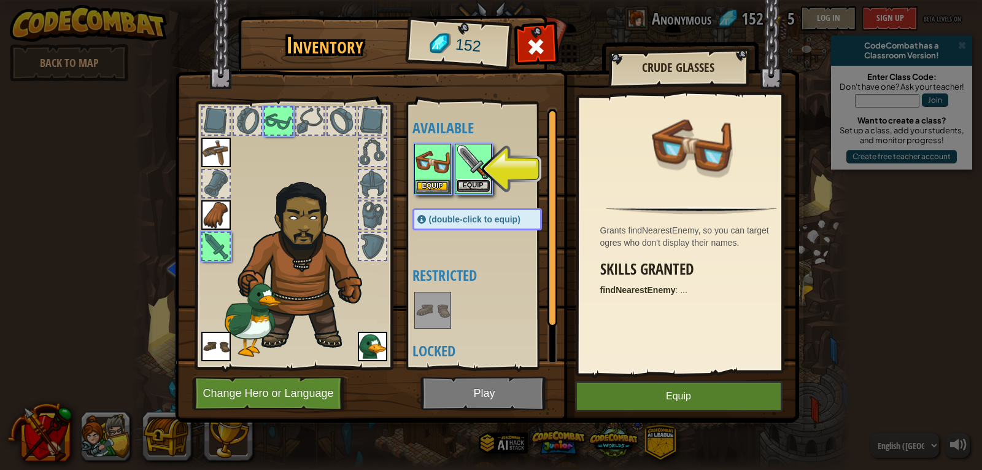
click at [474, 184] on button "Equip" at bounding box center [473, 185] width 34 height 13
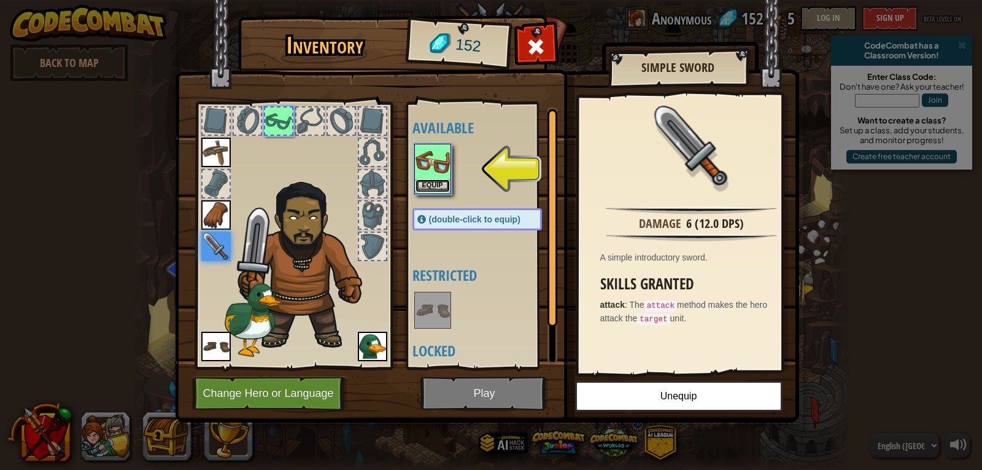
click at [432, 185] on button "Equip" at bounding box center [433, 185] width 34 height 13
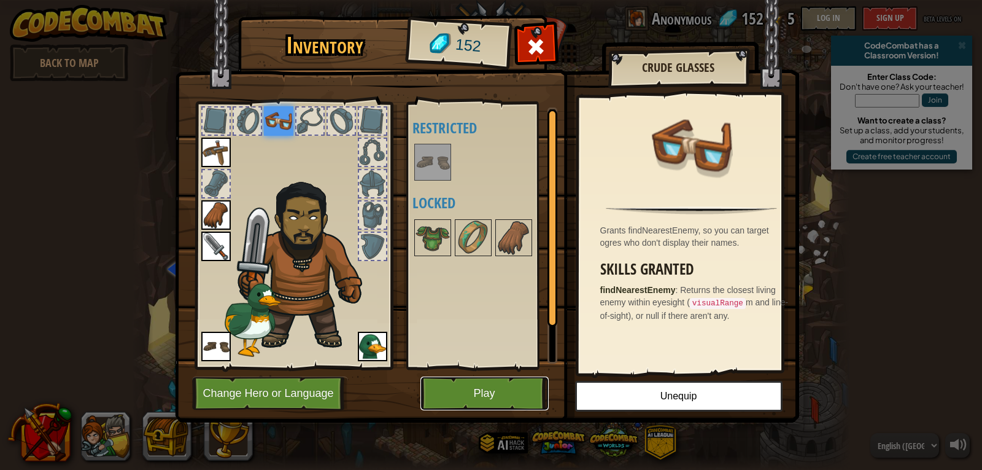
click at [501, 389] on button "Play" at bounding box center [485, 393] width 128 height 34
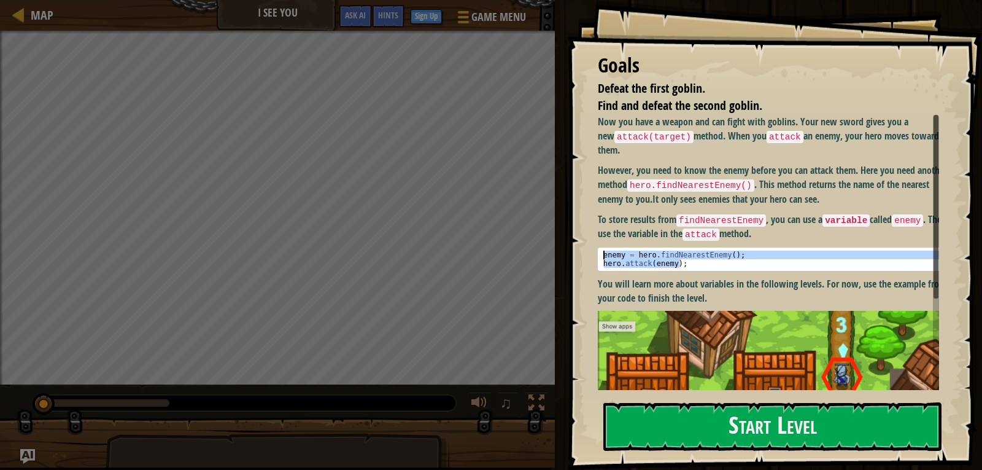
drag, startPoint x: 714, startPoint y: 261, endPoint x: 601, endPoint y: 255, distance: 113.1
click at [601, 255] on div "enemy = hero . findNearestEnemy ( ) ; hero . attack ( enemy ) ;" at bounding box center [773, 267] width 344 height 34
type textarea "enemy = hero.findNearestEnemy(); hero.attack(enemy);"
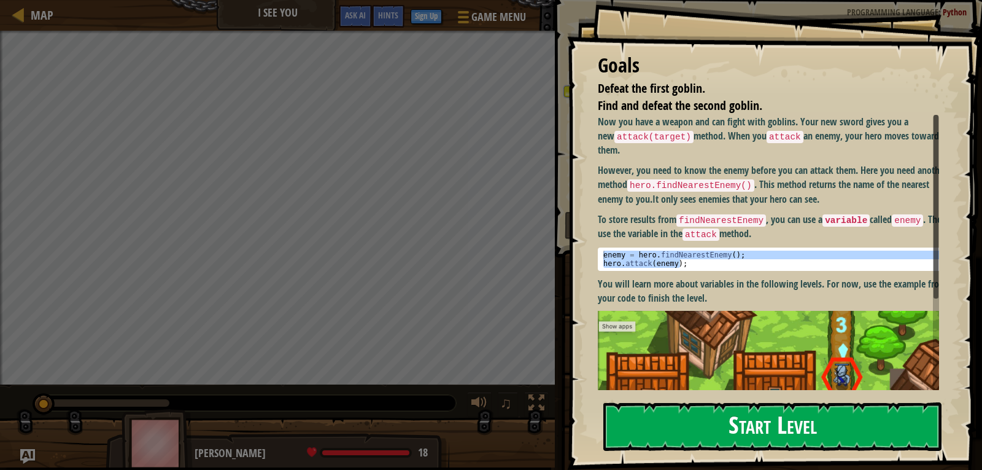
click at [711, 414] on button "Start Level" at bounding box center [773, 426] width 338 height 49
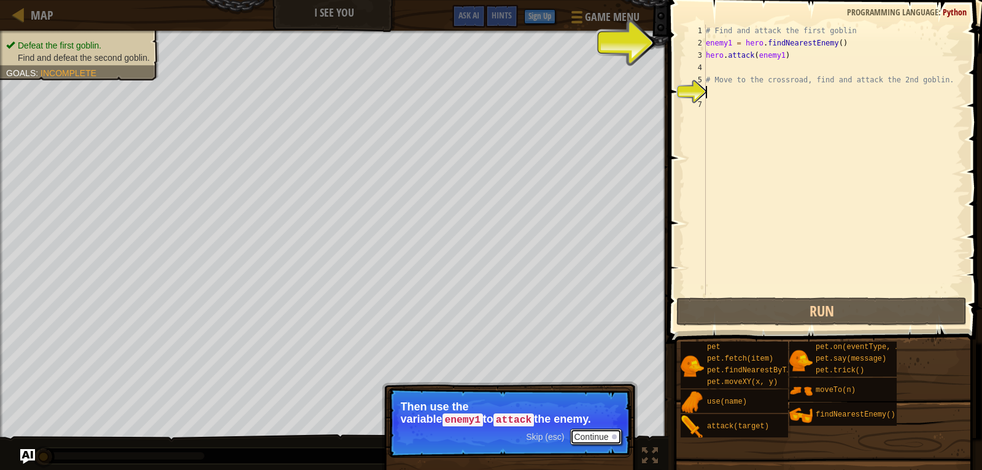
click at [612, 432] on button "Continue" at bounding box center [595, 437] width 51 height 16
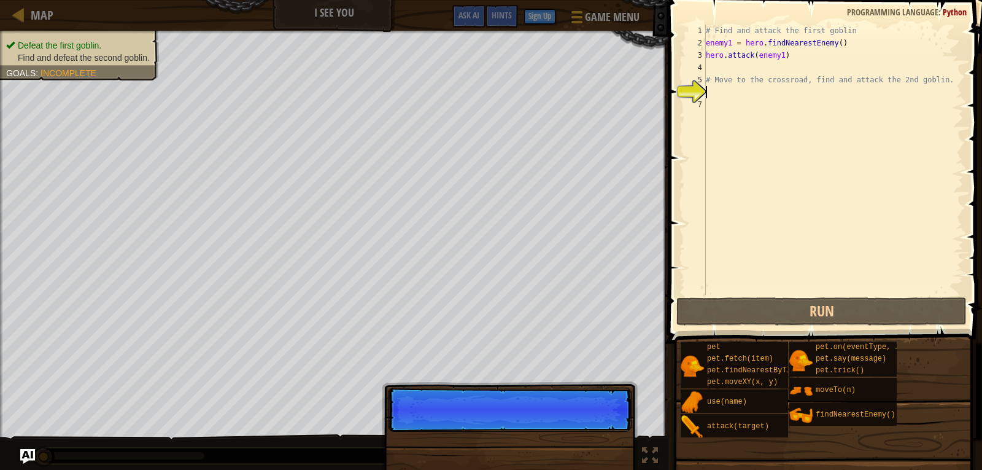
scroll to position [6, 0]
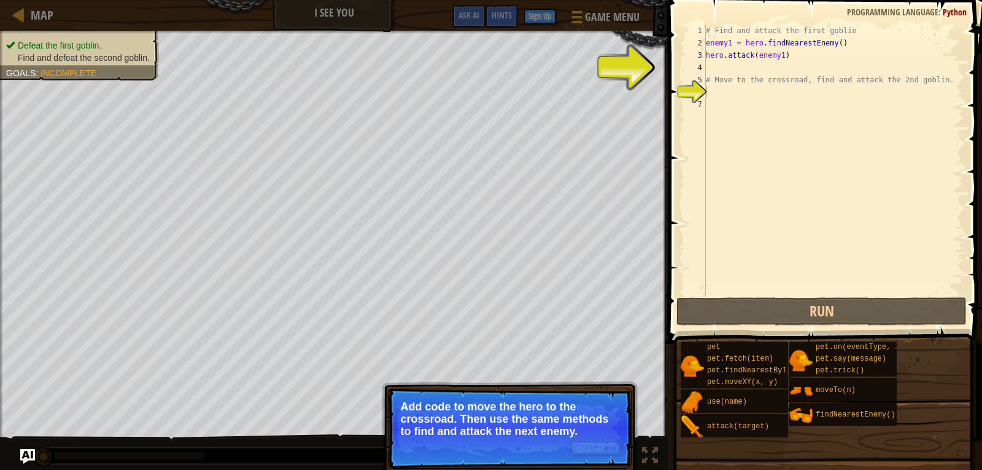
click at [599, 448] on button "Continue" at bounding box center [595, 448] width 51 height 16
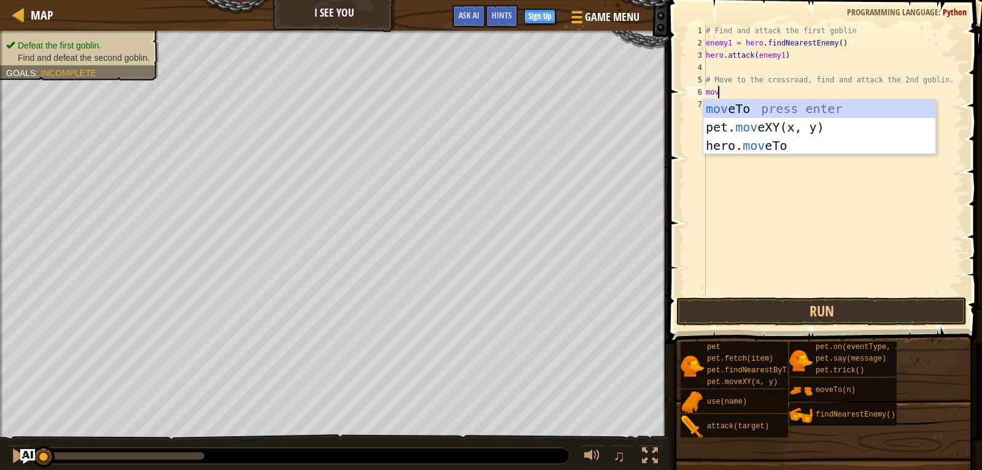
type textarea "m"
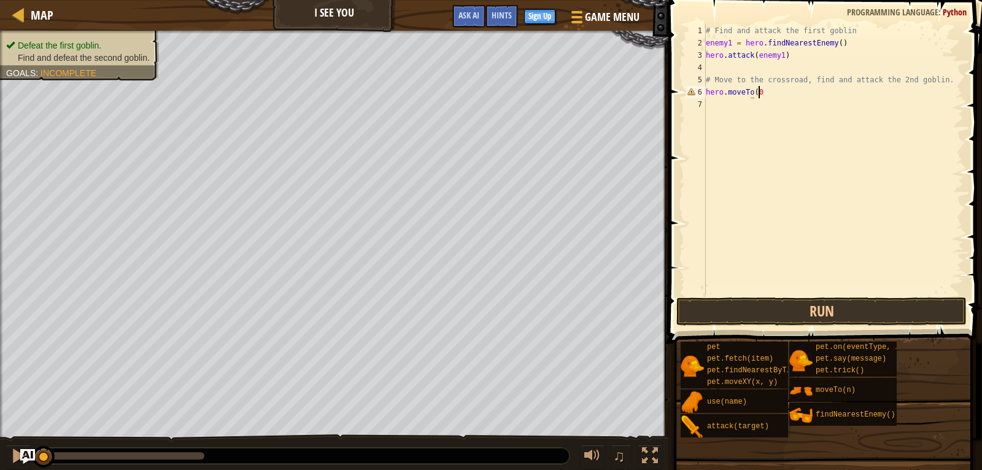
scroll to position [6, 4]
type textarea "hero.moveTo(2)"
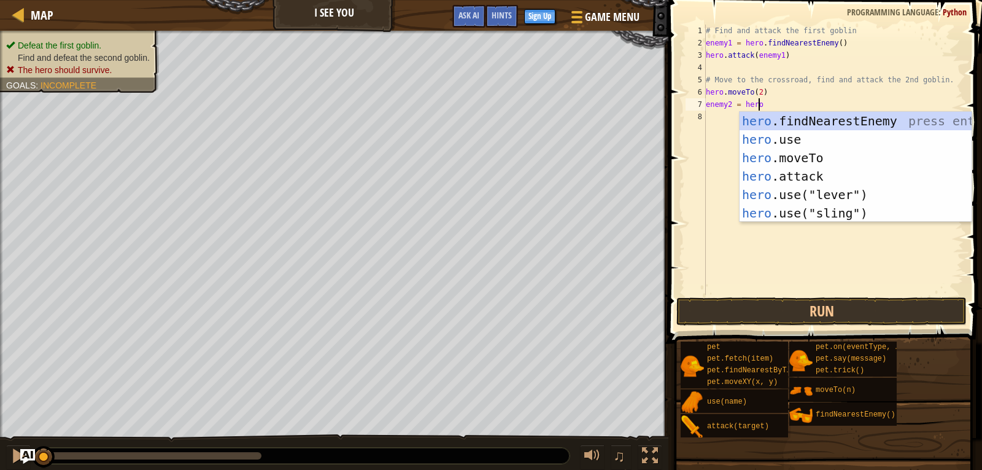
type textarea "enemy2 = hero."
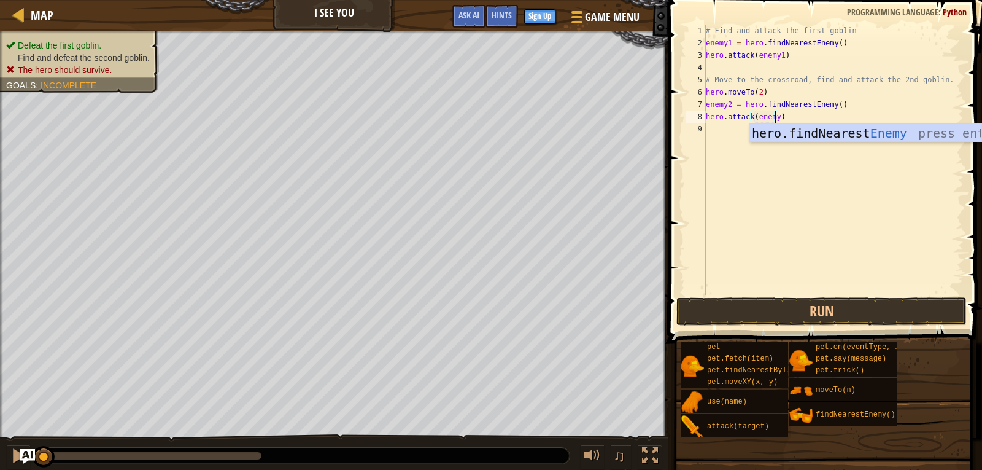
scroll to position [6, 6]
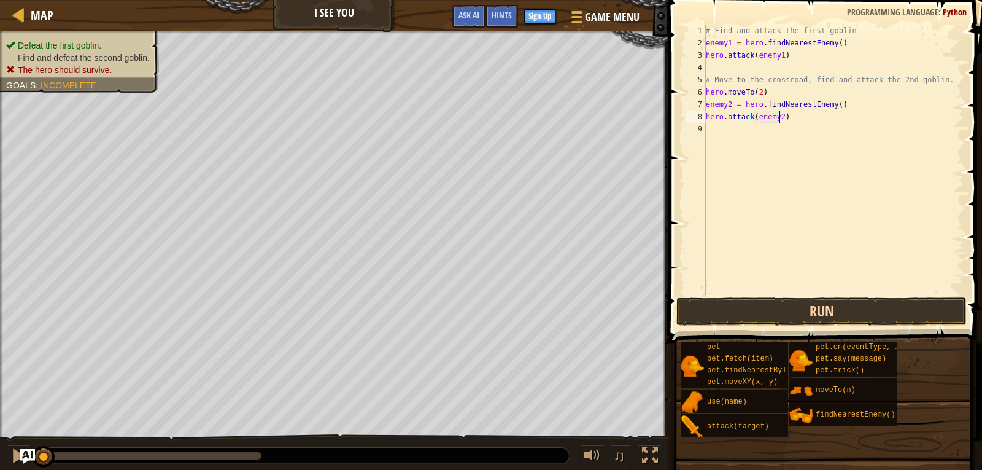
type textarea "hero.attack(enemy2)"
click at [809, 314] on button "Run" at bounding box center [822, 311] width 290 height 28
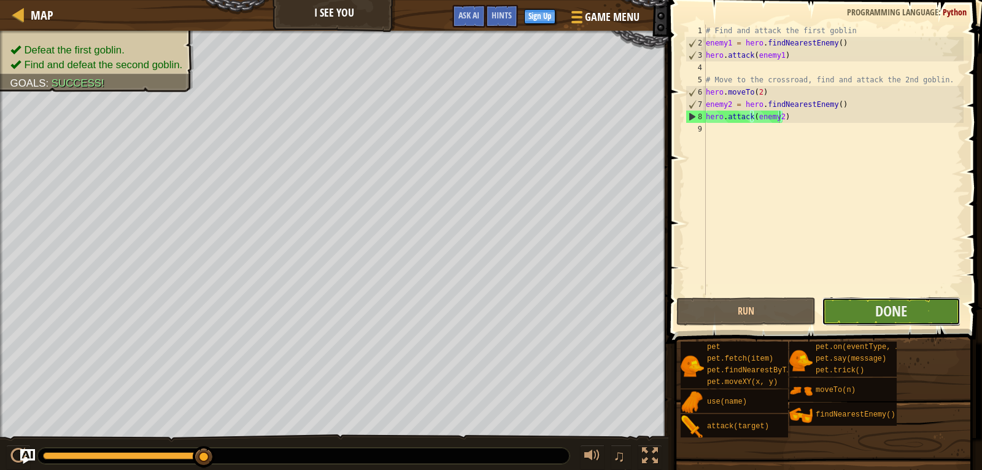
click at [912, 312] on button "Done" at bounding box center [891, 311] width 139 height 28
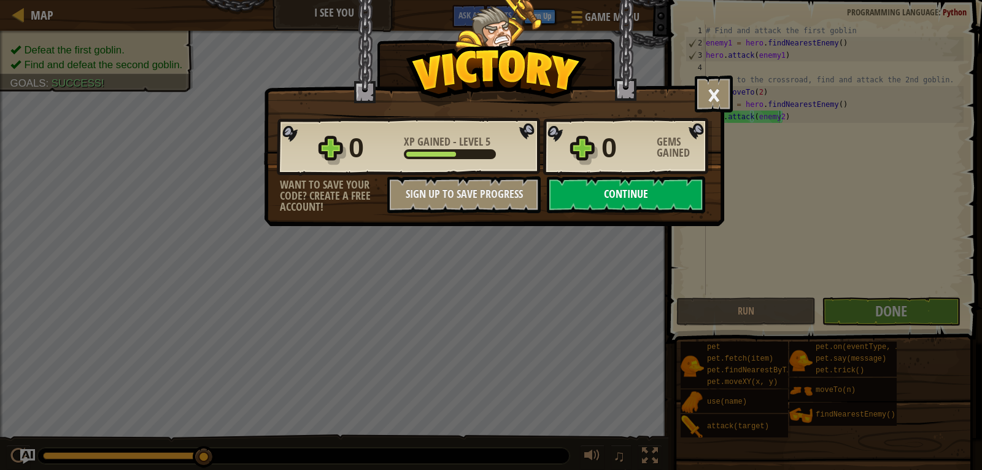
click at [672, 192] on button "Continue" at bounding box center [626, 194] width 158 height 37
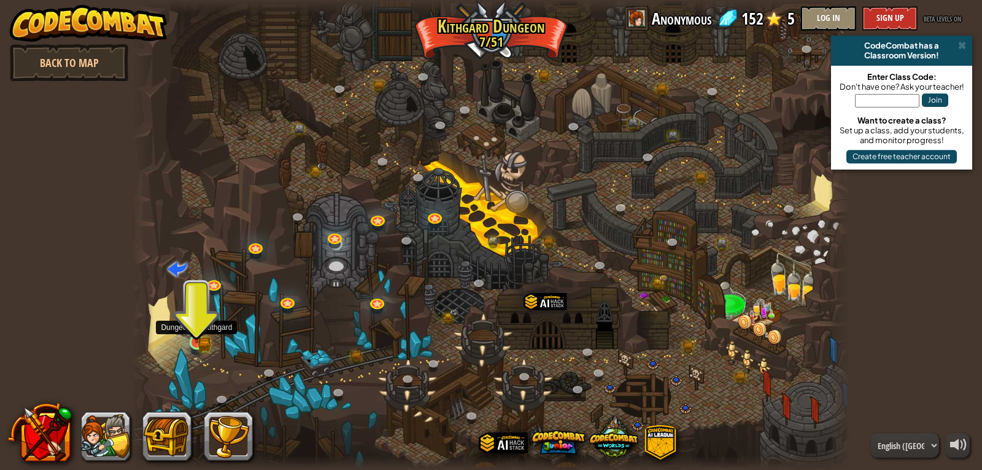
click at [196, 340] on img at bounding box center [197, 323] width 18 height 40
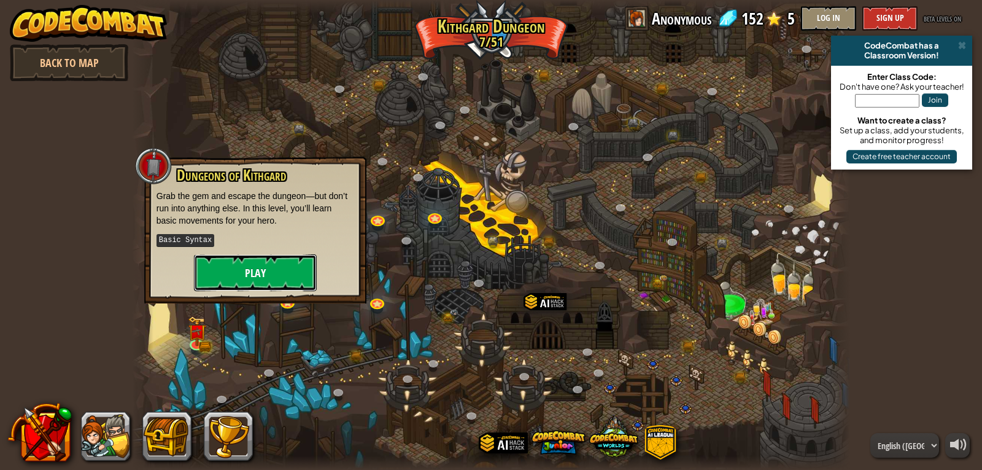
click at [270, 262] on button "Play" at bounding box center [255, 272] width 123 height 37
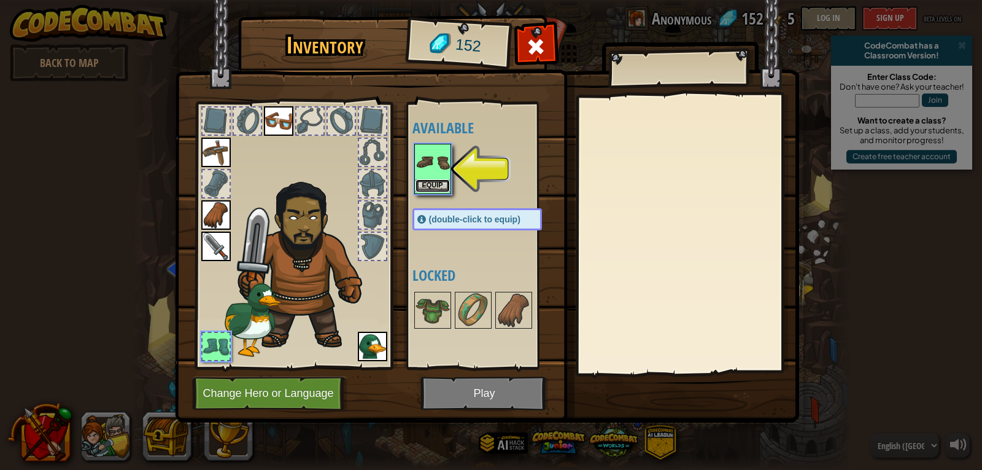
click at [437, 181] on button "Equip" at bounding box center [433, 185] width 34 height 13
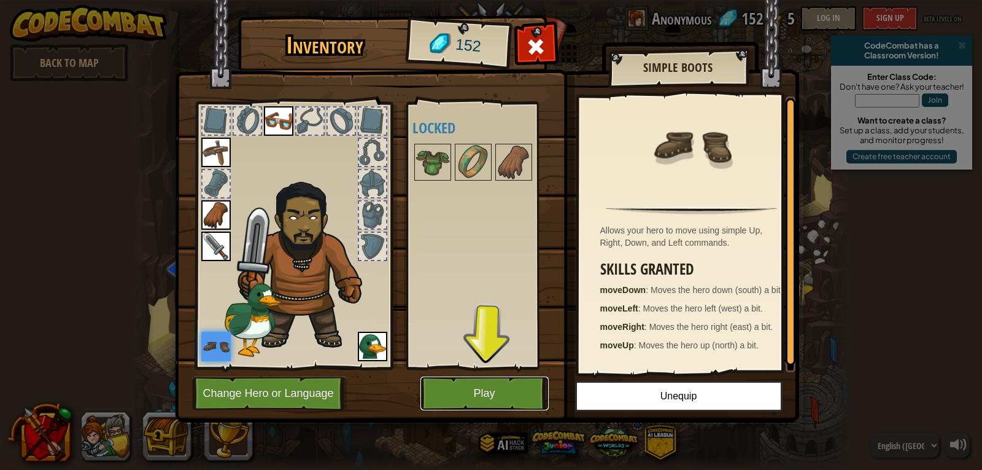
click at [503, 397] on button "Play" at bounding box center [485, 393] width 128 height 34
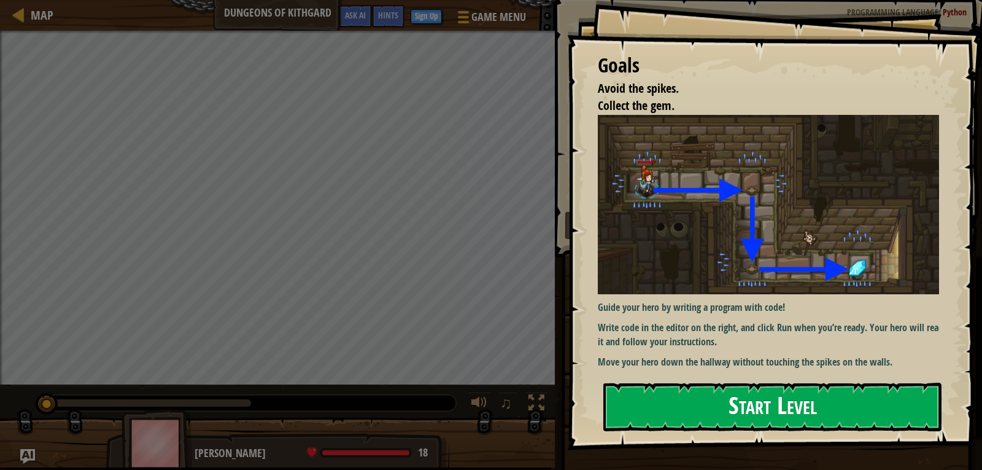
click at [691, 398] on button "Start Level" at bounding box center [773, 406] width 338 height 49
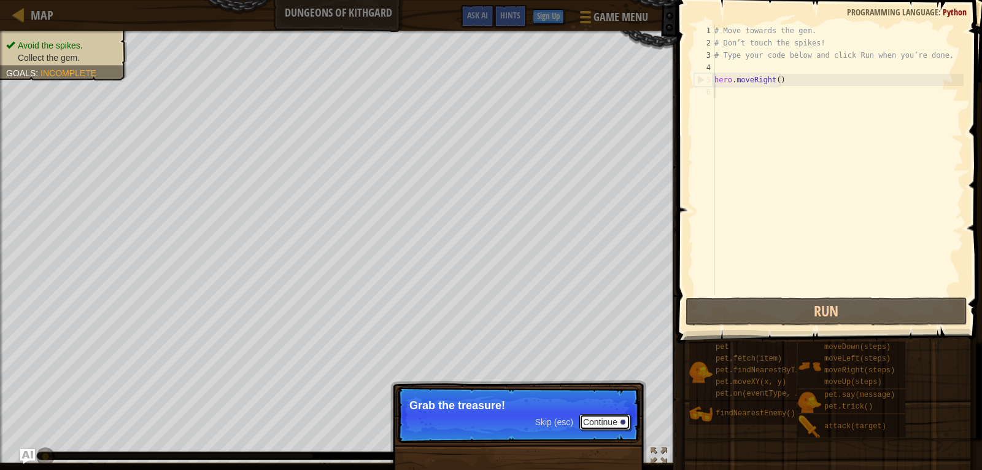
click at [591, 423] on button "Continue" at bounding box center [605, 422] width 51 height 16
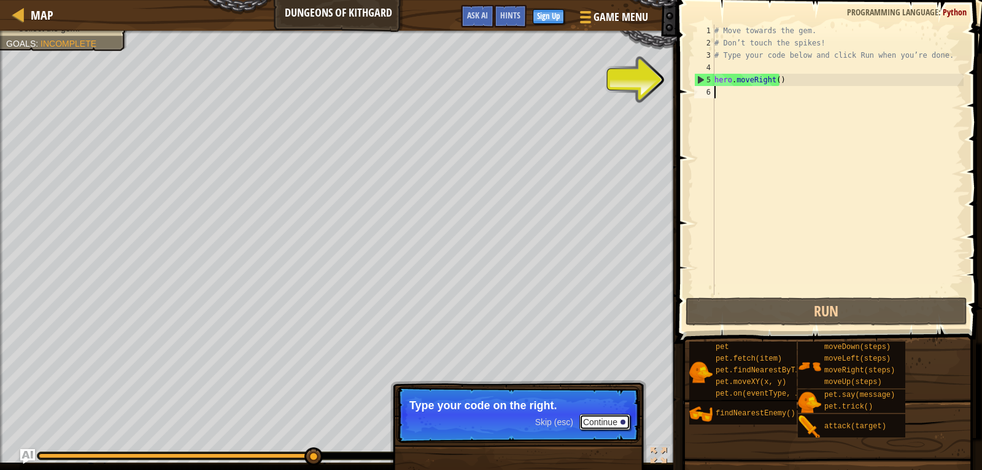
click at [613, 417] on button "Continue" at bounding box center [605, 422] width 51 height 16
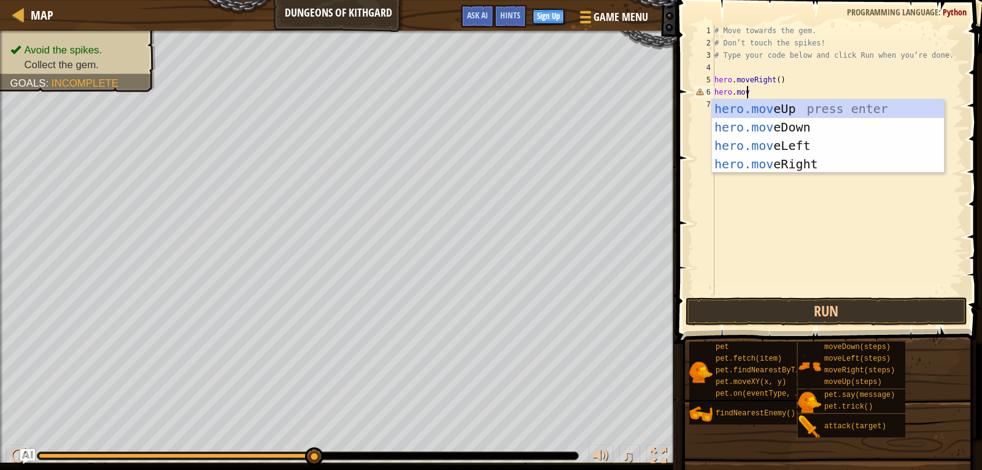
type textarea "hero.move"
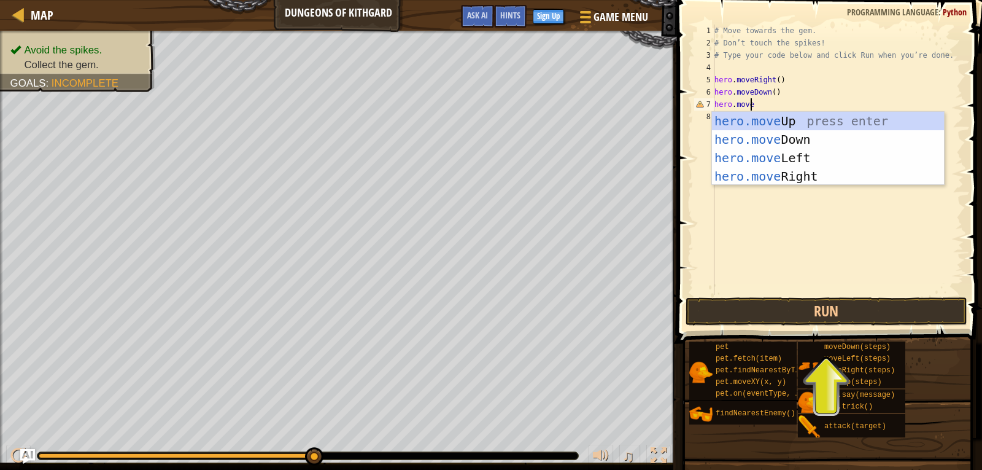
scroll to position [6, 2]
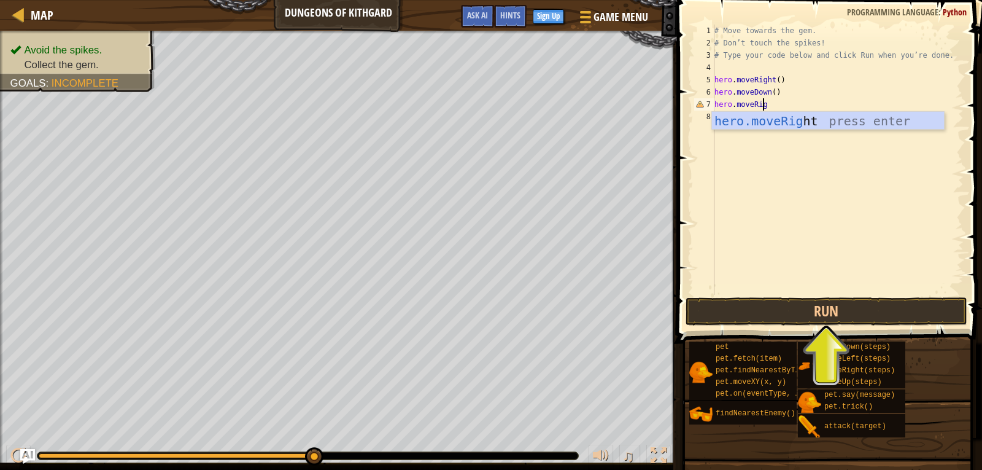
type textarea "hero.moveRigh"
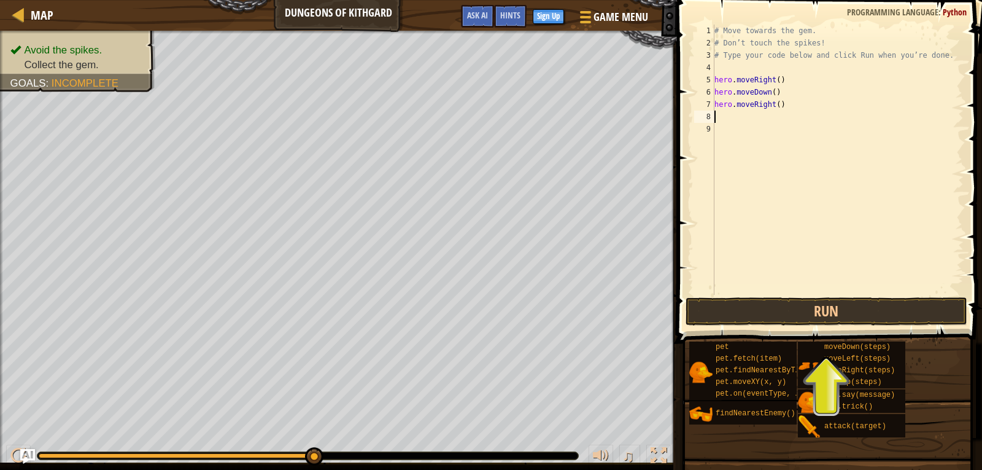
scroll to position [6, 0]
click at [832, 314] on button "Run" at bounding box center [827, 311] width 282 height 28
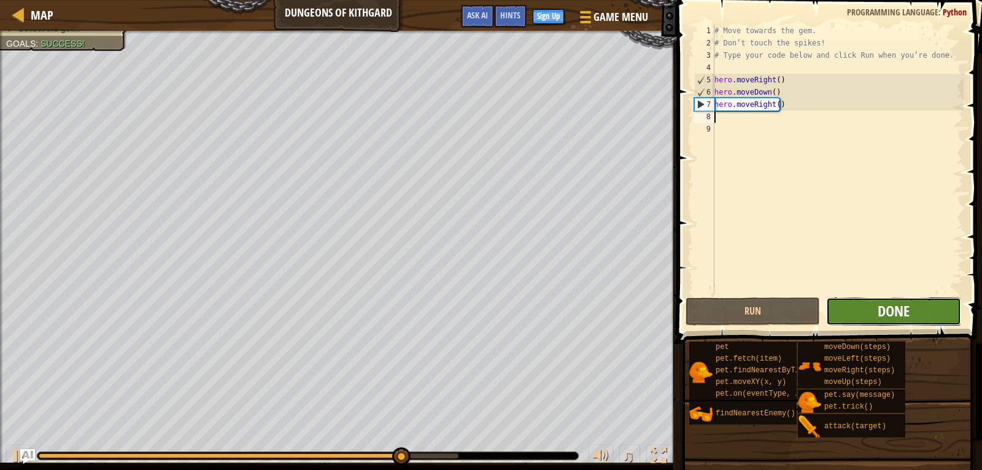
click at [906, 311] on span "Done" at bounding box center [894, 311] width 32 height 20
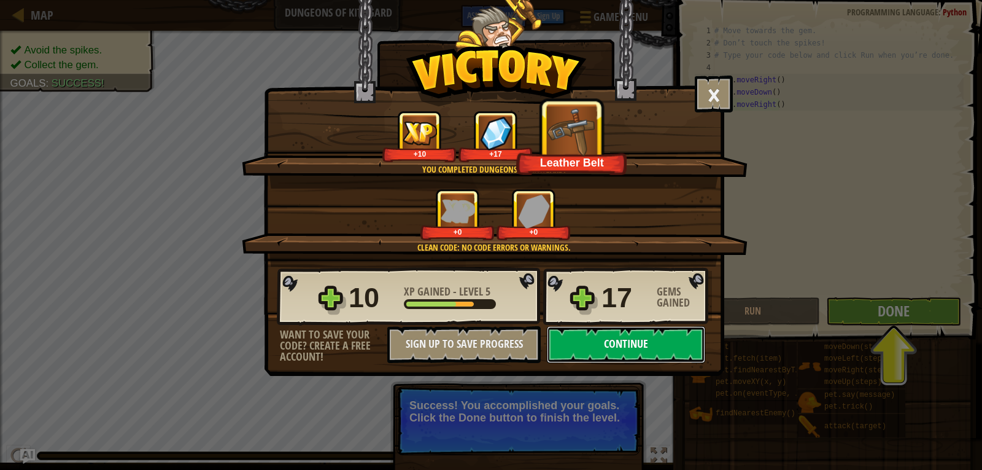
click at [648, 341] on button "Continue" at bounding box center [626, 344] width 158 height 37
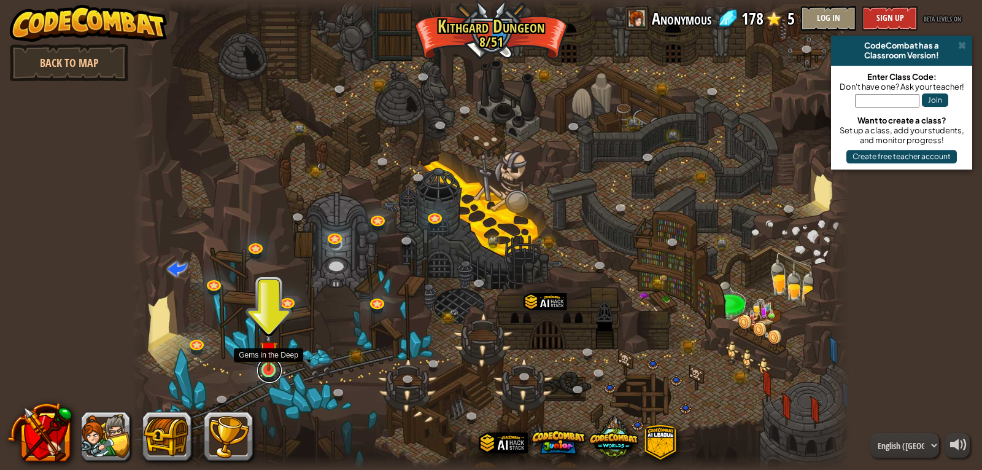
click at [275, 371] on link at bounding box center [269, 370] width 25 height 25
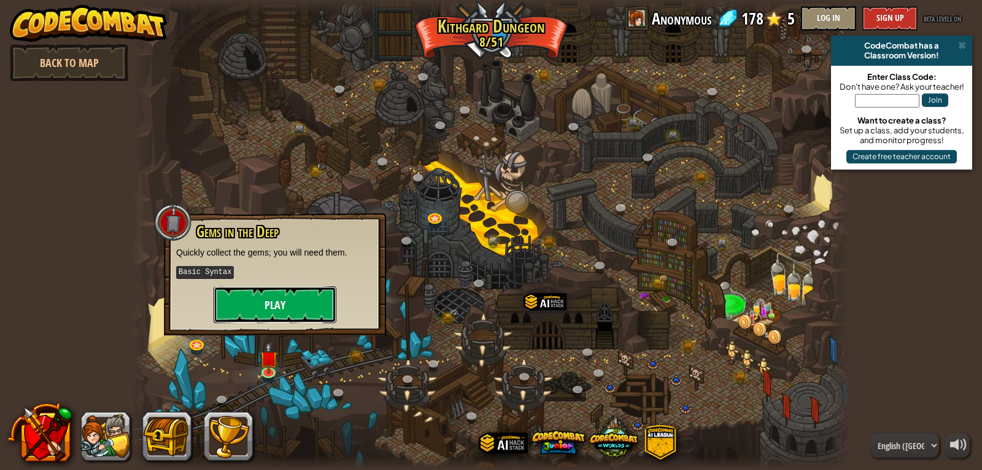
click at [297, 300] on button "Play" at bounding box center [275, 304] width 123 height 37
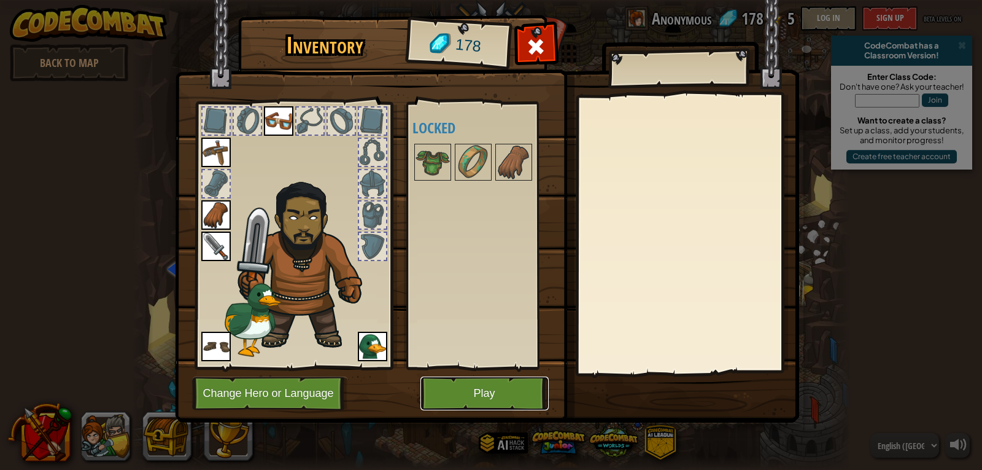
click at [459, 389] on button "Play" at bounding box center [485, 393] width 128 height 34
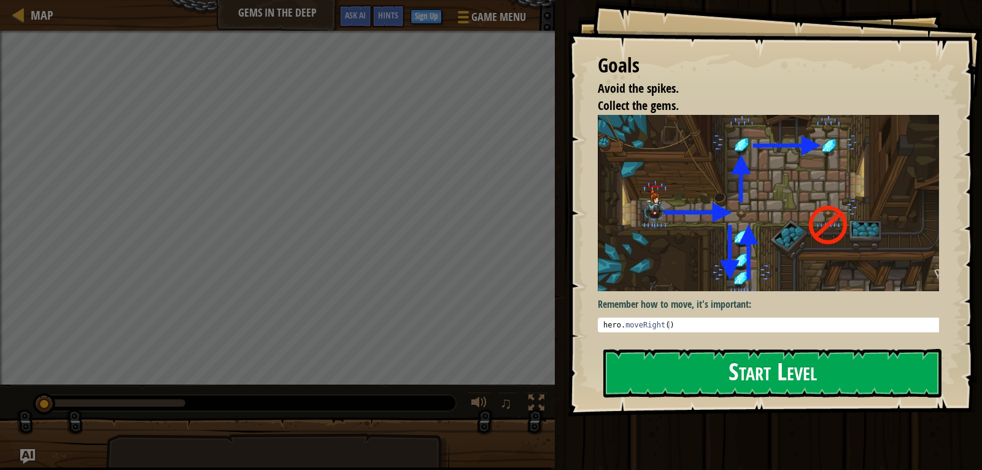
click at [741, 373] on button "Start Level" at bounding box center [773, 373] width 338 height 49
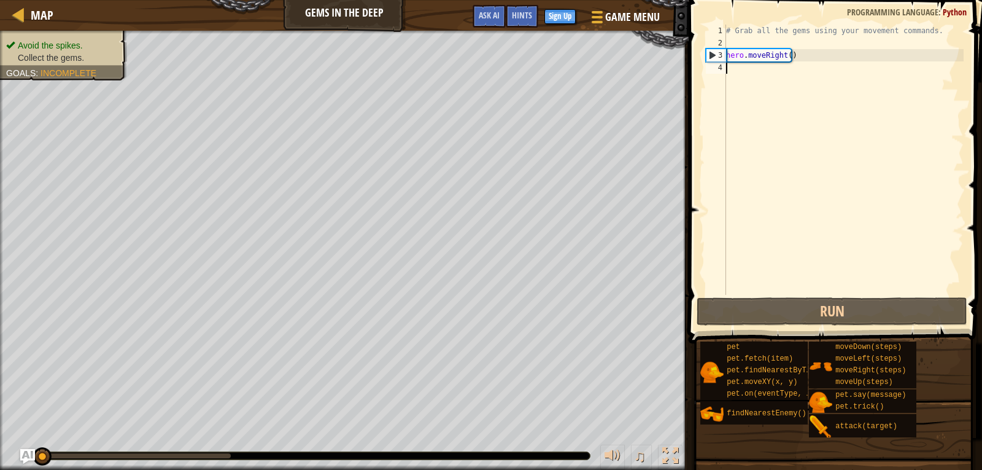
scroll to position [6, 0]
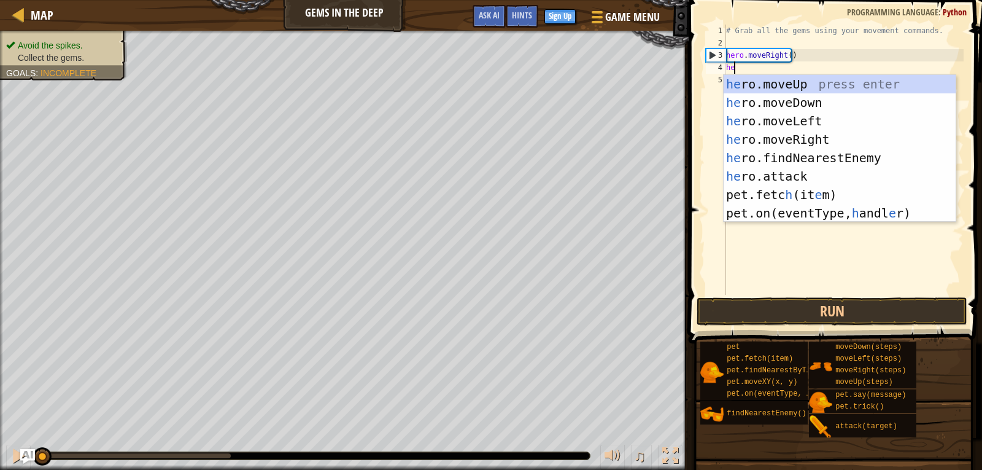
type textarea "her"
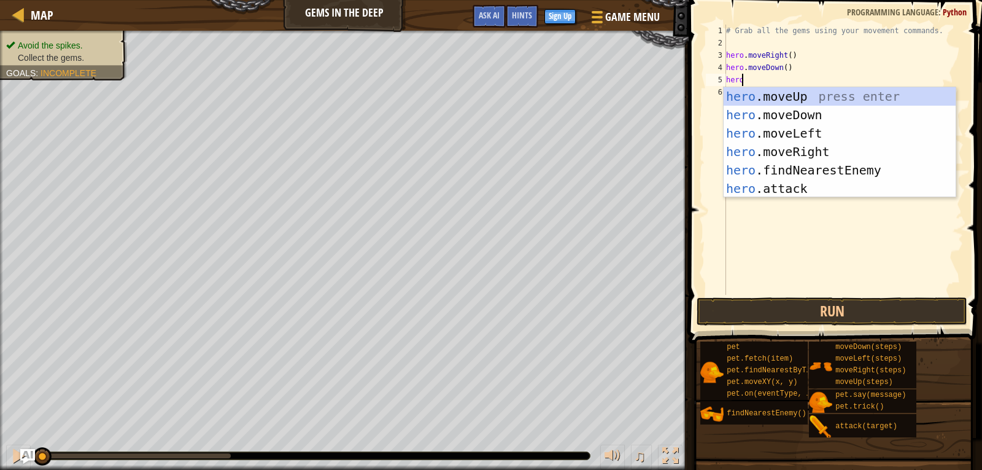
scroll to position [6, 1]
type textarea "hero."
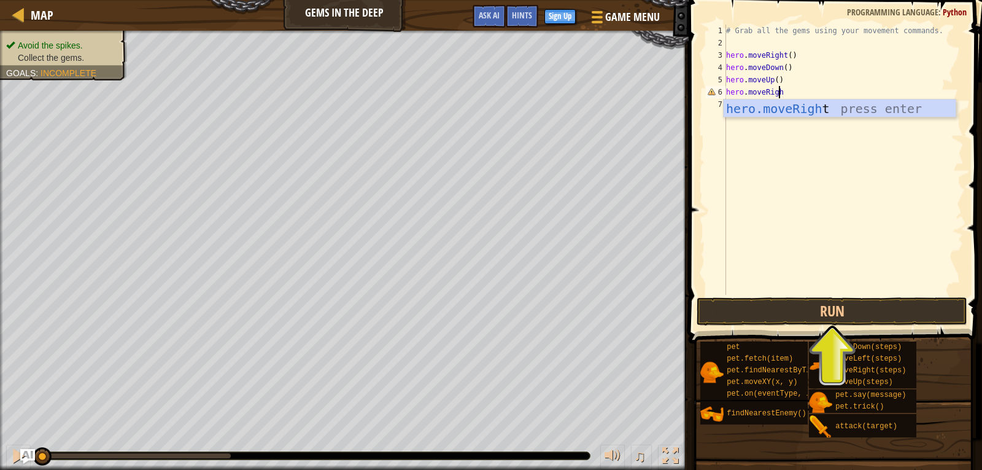
scroll to position [6, 4]
type textarea "hero.moveRight"
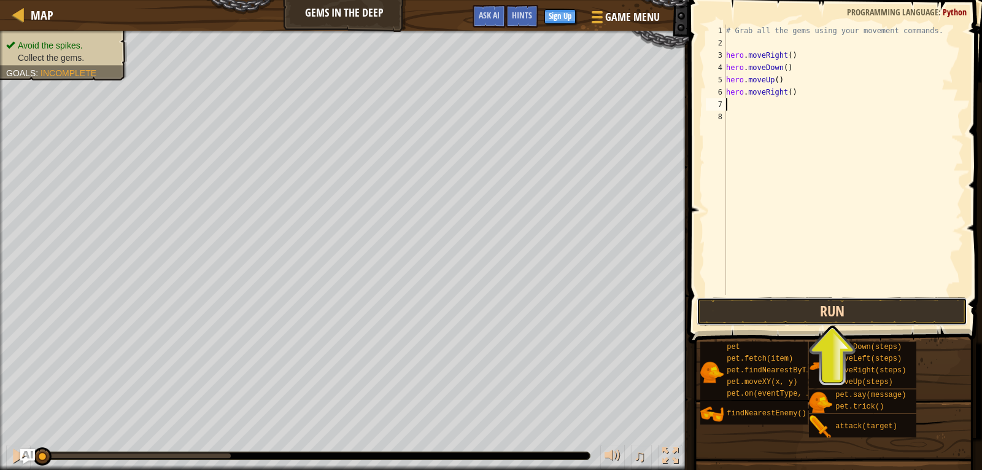
click at [820, 317] on button "Run" at bounding box center [832, 311] width 271 height 28
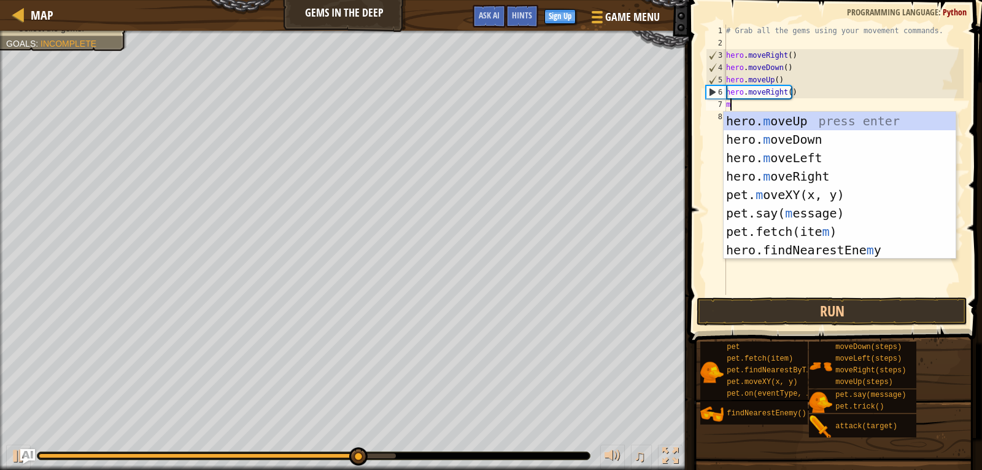
type textarea "mo"
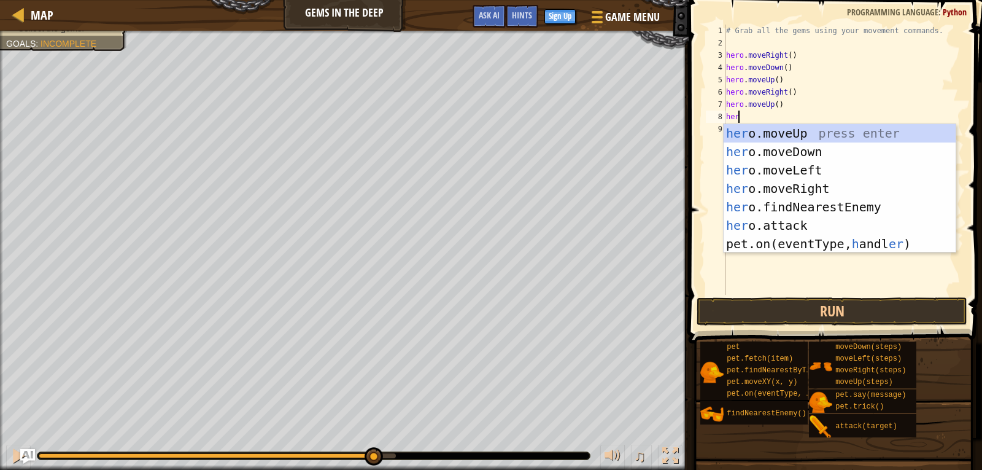
type textarea "hero"
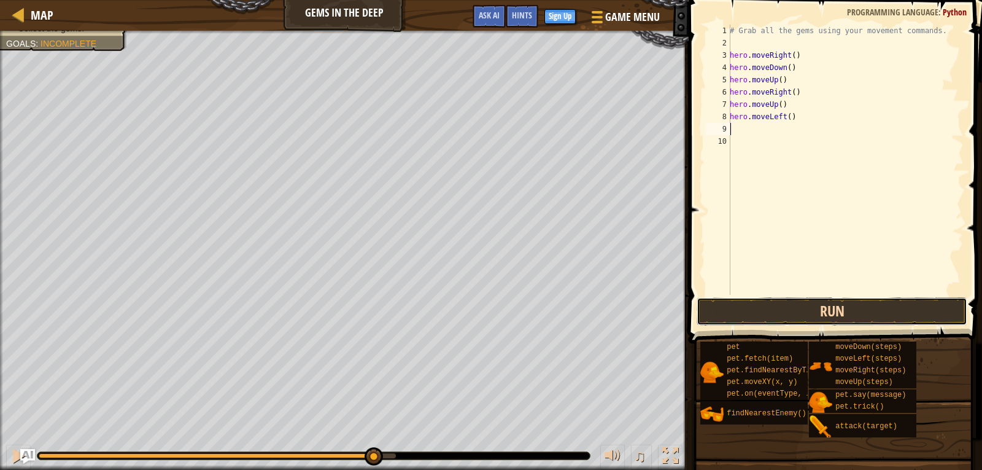
click at [869, 314] on button "Run" at bounding box center [832, 311] width 271 height 28
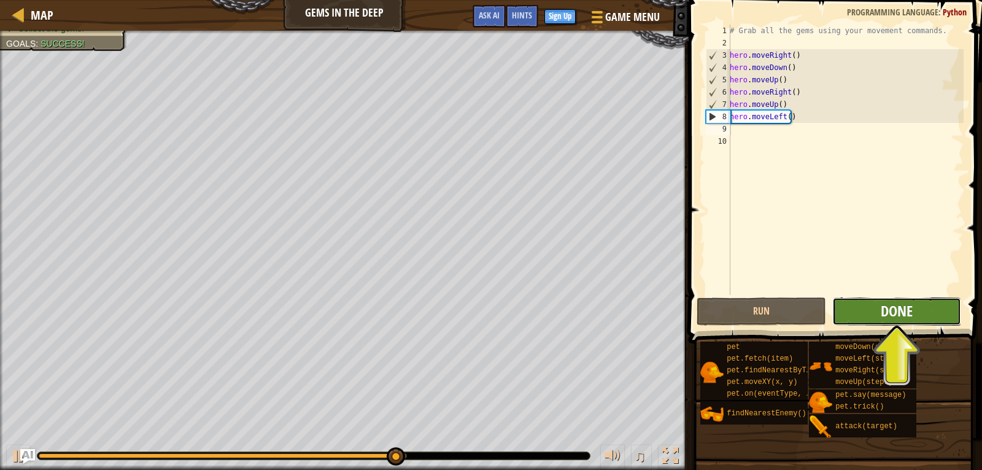
click at [910, 314] on span "Done" at bounding box center [897, 311] width 32 height 20
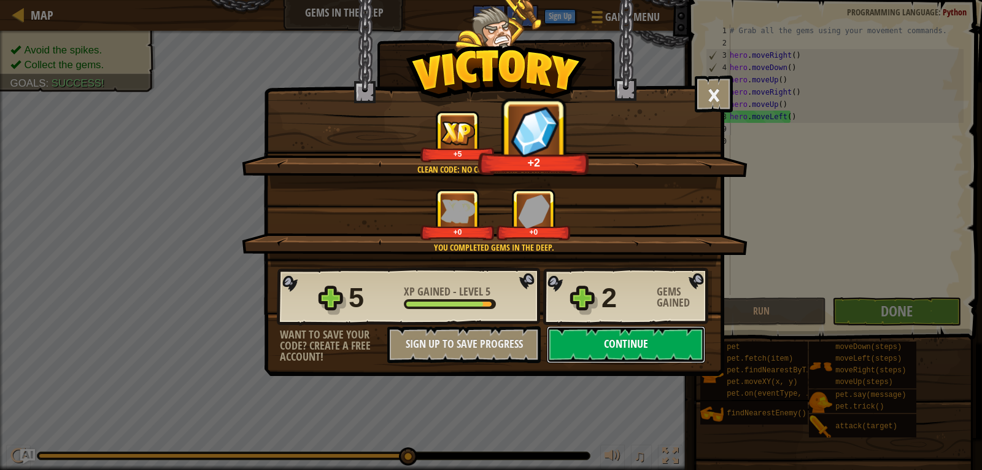
click at [638, 345] on button "Continue" at bounding box center [626, 344] width 158 height 37
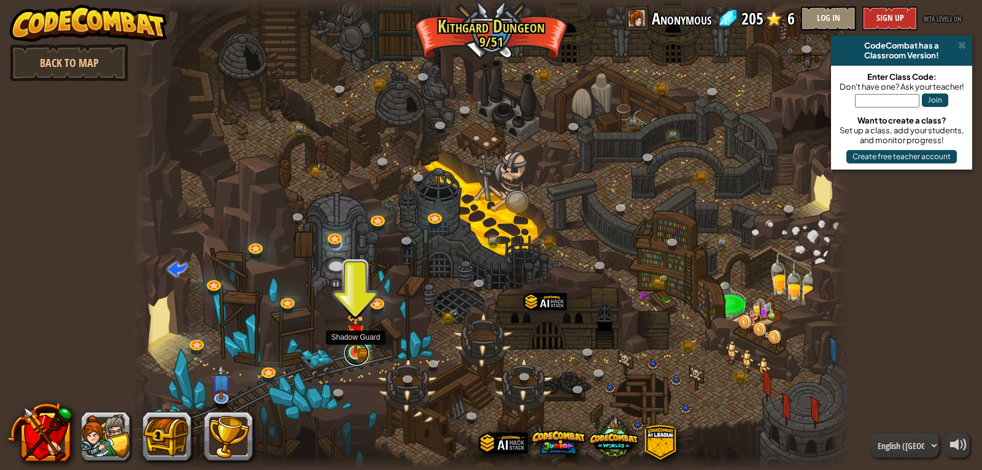
click at [366, 354] on link at bounding box center [356, 353] width 25 height 25
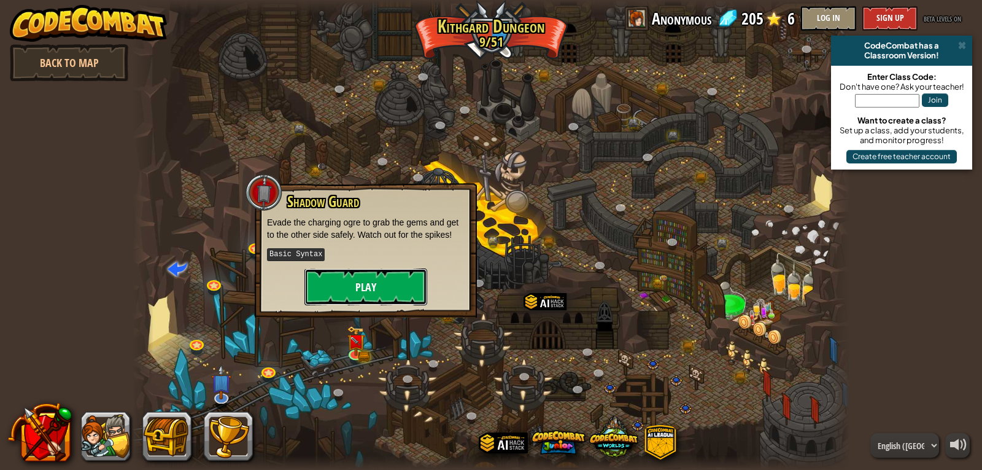
click at [382, 282] on button "Play" at bounding box center [366, 286] width 123 height 37
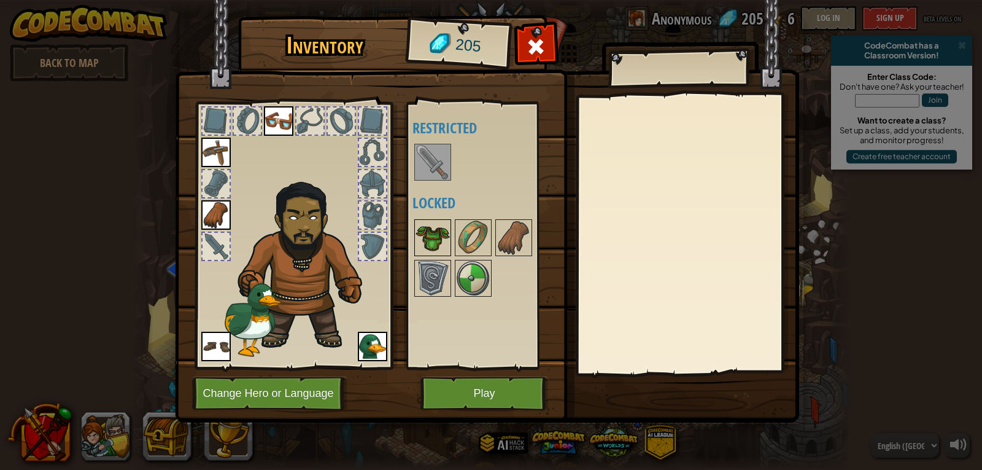
click at [440, 244] on img at bounding box center [433, 237] width 34 height 34
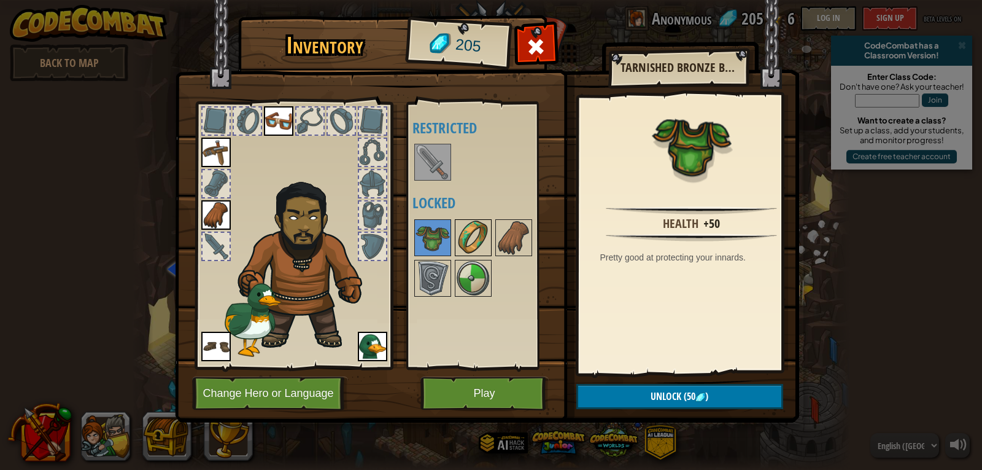
click at [467, 239] on img at bounding box center [473, 237] width 34 height 34
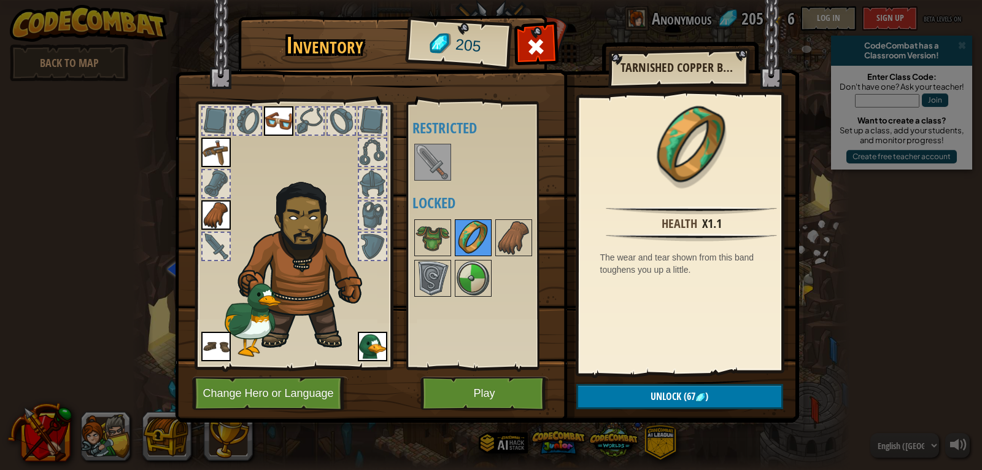
click at [467, 239] on img at bounding box center [473, 237] width 34 height 34
click at [427, 284] on img at bounding box center [433, 278] width 34 height 34
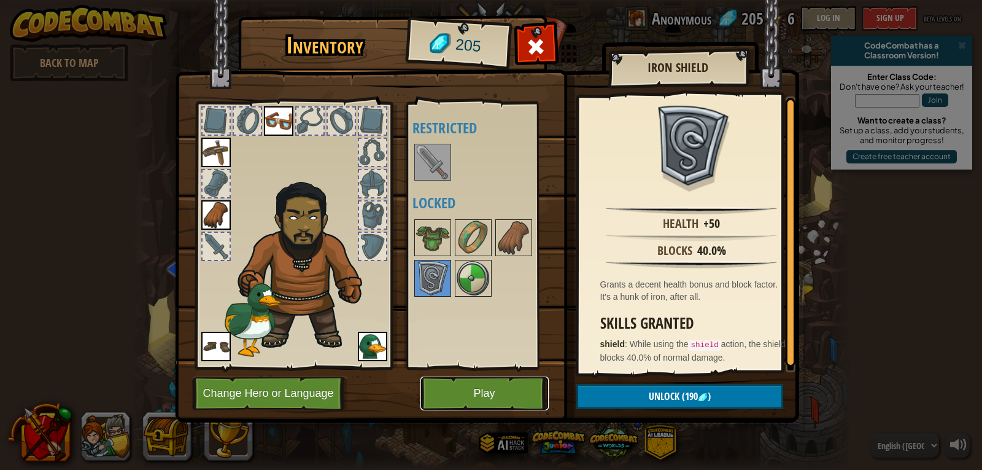
click at [479, 394] on button "Play" at bounding box center [485, 393] width 128 height 34
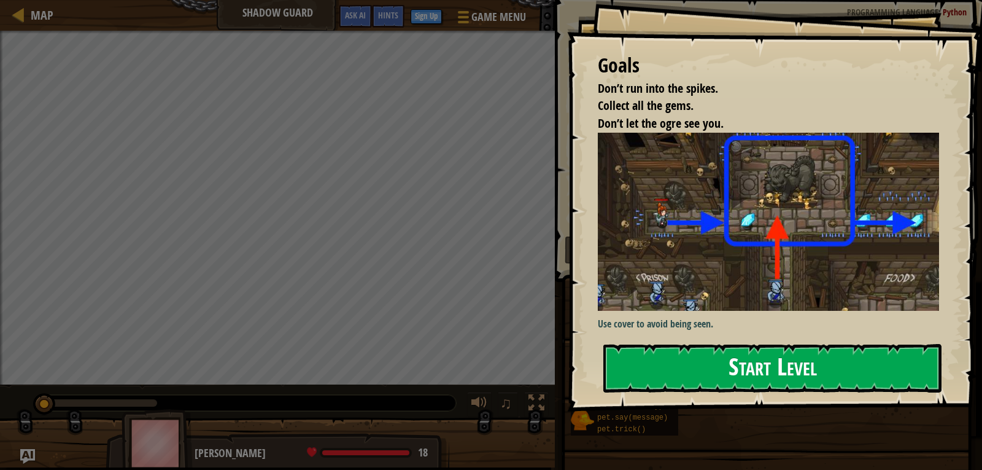
click at [756, 366] on button "Start Level" at bounding box center [773, 368] width 338 height 49
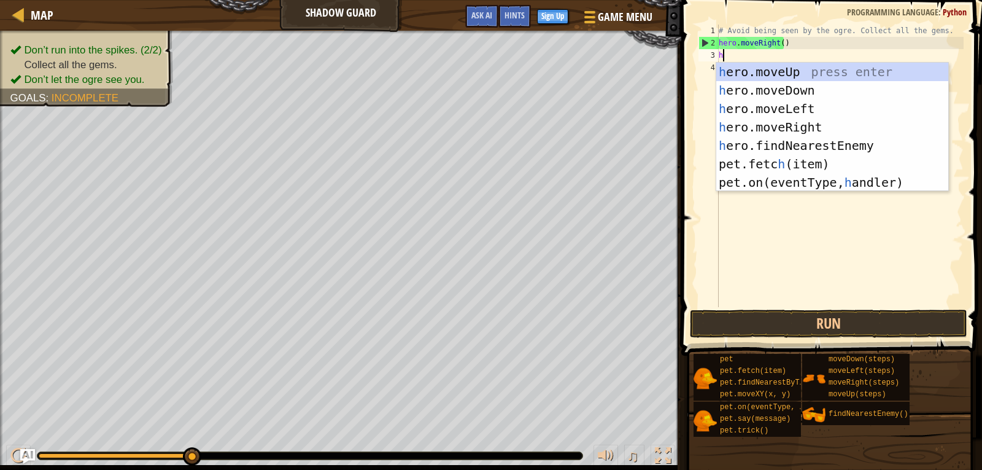
scroll to position [6, 0]
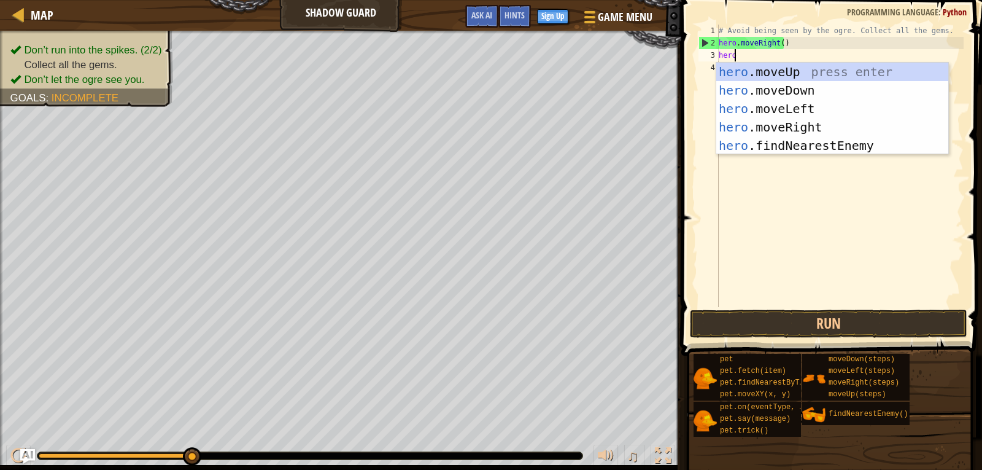
type textarea "hero."
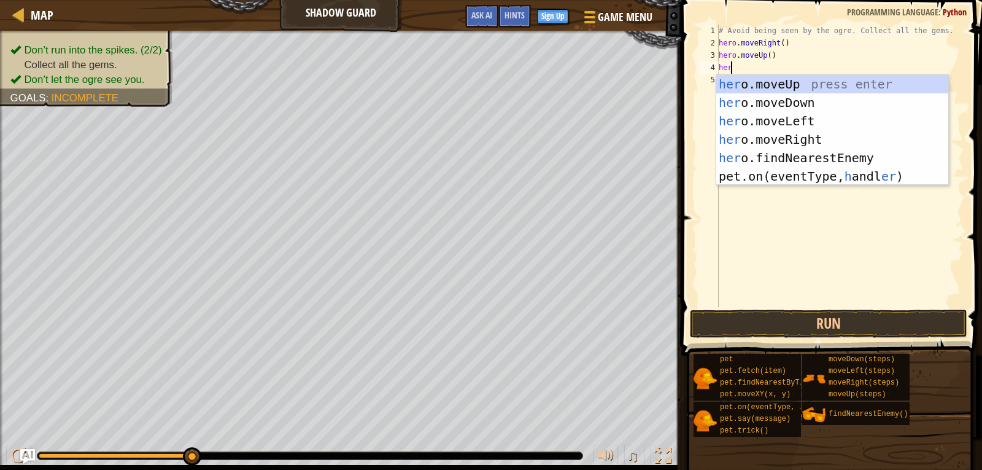
type textarea "her"
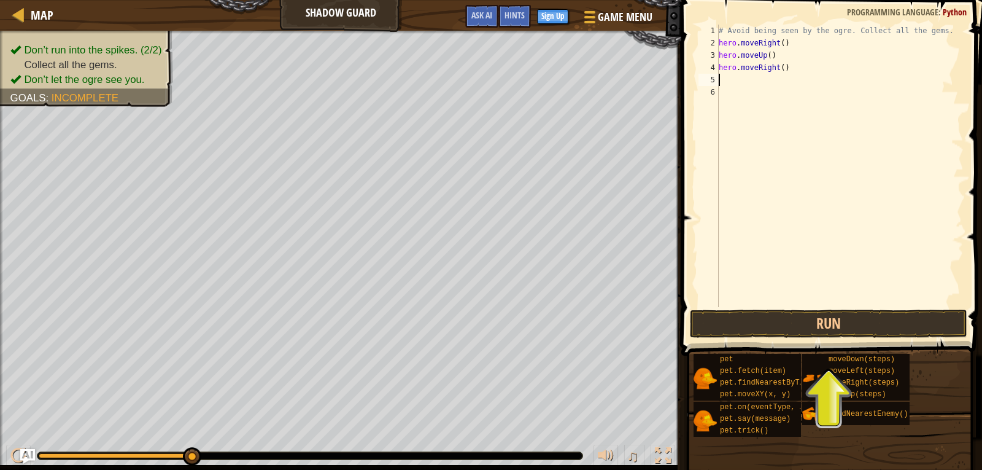
scroll to position [6, 0]
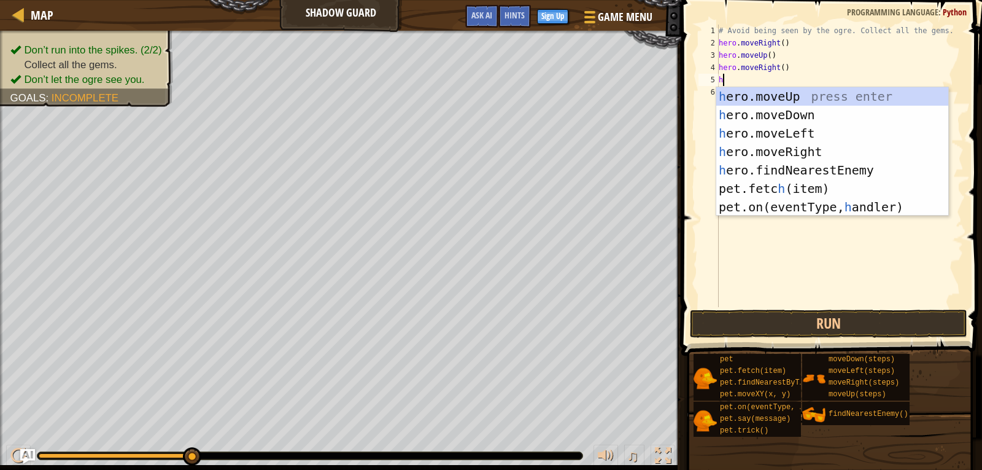
type textarea "her"
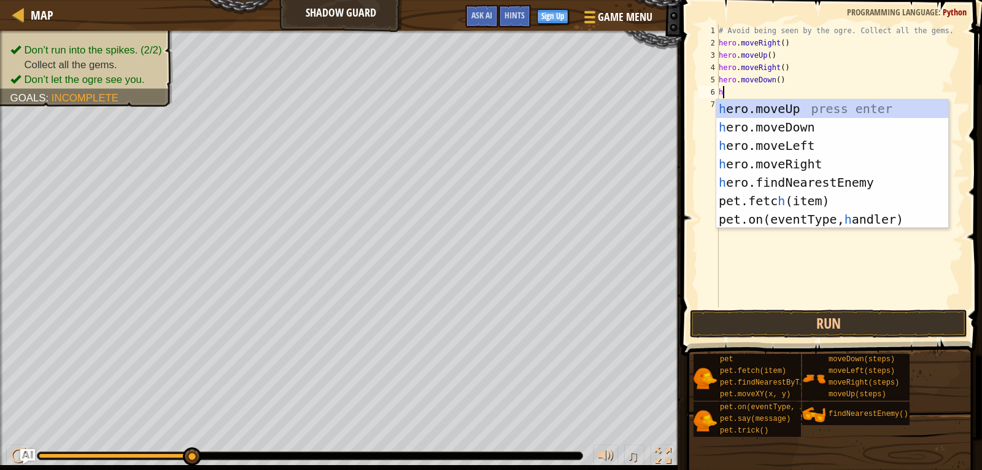
type textarea "her"
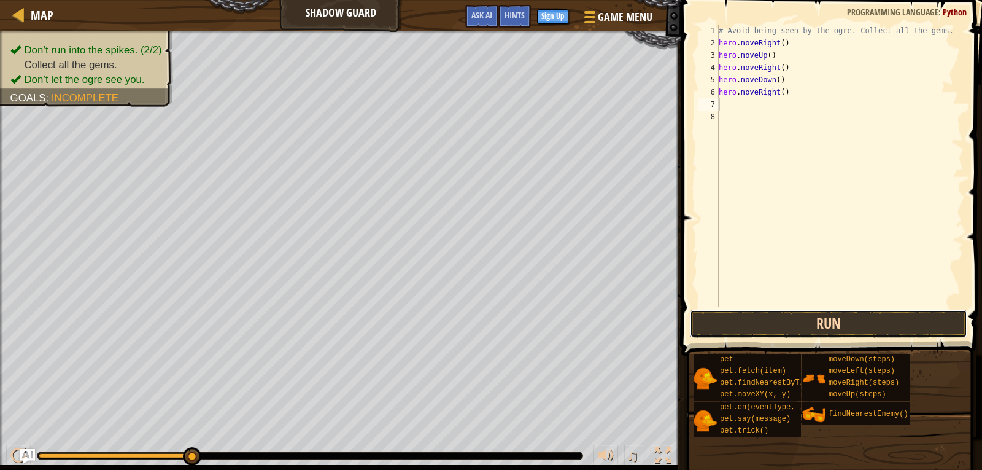
click at [850, 326] on button "Run" at bounding box center [829, 323] width 278 height 28
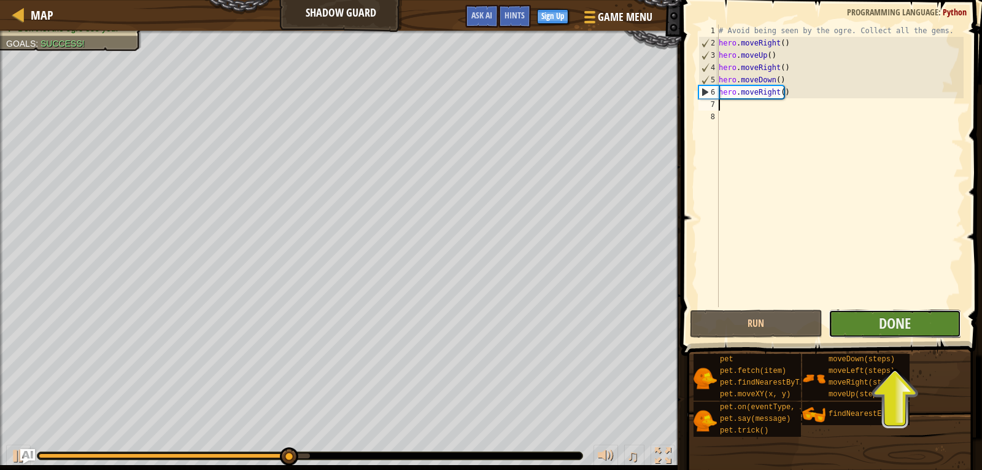
click at [906, 313] on button "Done" at bounding box center [895, 323] width 133 height 28
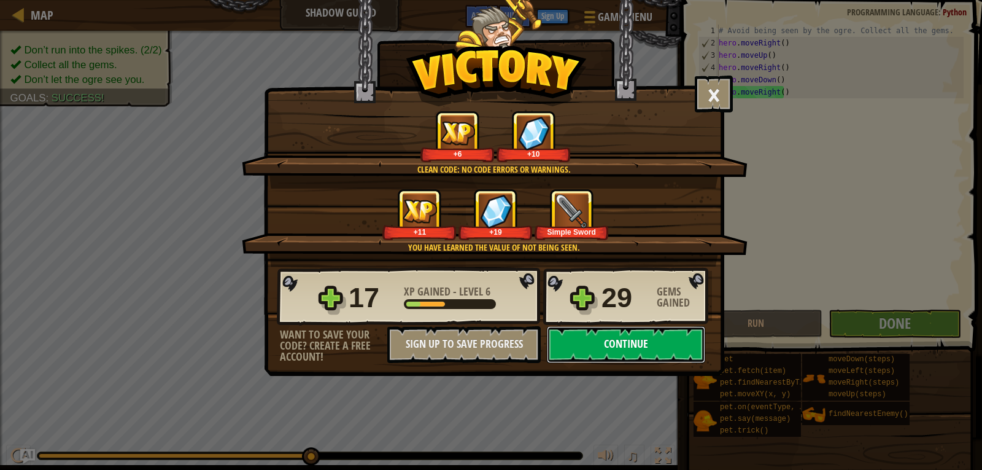
click at [617, 343] on button "Continue" at bounding box center [626, 344] width 158 height 37
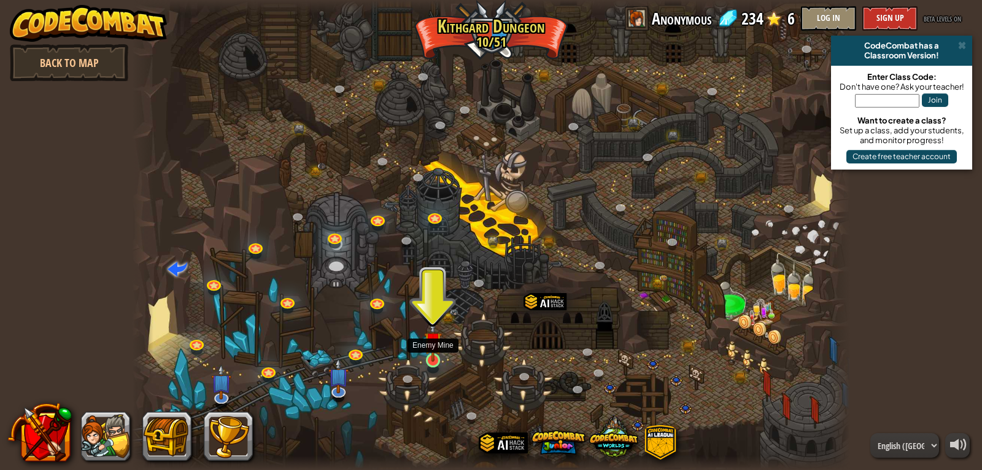
click at [435, 360] on img at bounding box center [433, 341] width 18 height 42
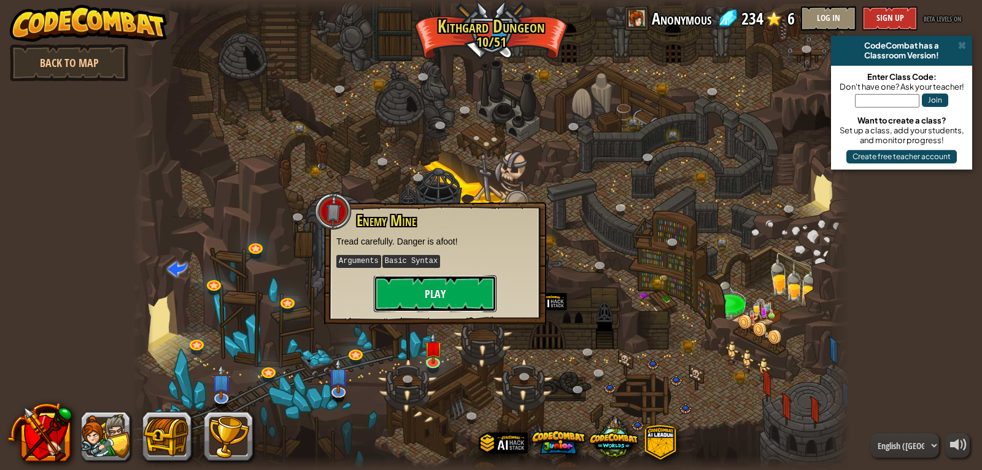
click at [448, 290] on button "Play" at bounding box center [435, 293] width 123 height 37
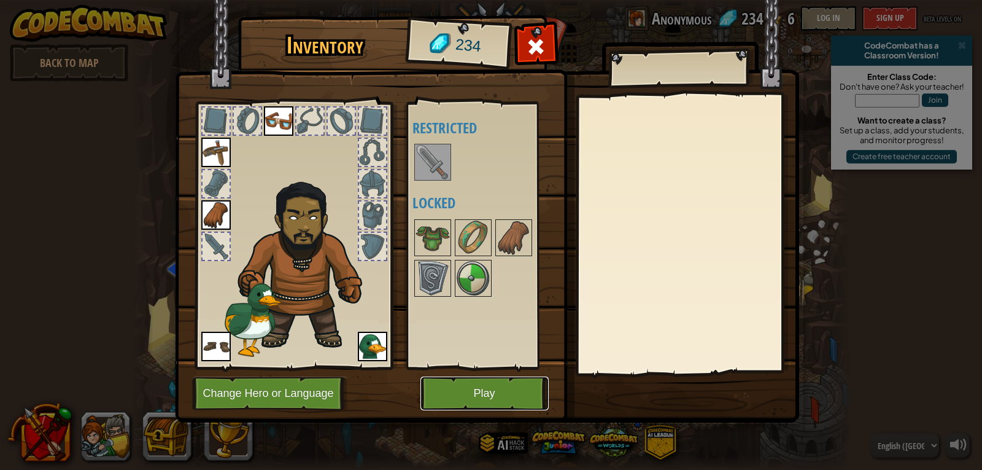
click at [472, 400] on button "Play" at bounding box center [485, 393] width 128 height 34
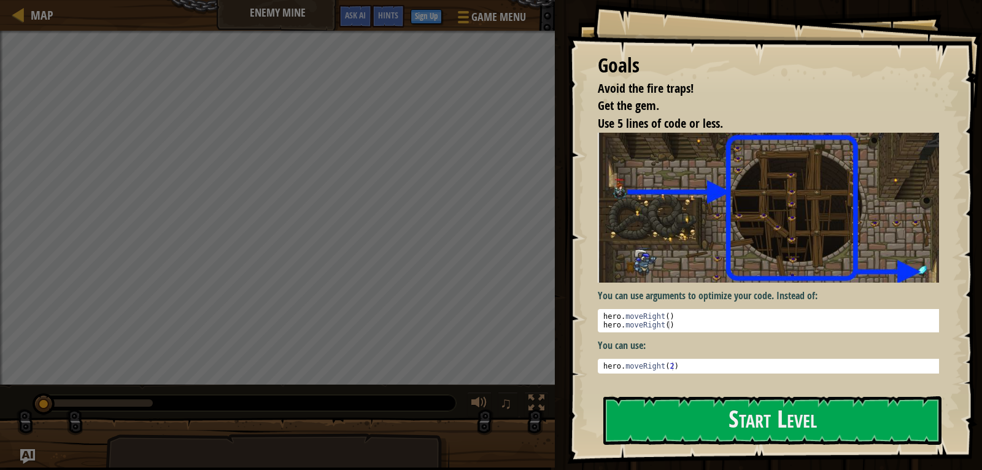
type textarea "hero.moveRight(2)"
drag, startPoint x: 683, startPoint y: 365, endPoint x: 601, endPoint y: 362, distance: 82.3
click at [601, 362] on div "hero . moveRight ( 2 )" at bounding box center [773, 375] width 344 height 26
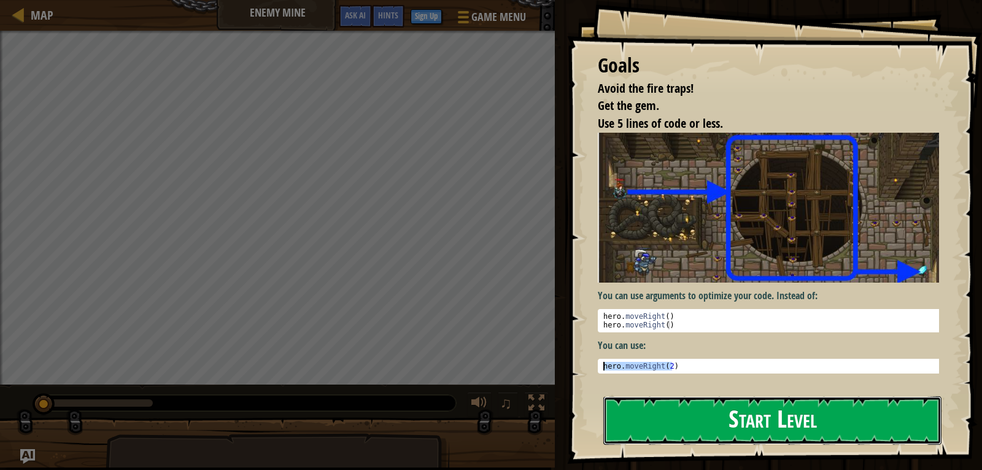
click at [722, 421] on button "Start Level" at bounding box center [773, 420] width 338 height 49
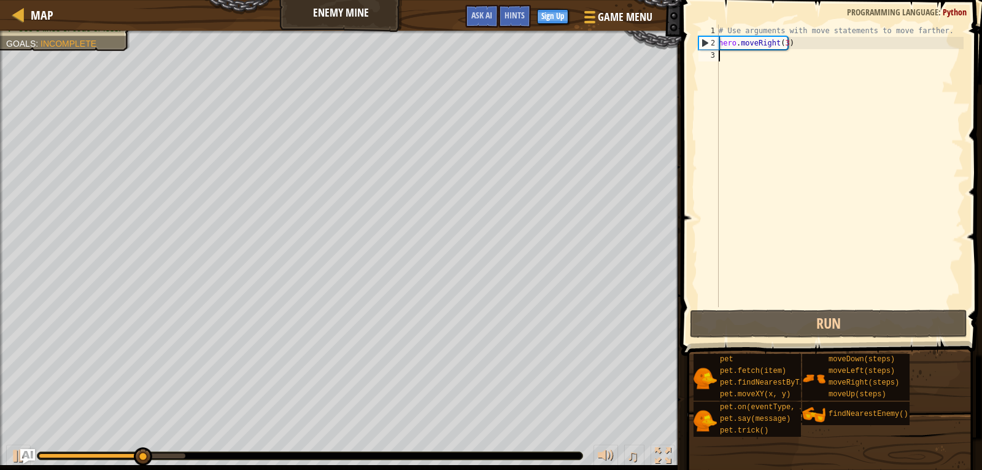
click at [740, 61] on div "# Use arguments with move statements to move farther. hero . moveRight ( 3 )" at bounding box center [839, 178] width 247 height 307
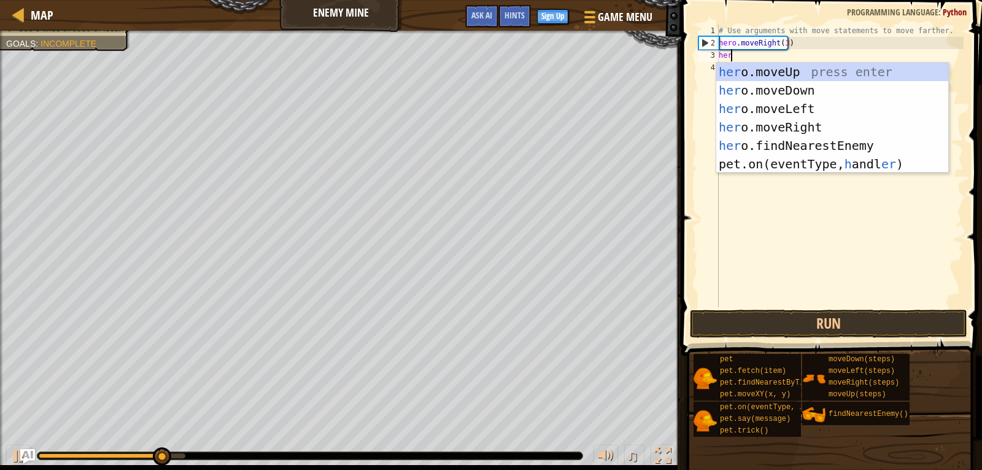
scroll to position [6, 1]
type textarea "hero"
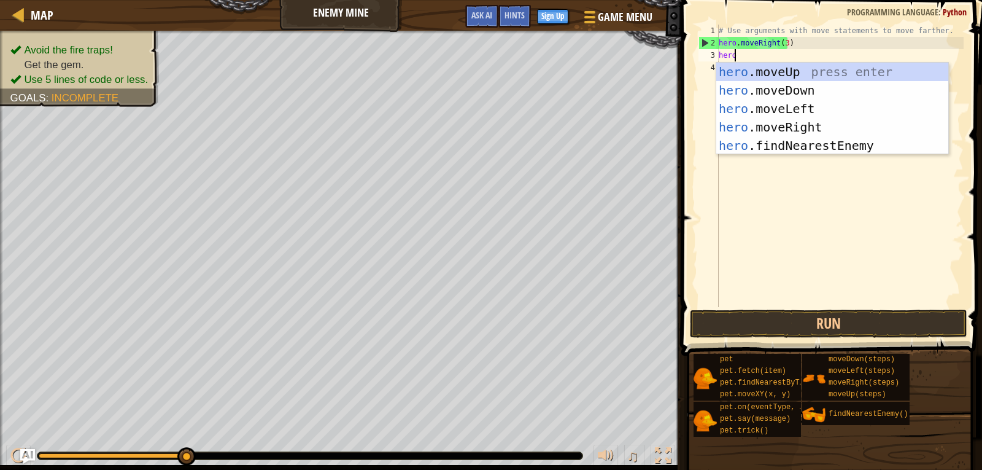
scroll to position [6, 0]
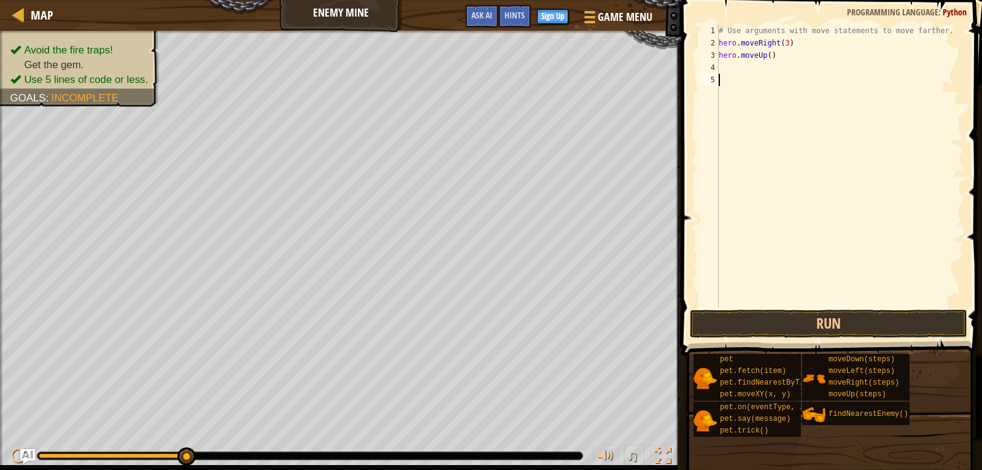
click at [765, 56] on div "# Use arguments with move statements to move farther. hero . moveRight ( 3 ) he…" at bounding box center [839, 178] width 247 height 307
click at [766, 56] on div "# Use arguments with move statements to move farther. hero . moveRight ( 3 ) he…" at bounding box center [839, 178] width 247 height 307
type textarea "hero.moveUp(1)"
click at [789, 56] on div "# Use arguments with move statements to move farther. hero . moveRight ( 3 ) he…" at bounding box center [839, 178] width 247 height 307
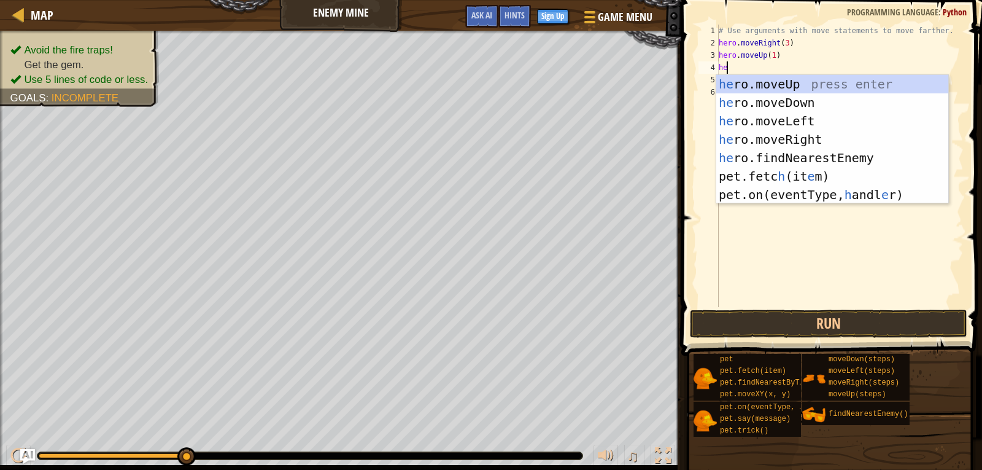
scroll to position [6, 1]
type textarea "hero"
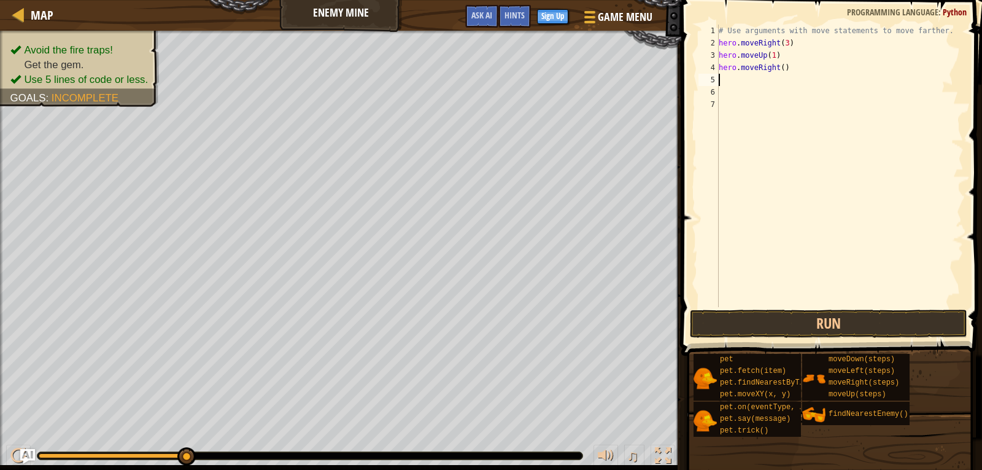
scroll to position [6, 0]
click at [779, 68] on div "# Use arguments with move statements to move farther. hero . moveRight ( 3 ) he…" at bounding box center [839, 178] width 247 height 307
type textarea "hero.moveRight(1)"
click at [796, 66] on div "# Use arguments with move statements to move farther. hero . moveRight ( 3 ) he…" at bounding box center [839, 178] width 247 height 307
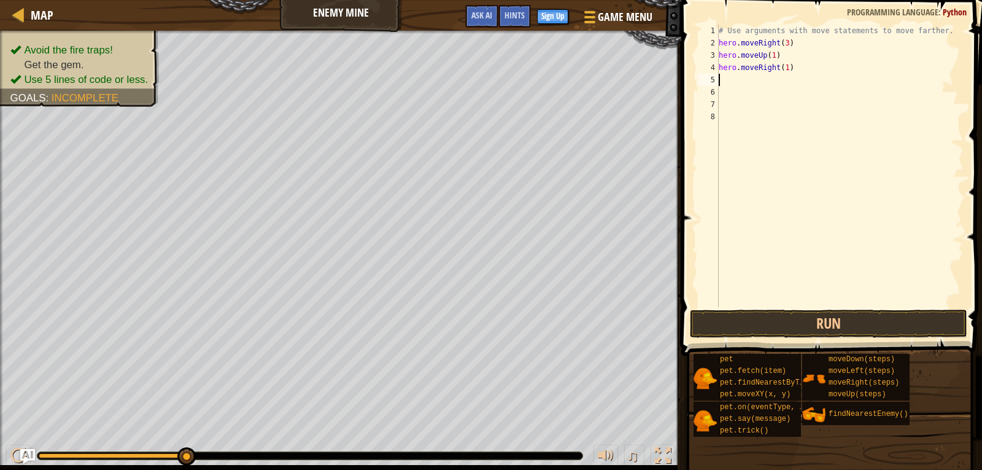
scroll to position [6, 0]
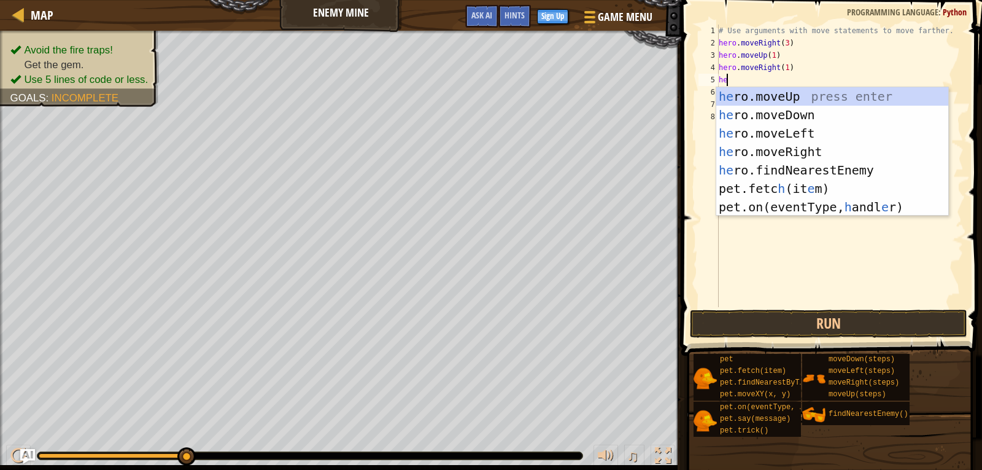
type textarea "her"
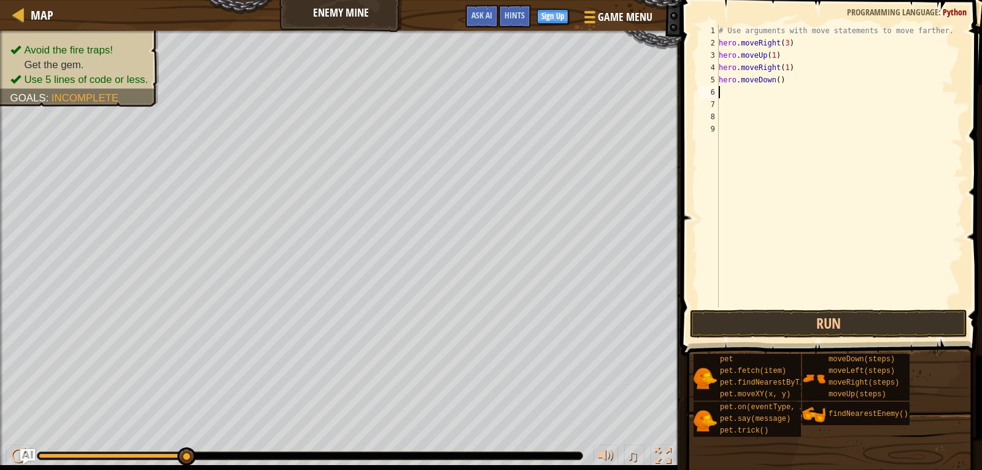
click at [773, 80] on div "# Use arguments with move statements to move farther. hero . moveRight ( 3 ) he…" at bounding box center [839, 178] width 247 height 307
click at [777, 82] on div "# Use arguments with move statements to move farther. hero . moveRight ( 3 ) he…" at bounding box center [839, 178] width 247 height 307
type textarea "hero.moveDown(3)"
click at [790, 77] on div "# Use arguments with move statements to move farther. hero . moveRight ( 3 ) he…" at bounding box center [839, 178] width 247 height 307
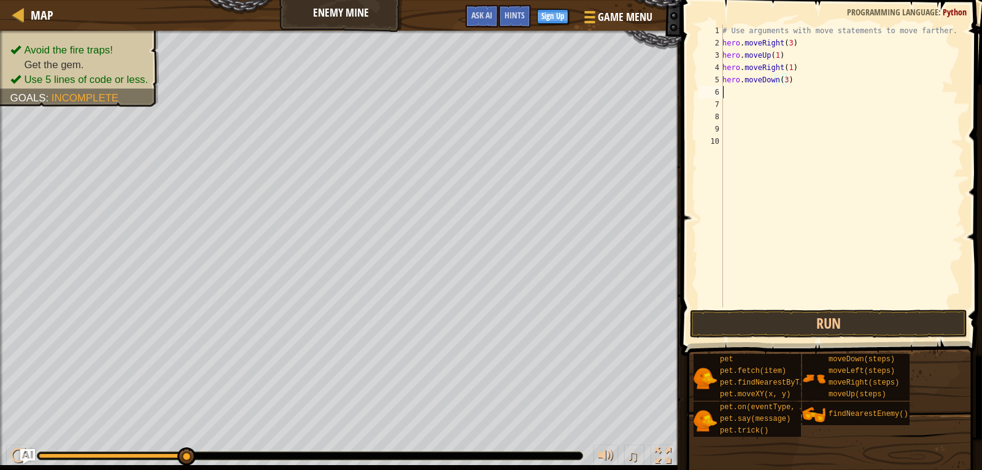
scroll to position [6, 0]
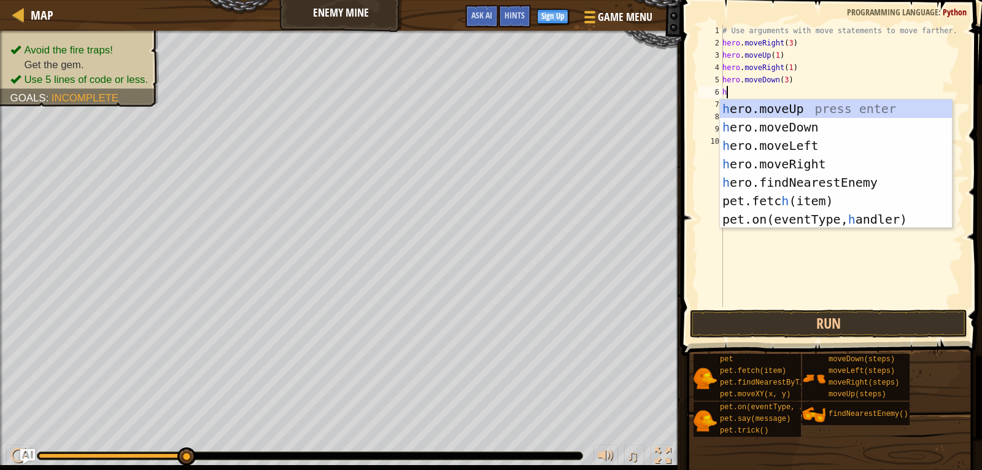
type textarea "her"
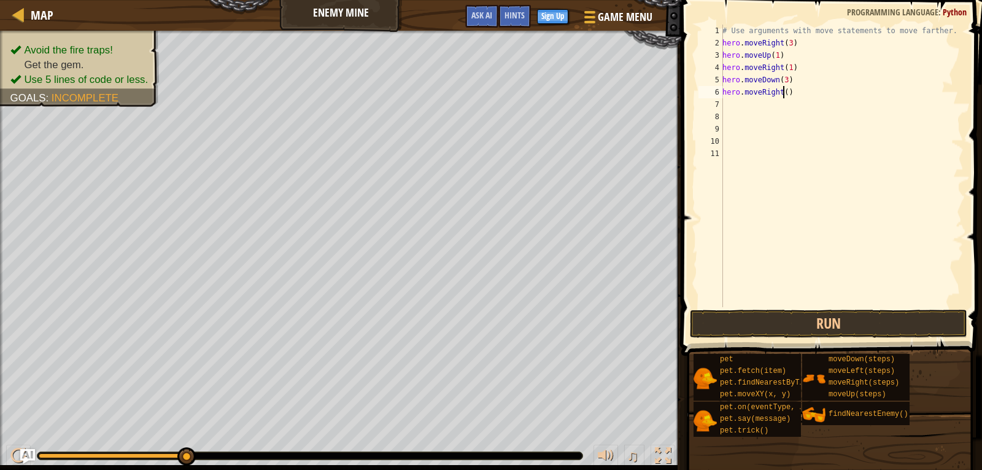
click at [782, 91] on div "# Use arguments with move statements to move farther. hero . moveRight ( 3 ) he…" at bounding box center [842, 178] width 244 height 307
type textarea "hero.moveRight(2)"
click at [841, 323] on button "Run" at bounding box center [829, 323] width 278 height 28
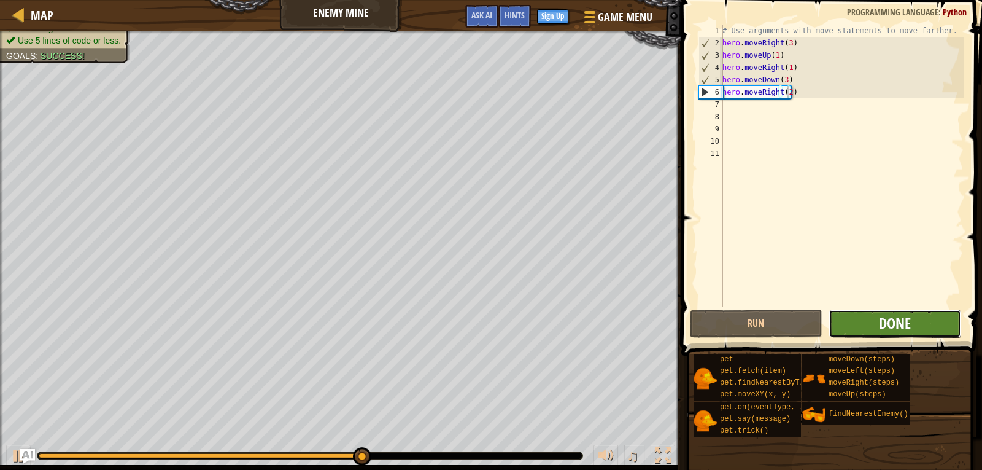
click at [910, 320] on span "Done" at bounding box center [895, 323] width 32 height 20
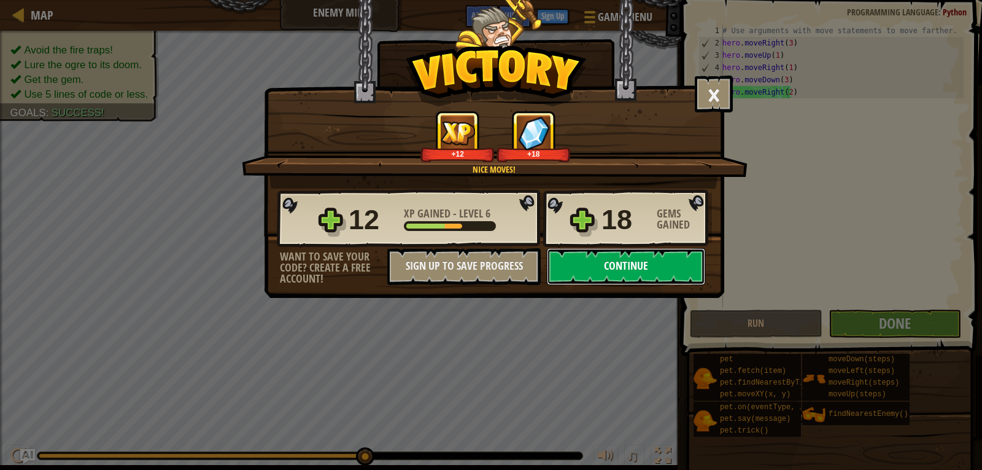
click at [641, 271] on button "Continue" at bounding box center [626, 266] width 158 height 37
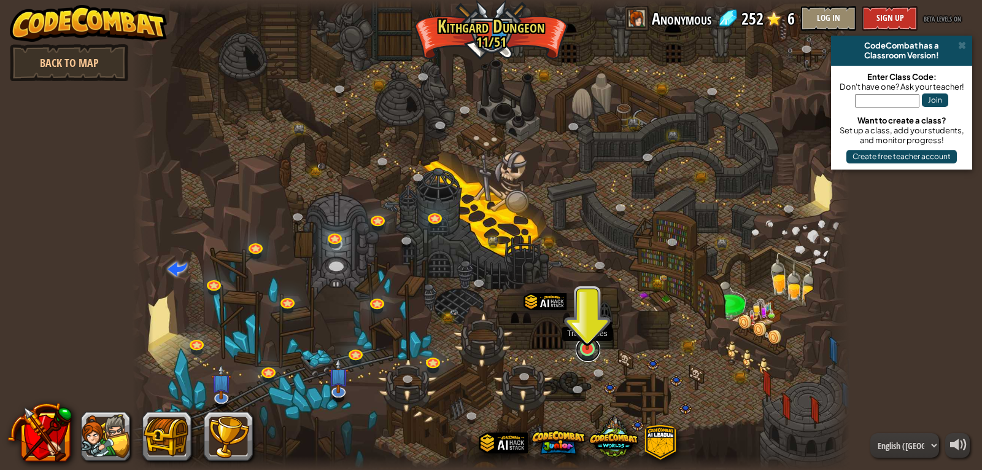
click at [592, 358] on link at bounding box center [588, 349] width 25 height 25
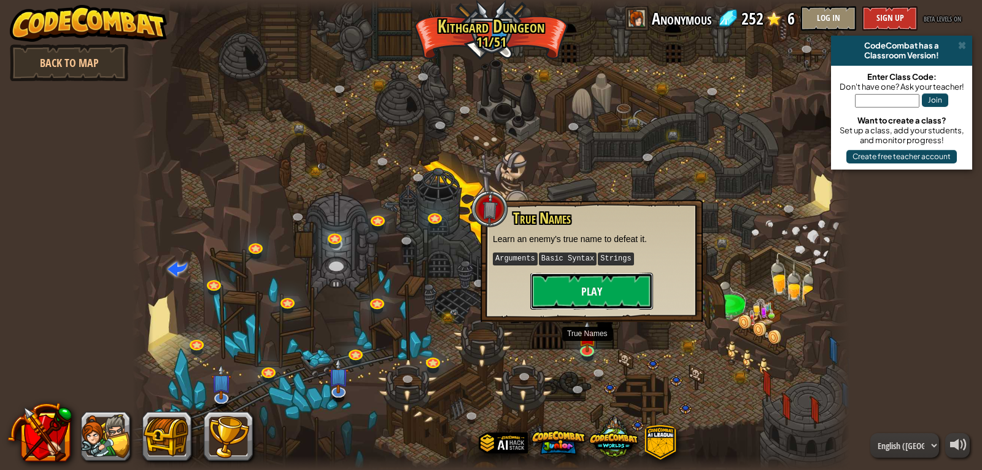
click at [571, 290] on button "Play" at bounding box center [591, 291] width 123 height 37
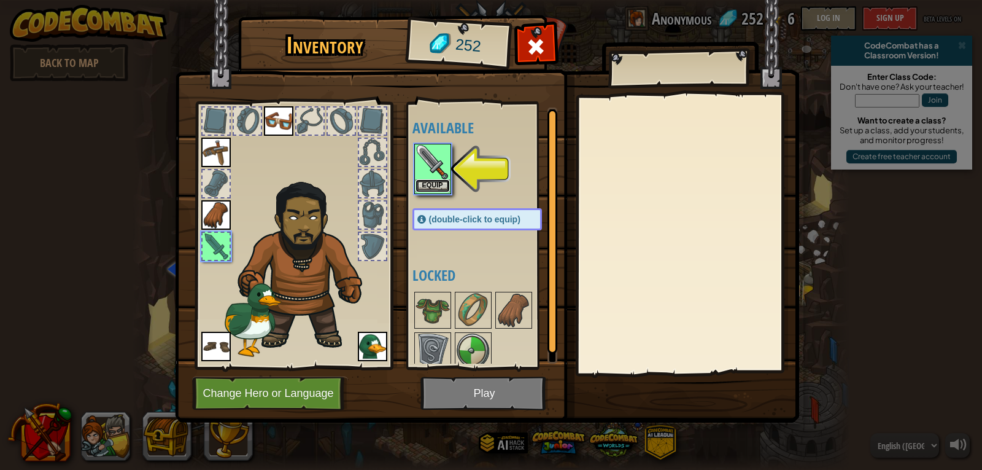
click at [427, 187] on button "Equip" at bounding box center [433, 185] width 34 height 13
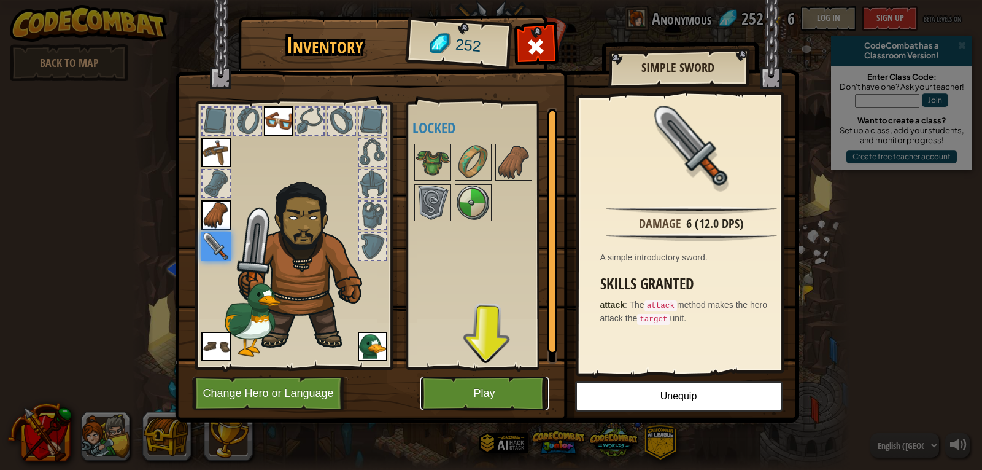
click at [472, 390] on button "Play" at bounding box center [485, 393] width 128 height 34
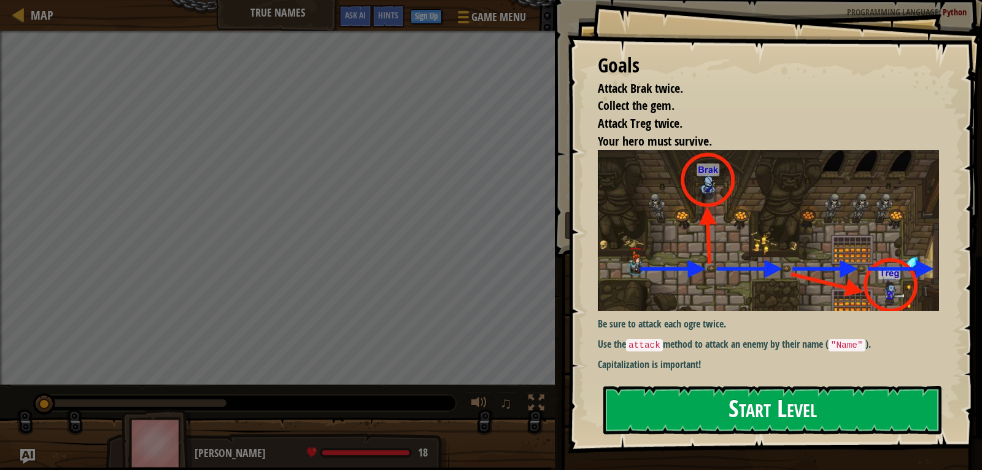
drag, startPoint x: 732, startPoint y: 410, endPoint x: 728, endPoint y: 415, distance: 7.0
click at [732, 411] on button "Start Level" at bounding box center [773, 410] width 338 height 49
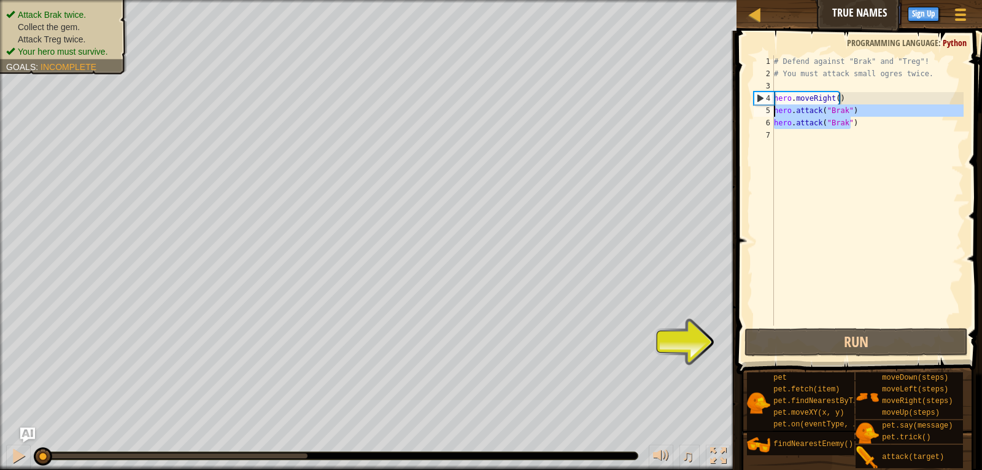
drag, startPoint x: 857, startPoint y: 125, endPoint x: 772, endPoint y: 109, distance: 86.2
click at [772, 109] on div "1 2 3 4 5 6 7 # Defend against "Brak" and "Treg"! # You must attack small ogres…" at bounding box center [857, 190] width 212 height 270
type textarea "hero.attack("Brak") hero.attack("Brak")"
click at [781, 136] on div "# Defend against "Brak" and "Treg"! # You must attack small ogres twice. hero .…" at bounding box center [868, 202] width 192 height 295
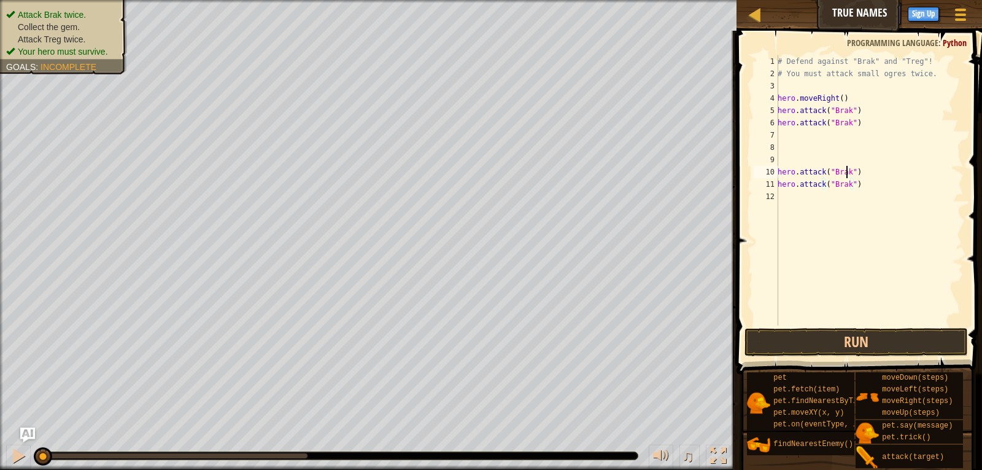
click at [847, 175] on div "# Defend against "Brak" and "Treg"! # You must attack small ogres twice. hero .…" at bounding box center [869, 202] width 188 height 295
click at [847, 184] on div "# Defend against "Brak" and "Treg"! # You must attack small ogres twice. hero .…" at bounding box center [869, 202] width 188 height 295
type textarea "hero.attack("Treg")"
click at [814, 164] on div "# Defend against "Brak" and "Treg"! # You must attack small ogres twice. hero .…" at bounding box center [869, 202] width 188 height 295
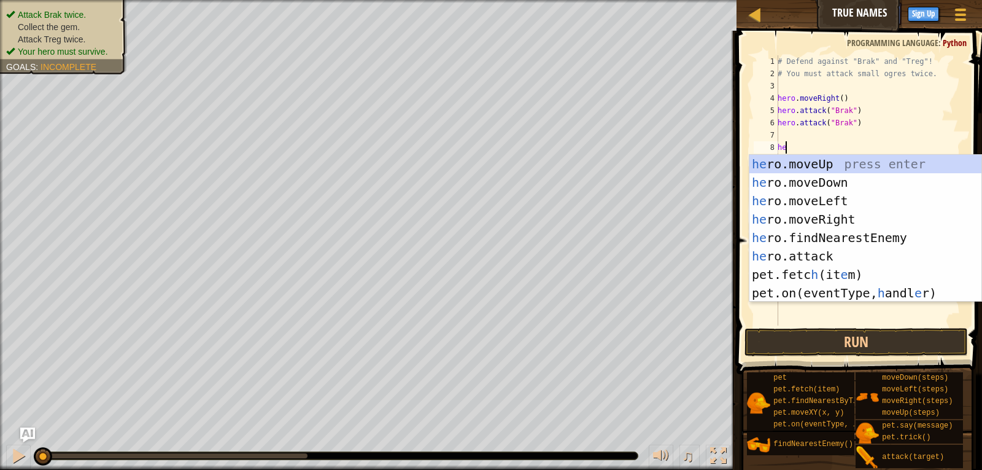
scroll to position [6, 1]
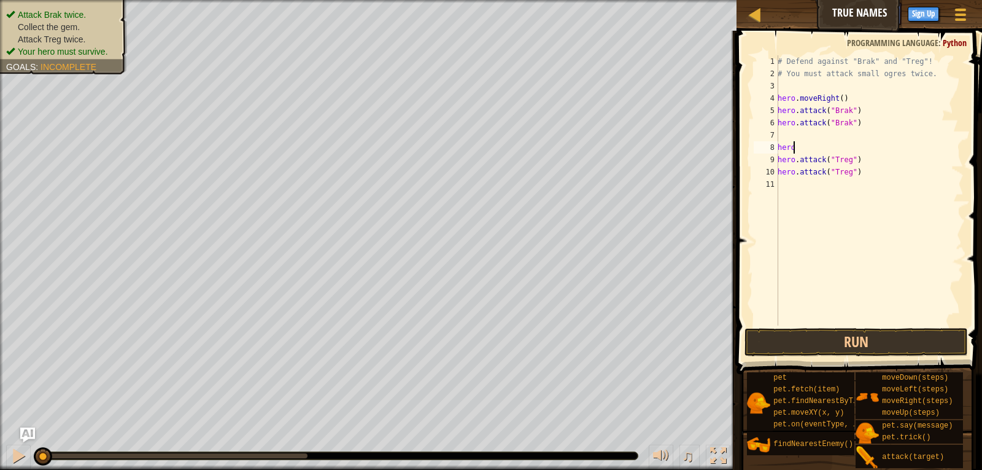
type textarea "hero."
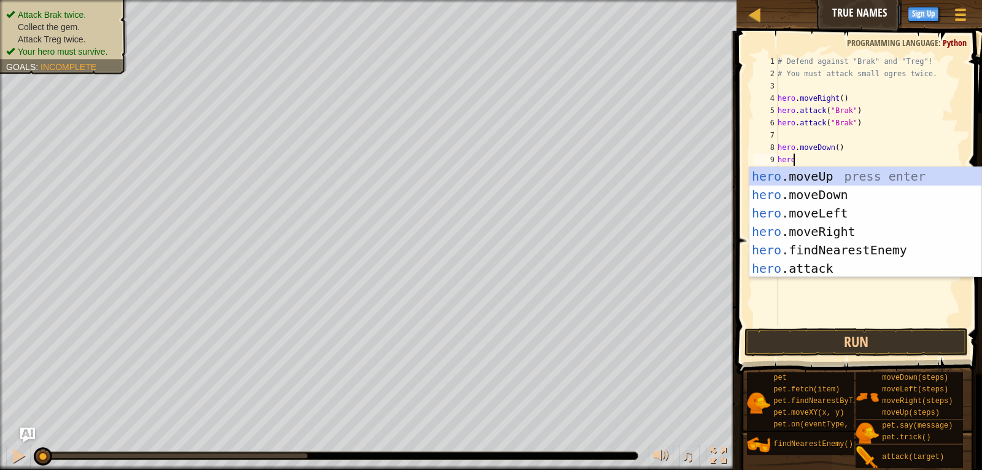
type textarea "hero."
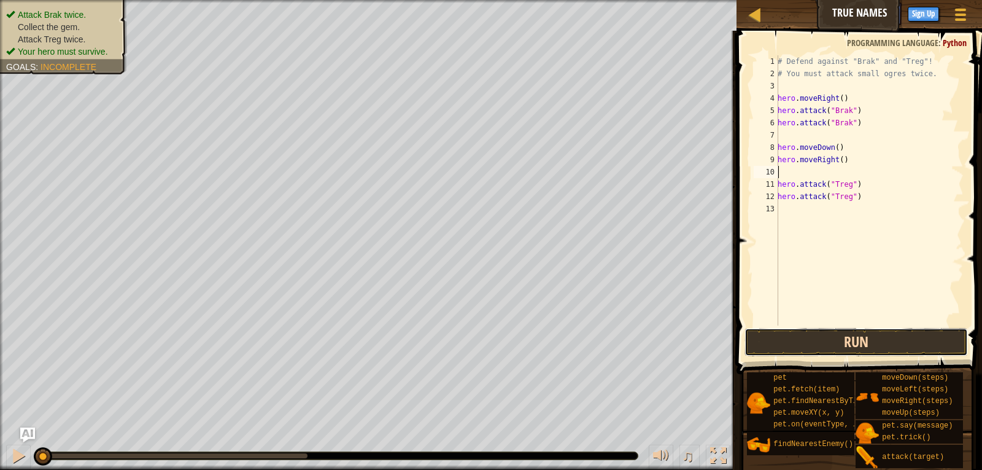
click at [840, 338] on button "Run" at bounding box center [857, 342] width 224 height 28
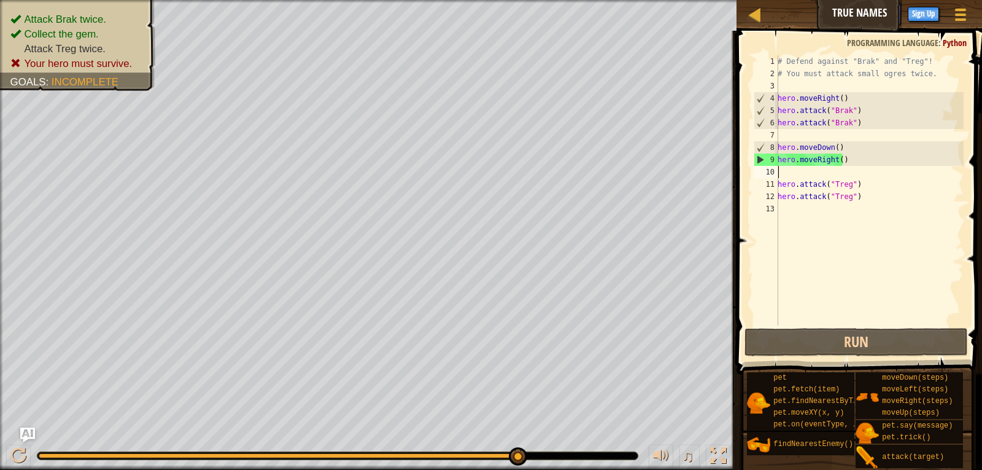
click at [874, 162] on div "# Defend against "Brak" and "Treg"! # You must attack small ogres twice. hero .…" at bounding box center [869, 202] width 188 height 295
drag, startPoint x: 844, startPoint y: 146, endPoint x: 778, endPoint y: 147, distance: 66.3
click at [778, 147] on div "hero.moveRight() 1 2 3 4 5 6 7 8 9 10 11 12 13 # Defend against "Brak" and "Tre…" at bounding box center [857, 190] width 212 height 270
type textarea "hero.moveDown()"
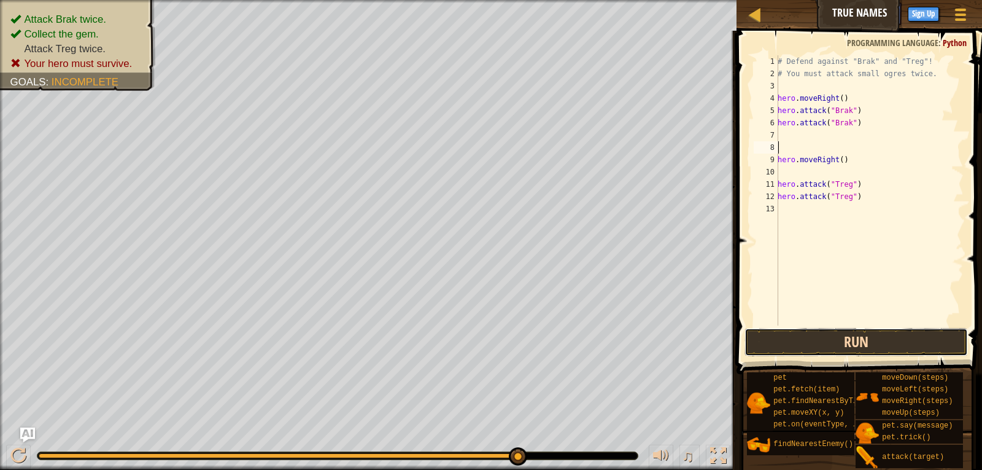
click at [861, 343] on button "Run" at bounding box center [857, 342] width 224 height 28
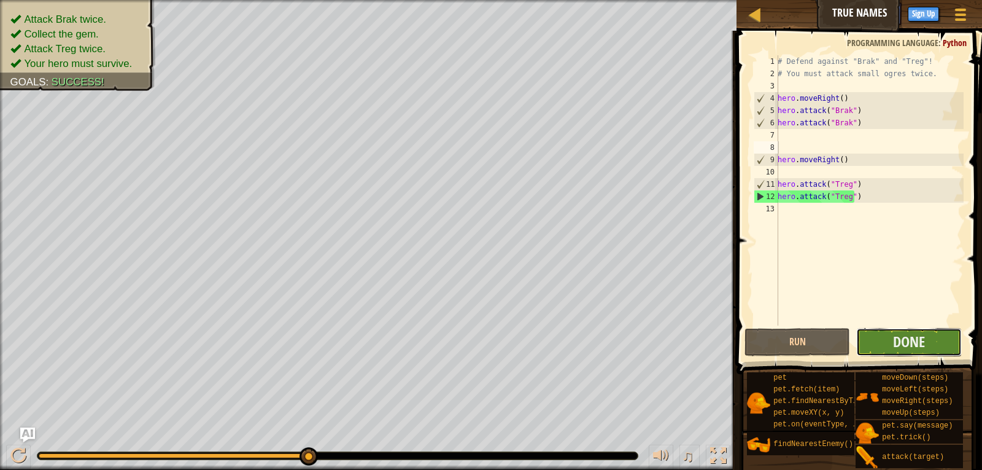
click at [891, 354] on button "Done" at bounding box center [909, 342] width 106 height 28
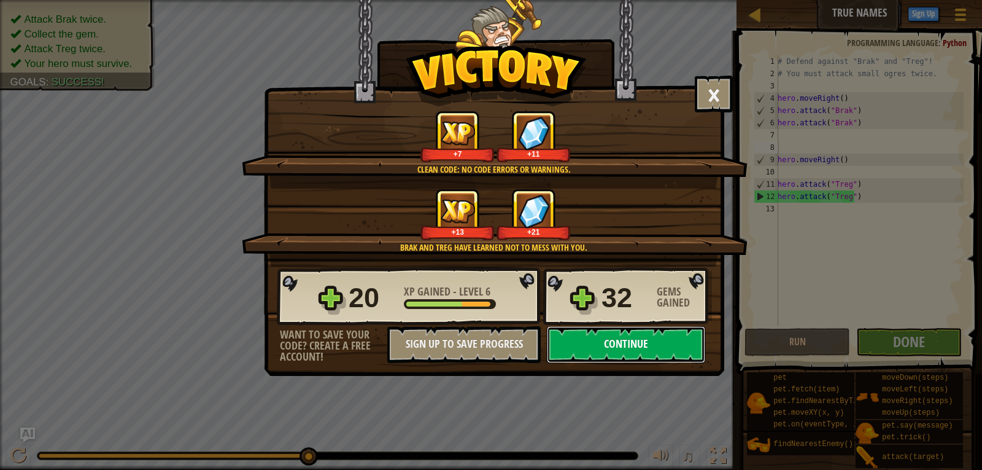
click at [662, 341] on button "Continue" at bounding box center [626, 344] width 158 height 37
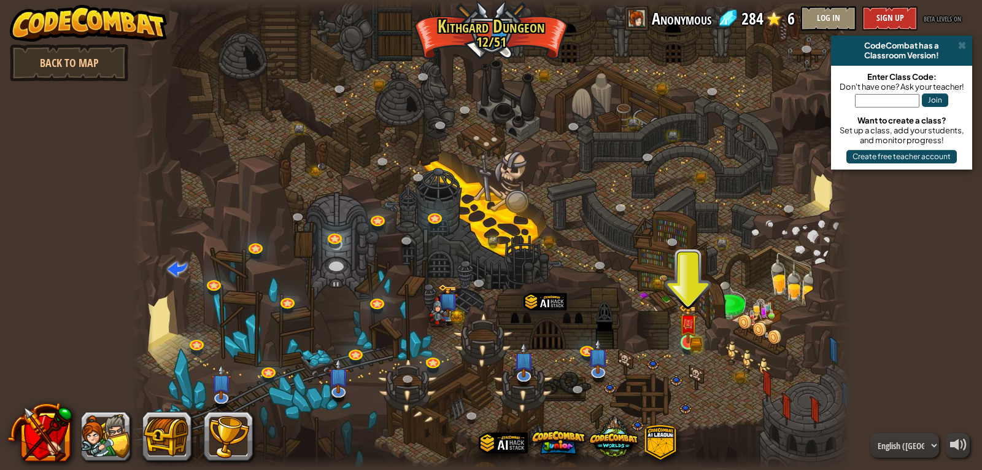
click at [686, 338] on img at bounding box center [688, 323] width 18 height 40
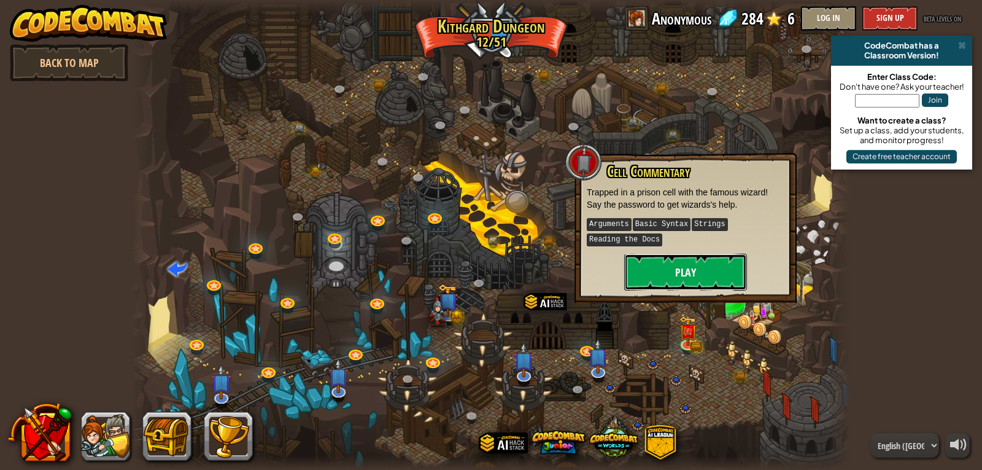
click at [705, 267] on button "Play" at bounding box center [685, 272] width 123 height 37
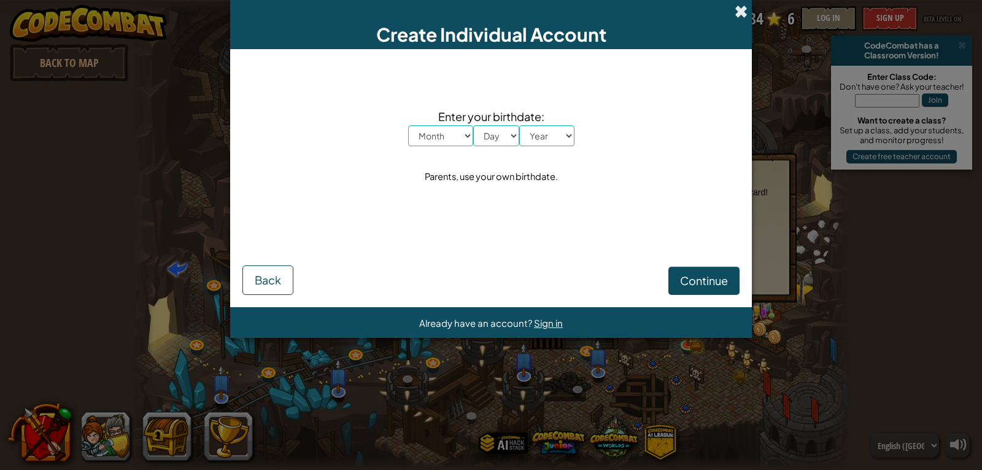
click at [745, 5] on span at bounding box center [741, 11] width 13 height 13
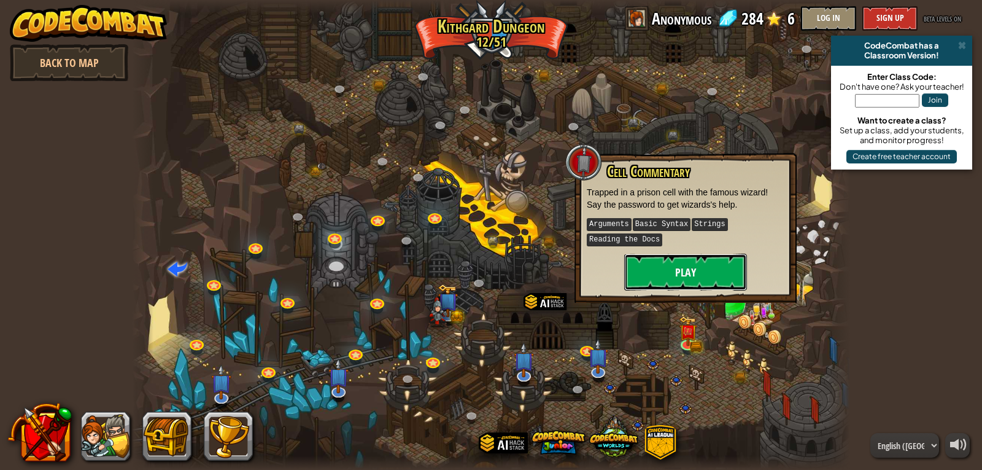
click at [698, 281] on button "Play" at bounding box center [685, 272] width 123 height 37
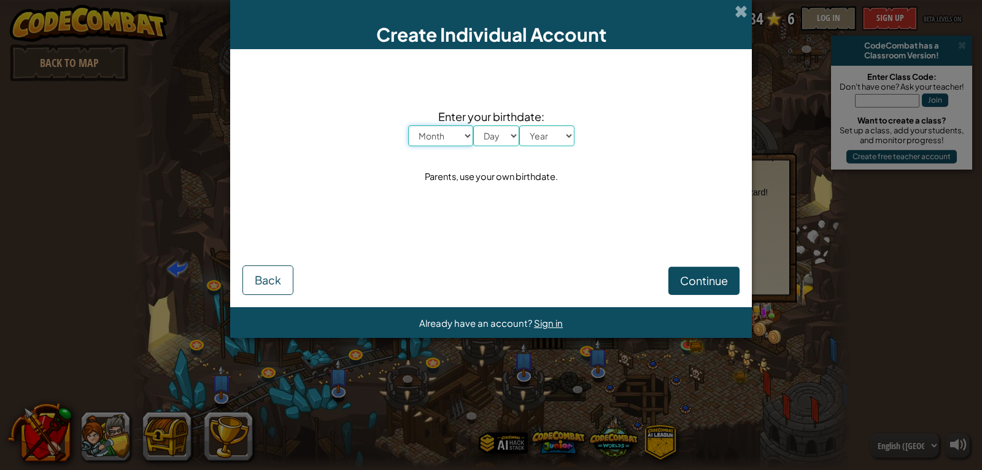
click at [454, 140] on select "Month January February March April May June July August September October Novem…" at bounding box center [440, 135] width 65 height 21
select select "8"
click at [408, 125] on select "Month January February March April May June July August September October Novem…" at bounding box center [440, 135] width 65 height 21
click at [509, 130] on select "Day 1 2 3 4 5 6 7 8 9 10 11 12 13 14 15 16 17 18 19 20 21 22 23 24 25 26 27 28 …" at bounding box center [496, 135] width 46 height 21
select select "14"
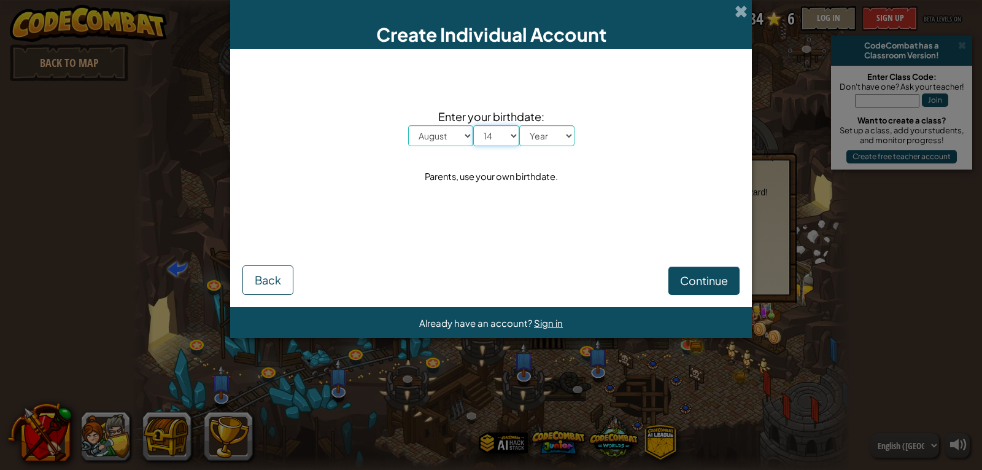
click at [473, 125] on select "Day 1 2 3 4 5 6 7 8 9 10 11 12 13 14 15 16 17 18 19 20 21 22 23 24 25 26 27 28 …" at bounding box center [496, 135] width 46 height 21
click at [562, 136] on select "Year 2025 2024 2023 2022 2021 2020 2019 2018 2017 2016 2015 2014 2013 2012 2011…" at bounding box center [546, 135] width 55 height 21
click at [552, 133] on select "Year 2025 2024 2023 2022 2021 2020 2019 2018 2017 2016 2015 2014 2013 2012 2011…" at bounding box center [546, 135] width 55 height 21
select select "2004"
click at [519, 125] on select "Year 2025 2024 2023 2022 2021 2020 2019 2018 2017 2016 2015 2014 2013 2012 2011…" at bounding box center [546, 135] width 55 height 21
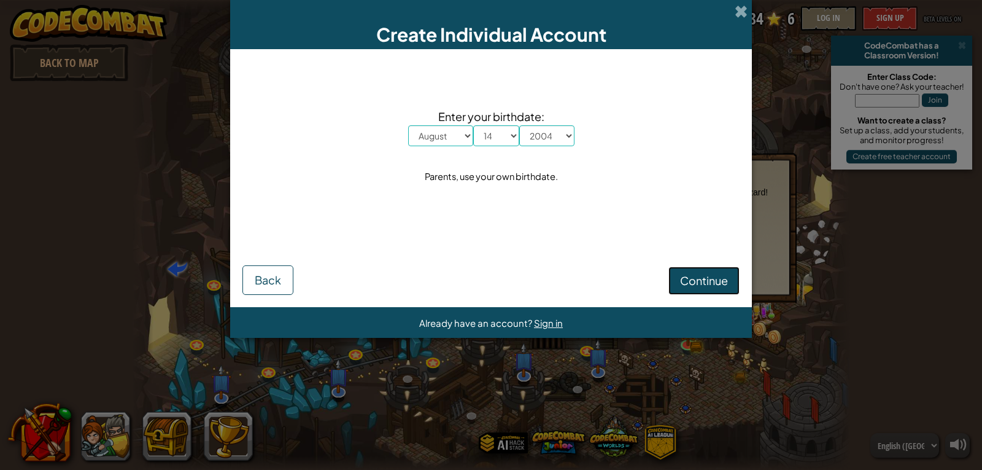
click at [679, 286] on button "Continue" at bounding box center [704, 280] width 71 height 28
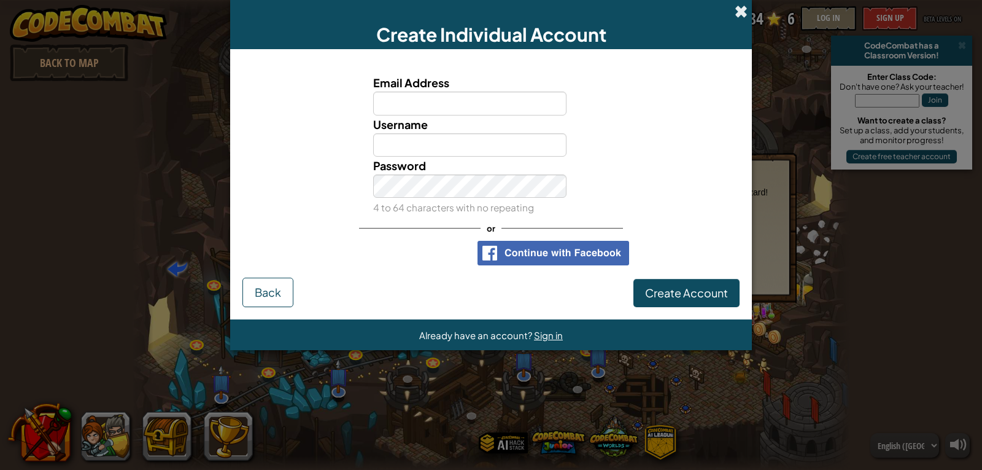
click at [742, 12] on span at bounding box center [741, 11] width 13 height 13
